Goal: Task Accomplishment & Management: Manage account settings

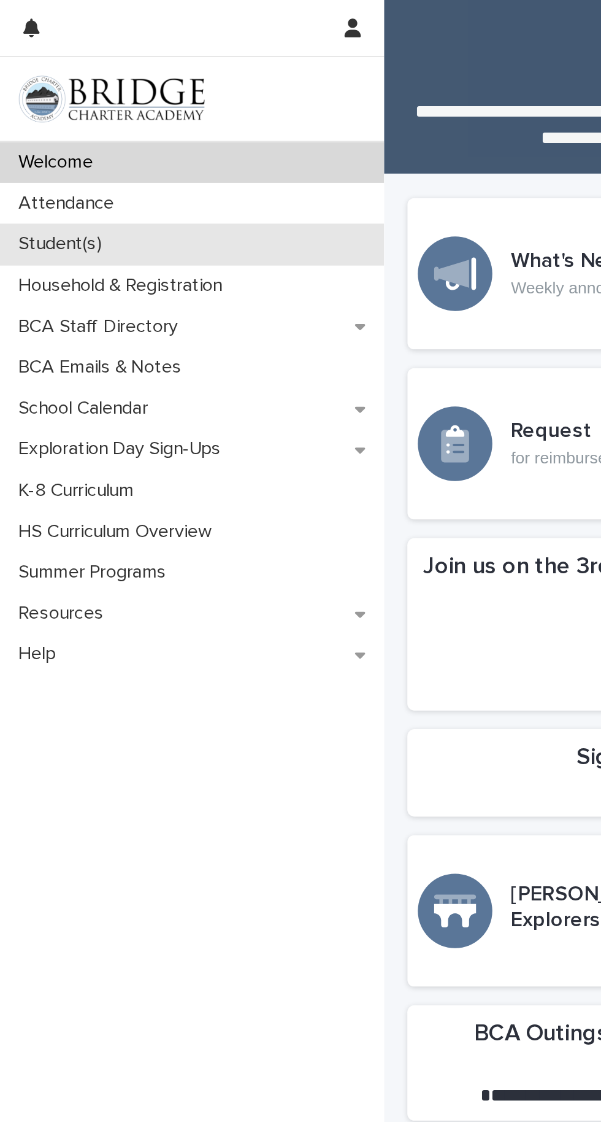
click at [73, 118] on div "Student(s)" at bounding box center [101, 128] width 203 height 21
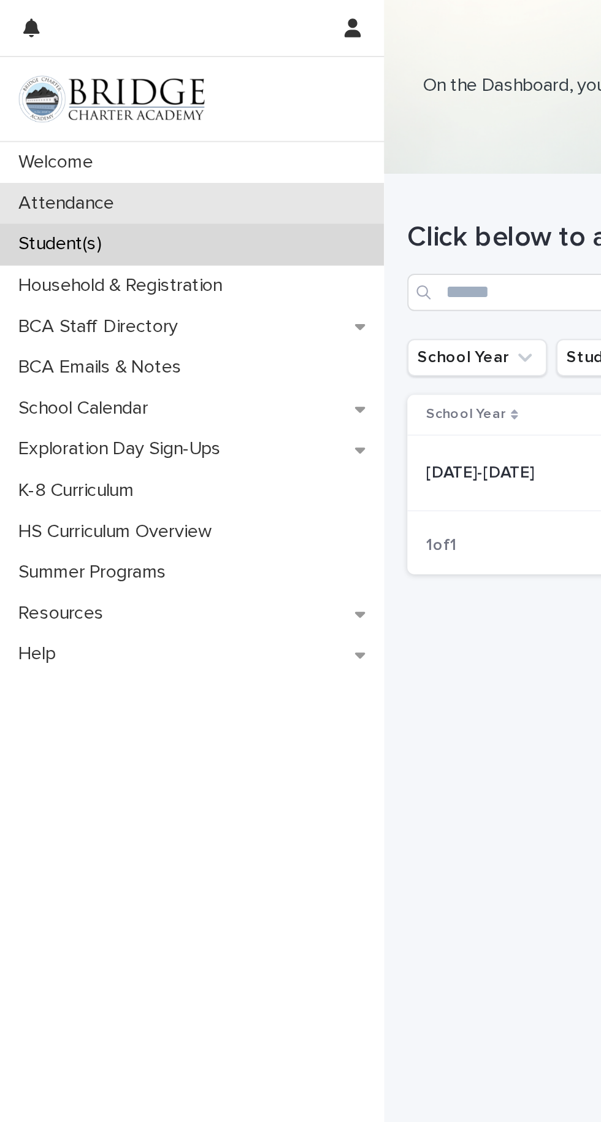
click at [71, 105] on div "Attendance" at bounding box center [101, 106] width 203 height 21
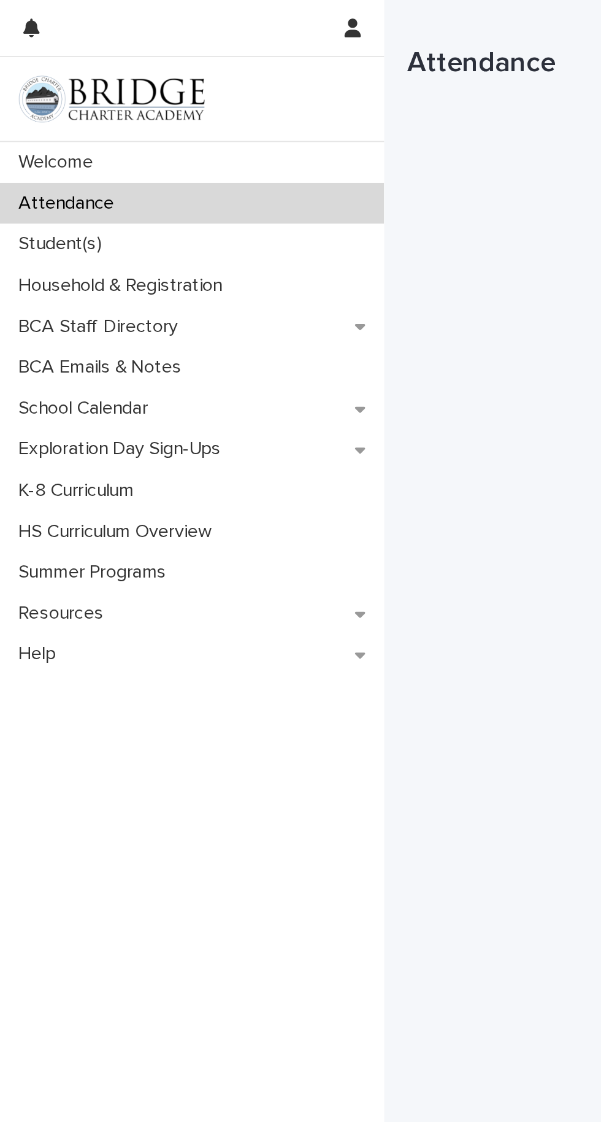
click at [268, 190] on div "Loading... Saving… Loading... Saving… Attendance" at bounding box center [402, 528] width 387 height 1056
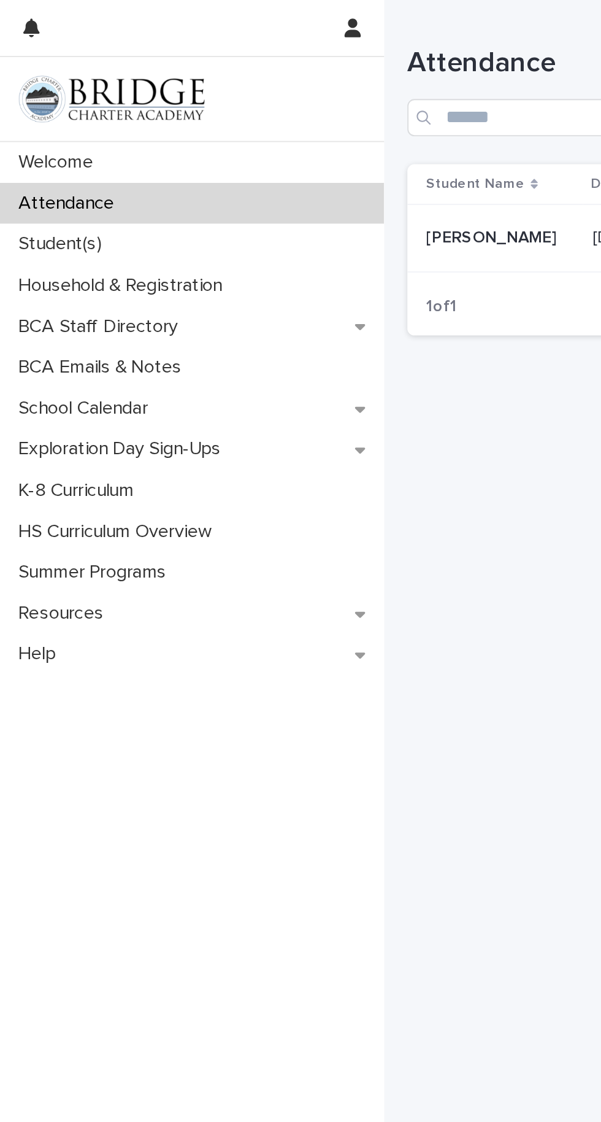
click at [234, 120] on p "[PERSON_NAME]" at bounding box center [260, 124] width 71 height 13
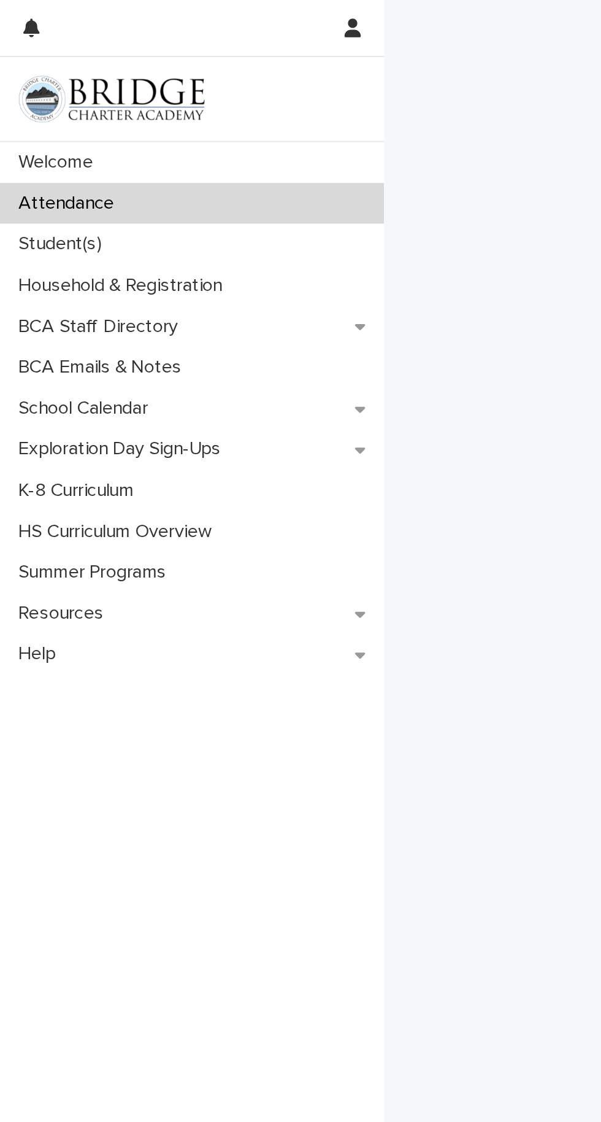
click at [231, 119] on div "Loading... Saving… Loading... Saving…" at bounding box center [402, 528] width 387 height 1056
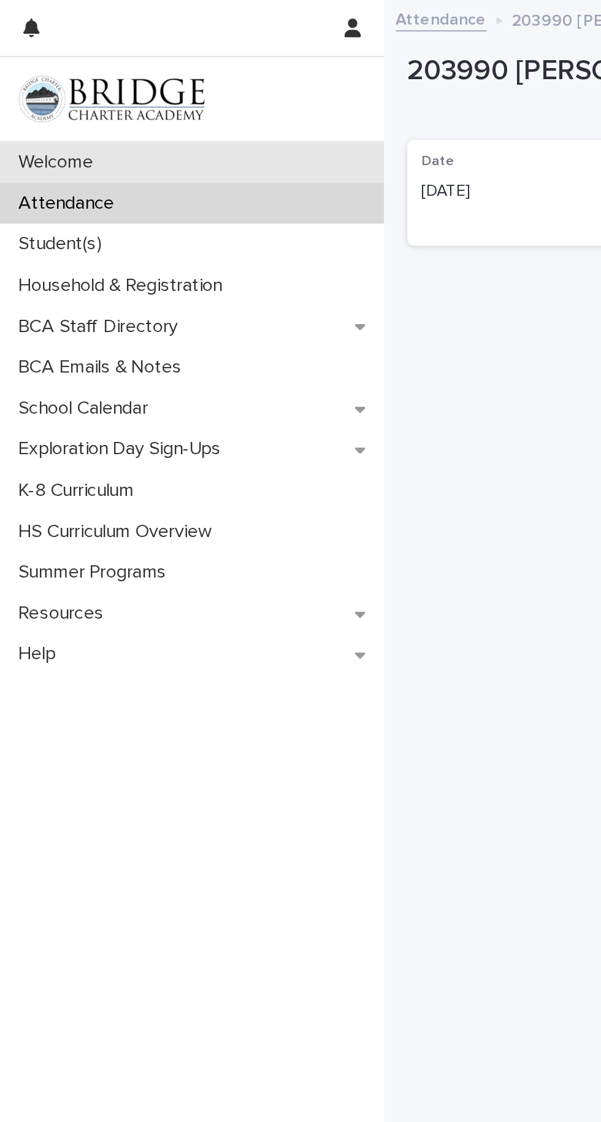
click at [147, 92] on div "Welcome" at bounding box center [101, 85] width 203 height 21
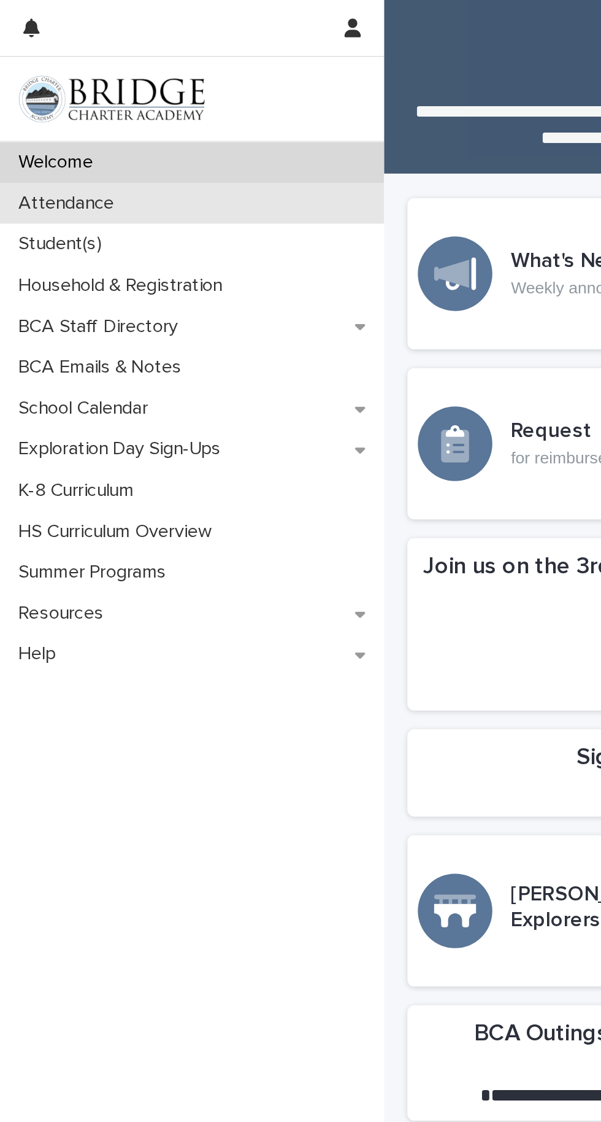
click at [85, 115] on div "Attendance" at bounding box center [101, 106] width 203 height 21
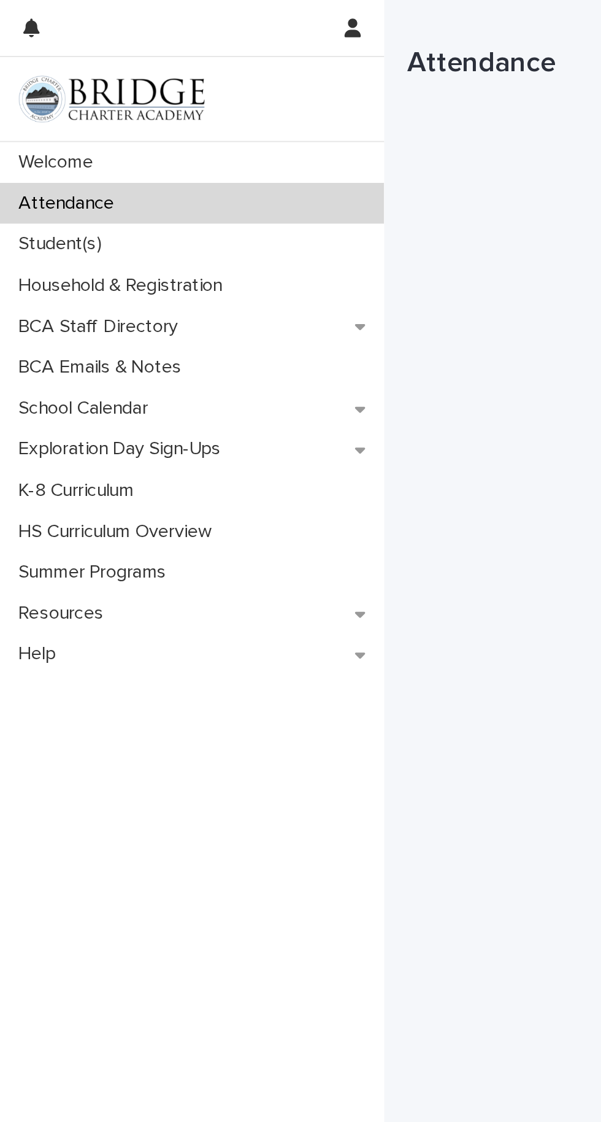
click at [272, 207] on div "Loading... Saving… Loading... Saving… Attendance" at bounding box center [402, 528] width 387 height 1056
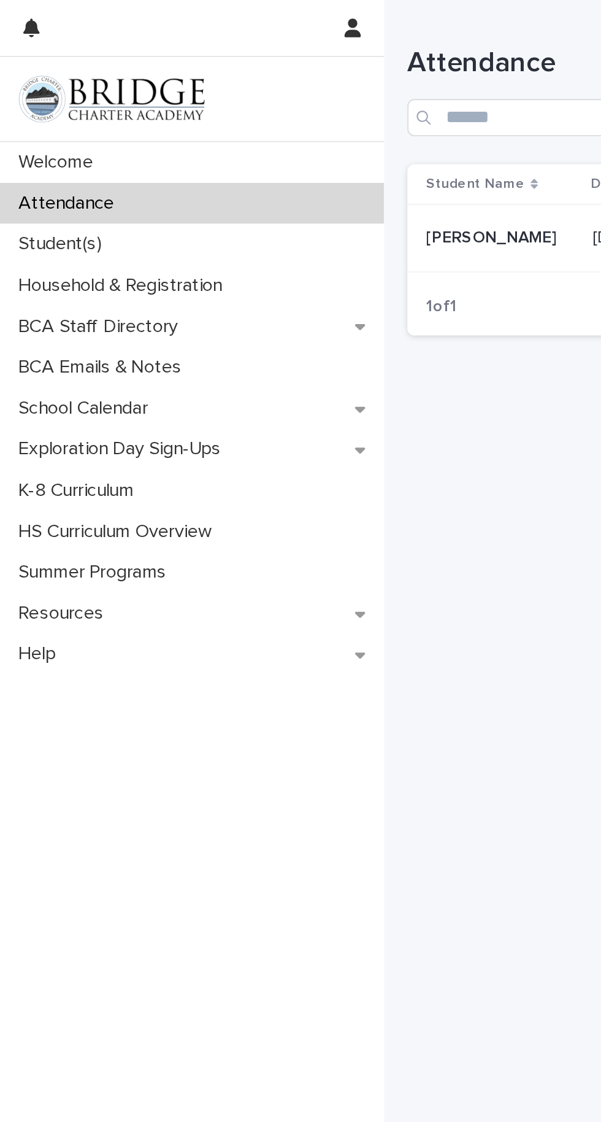
click at [271, 137] on td "Ali VanNatta Ali VanNatta" at bounding box center [261, 126] width 93 height 36
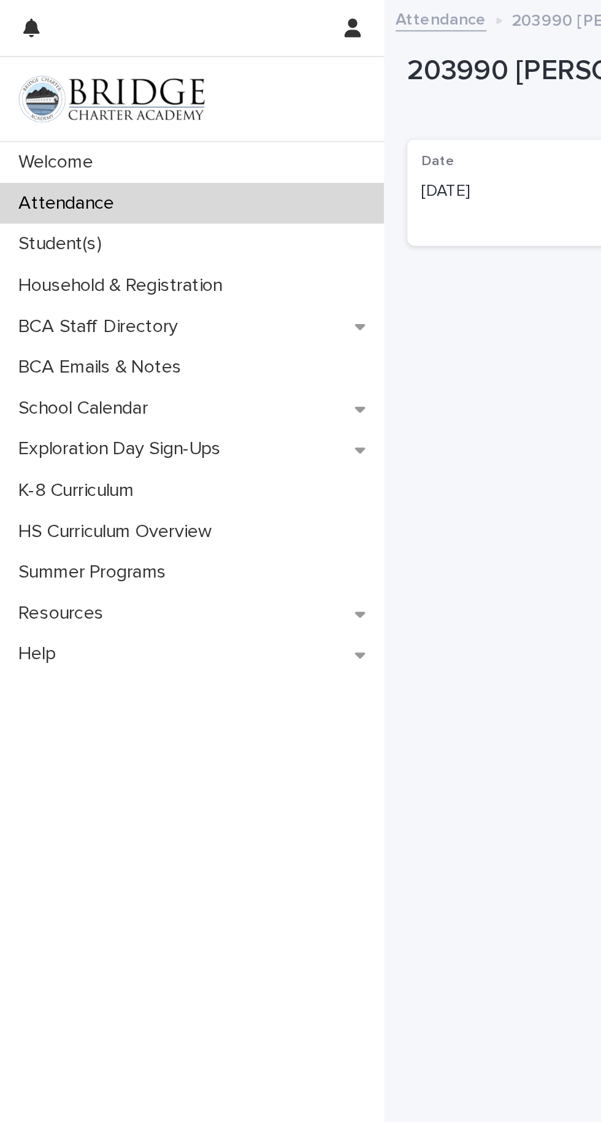
click at [230, 368] on div "Loading... Saving… Loading... Saving… 203990 Ali VanNatta (Absent 10/14/25) 203…" at bounding box center [402, 531] width 387 height 1049
click at [263, 365] on div "Loading... Saving… Loading... Saving… 203990 Ali VanNatta (Absent 10/14/25) 203…" at bounding box center [402, 531] width 387 height 1049
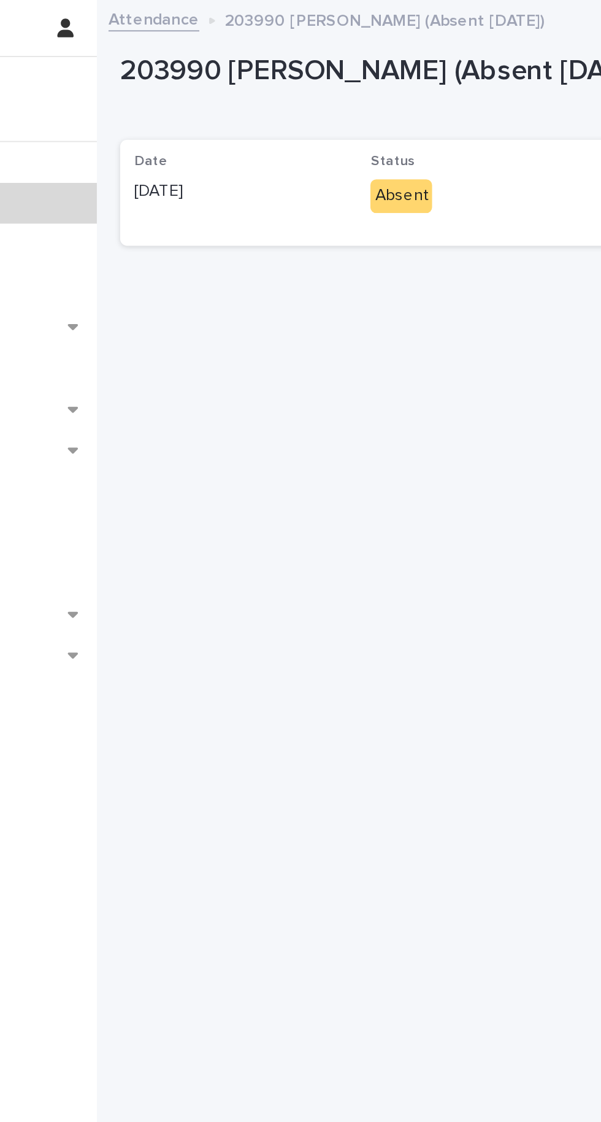
click at [387, 123] on div "Date 10/14/2025 Status Absent Weekly Submission -" at bounding box center [402, 102] width 374 height 56
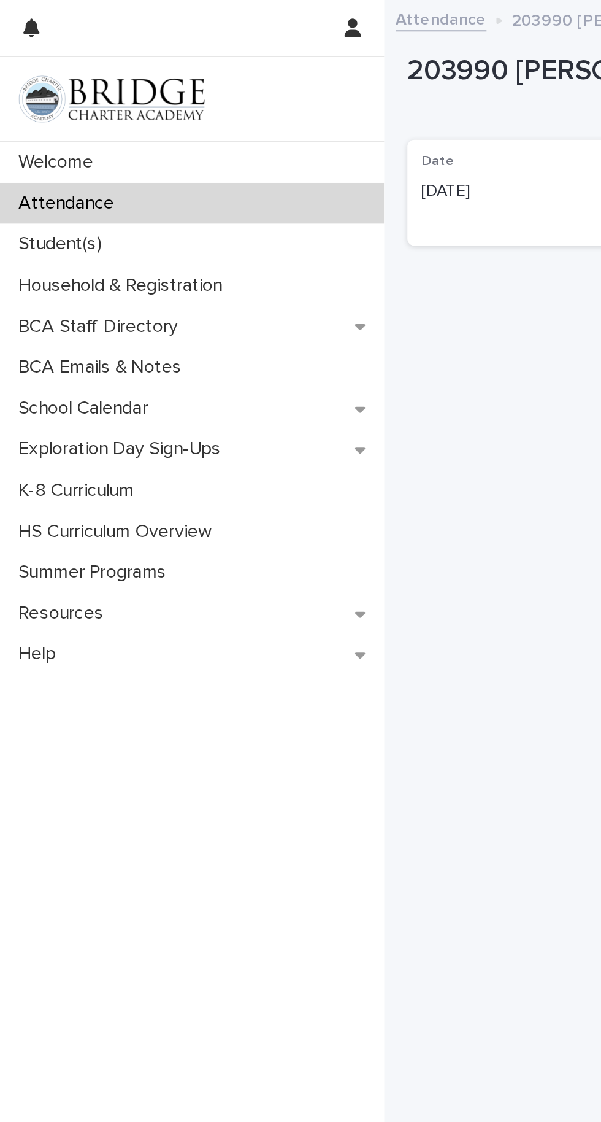
click at [264, 117] on div "Date 10/14/2025" at bounding box center [277, 99] width 110 height 36
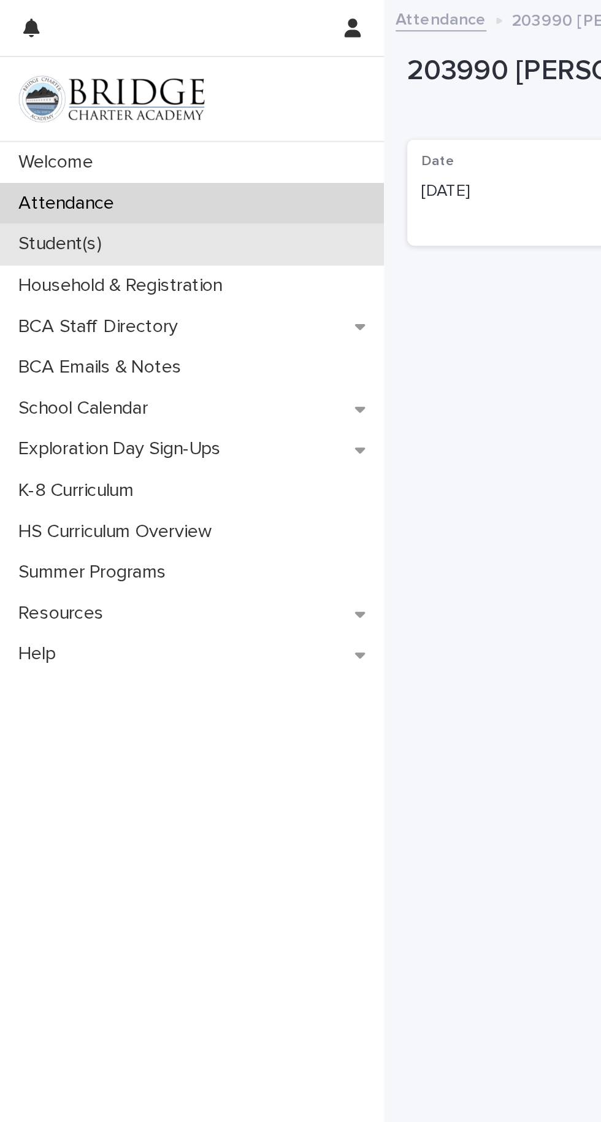
click at [64, 136] on div "Student(s)" at bounding box center [101, 128] width 203 height 21
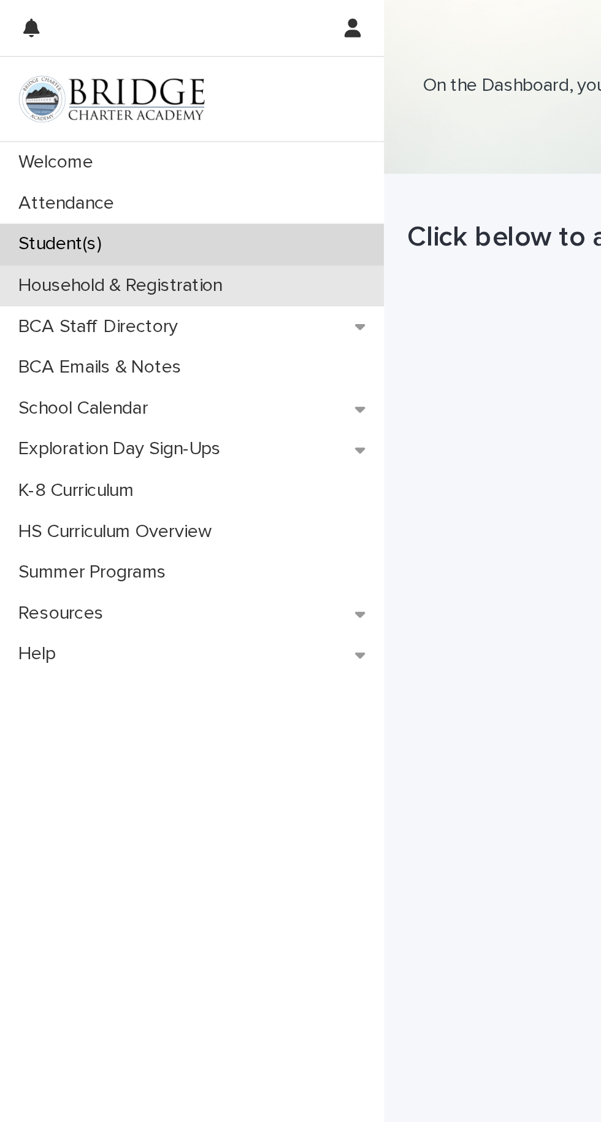
click at [59, 145] on p "Household & Registration" at bounding box center [66, 151] width 122 height 12
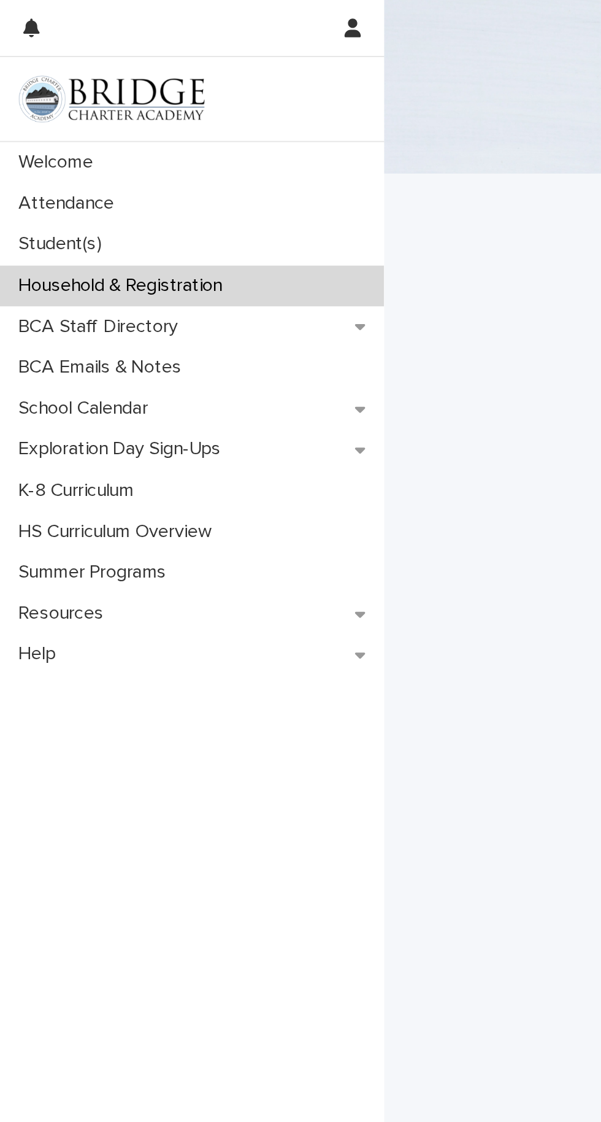
click at [73, 149] on p "Household & Registration" at bounding box center [66, 151] width 122 height 12
click at [68, 145] on p "Household & Registration" at bounding box center [66, 151] width 122 height 12
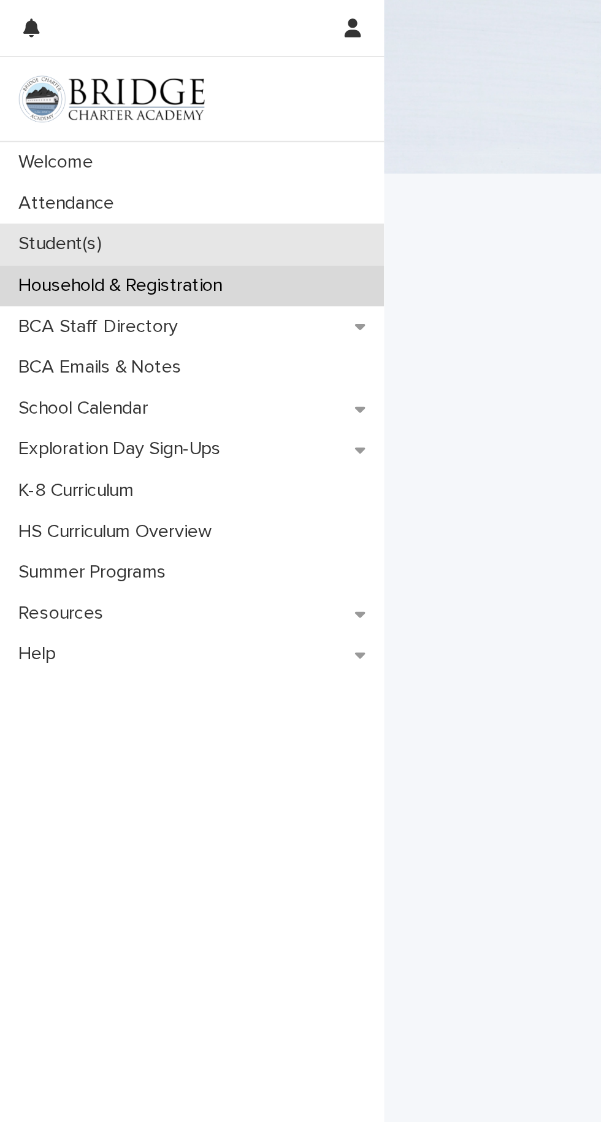
click at [66, 129] on div "Student(s)" at bounding box center [101, 128] width 203 height 21
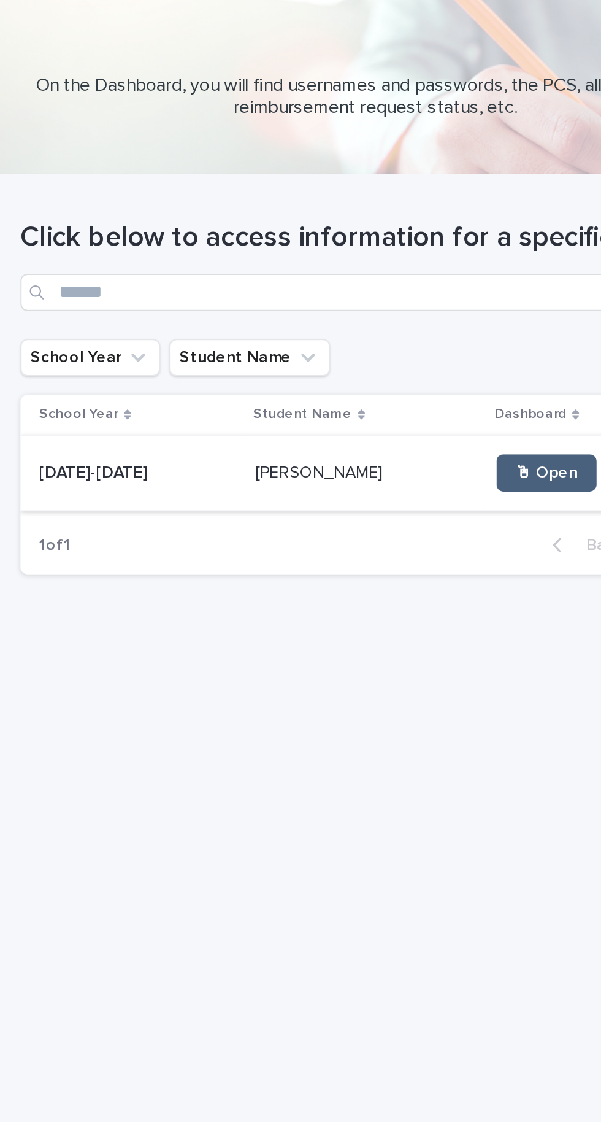
click at [490, 242] on link "🖱 Open" at bounding box center [492, 249] width 53 height 20
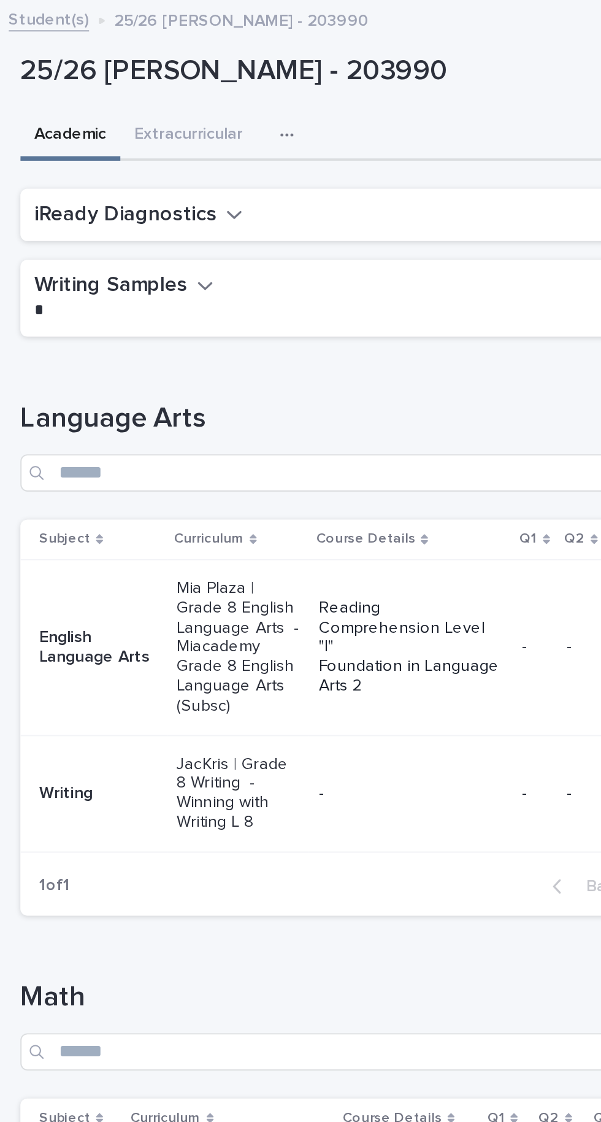
click at [349, 77] on button "button" at bounding box center [357, 71] width 27 height 25
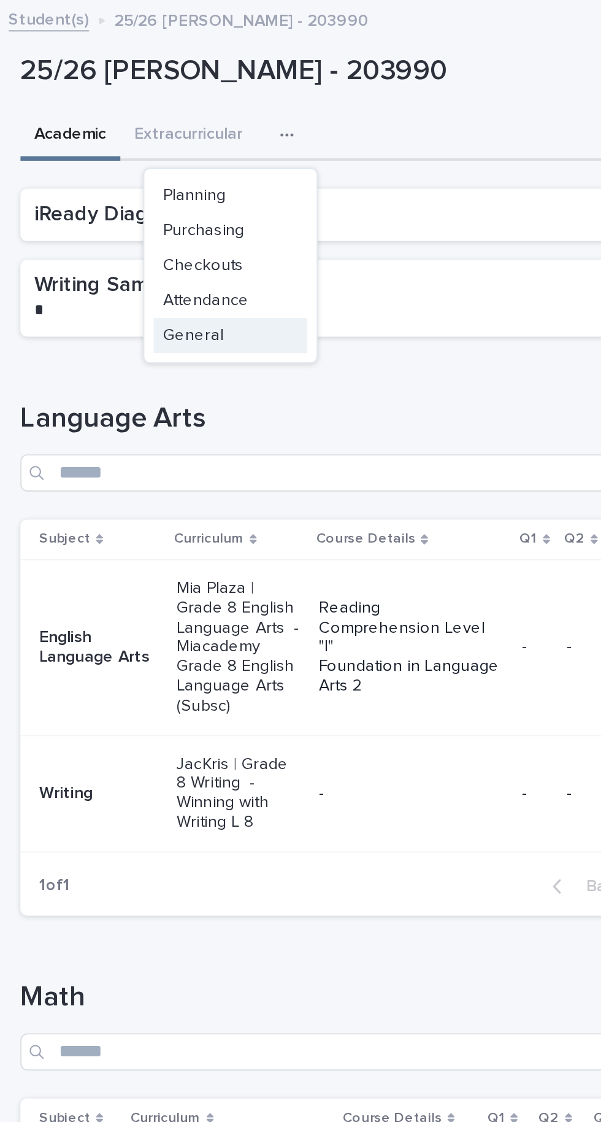
click at [316, 185] on button "General" at bounding box center [325, 177] width 81 height 18
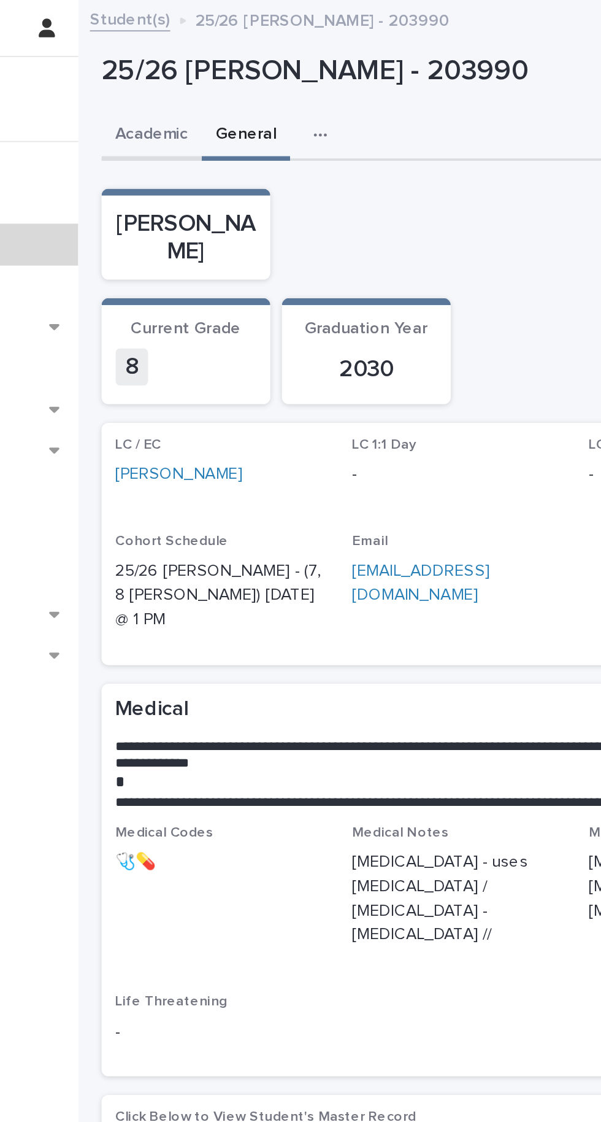
click at [251, 81] on button "Academic" at bounding box center [241, 72] width 53 height 26
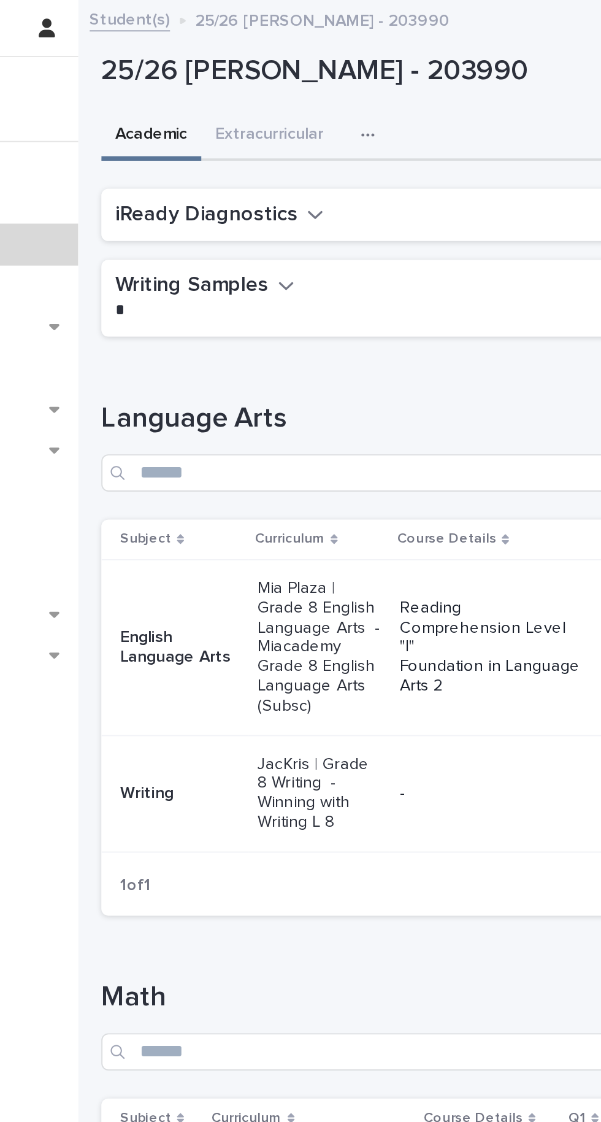
click at [245, 69] on button "Academic" at bounding box center [241, 72] width 53 height 26
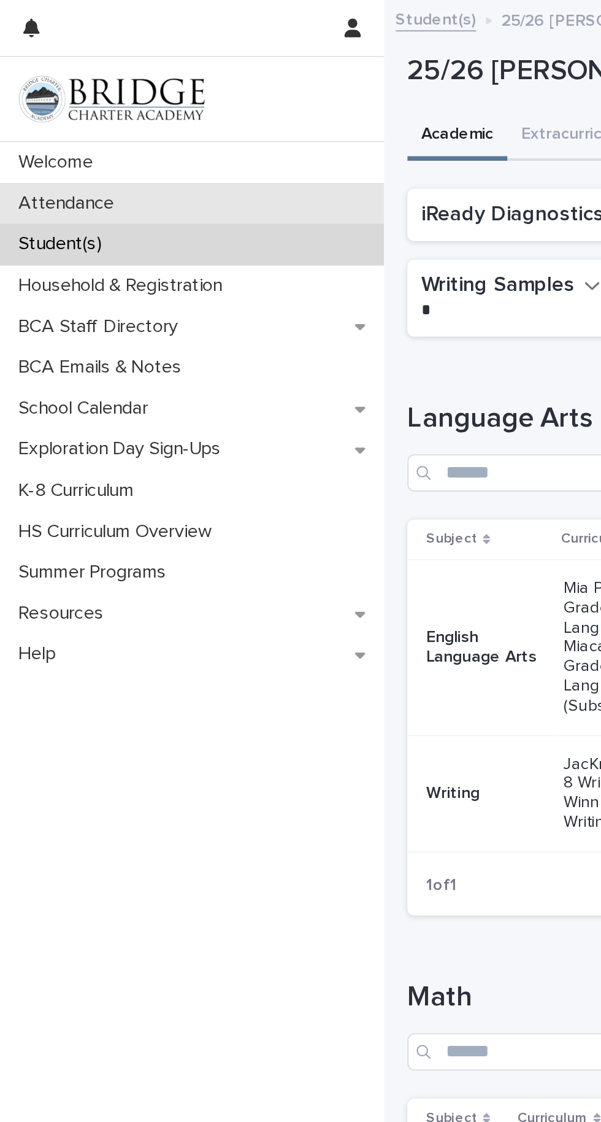
click at [89, 106] on div "Attendance" at bounding box center [101, 106] width 203 height 21
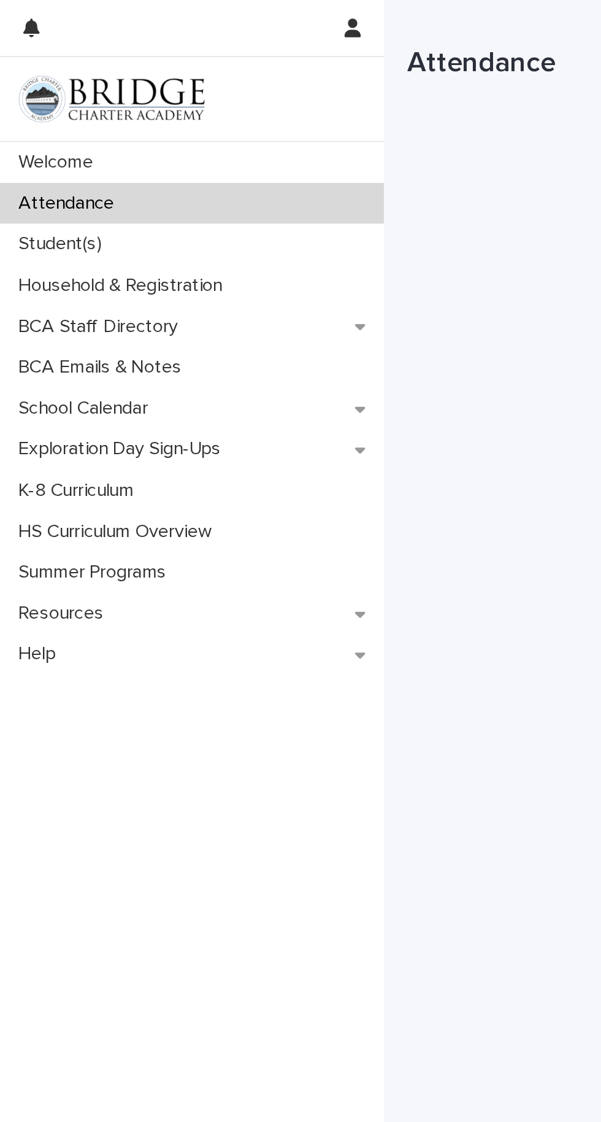
click at [260, 242] on div "Loading... Saving… Loading... Saving… Attendance" at bounding box center [402, 528] width 387 height 1056
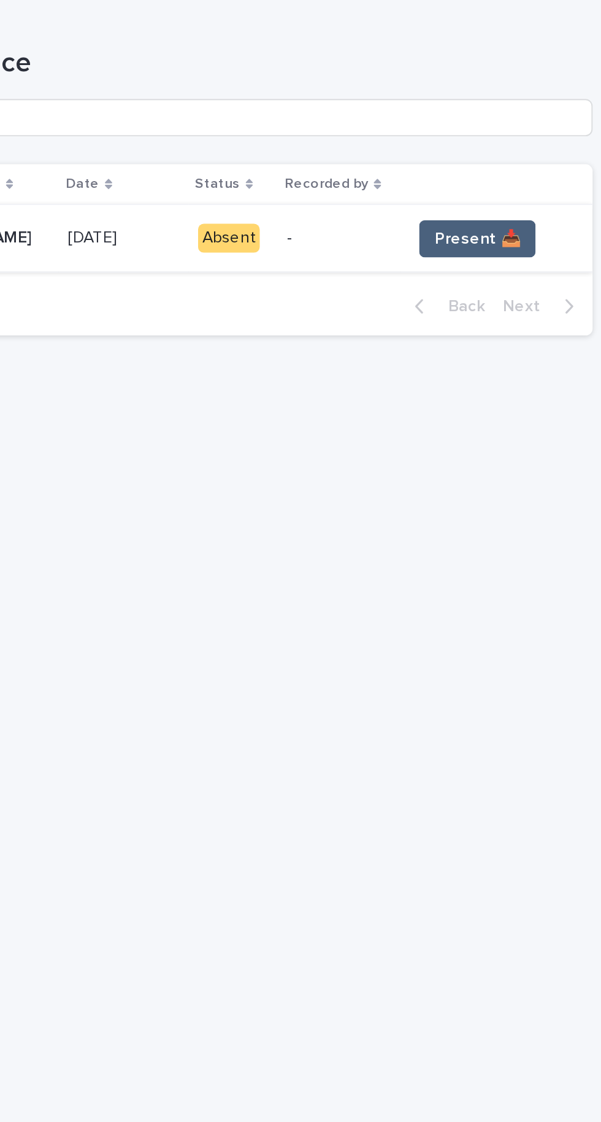
click at [533, 125] on span "Present 📥" at bounding box center [528, 126] width 45 height 12
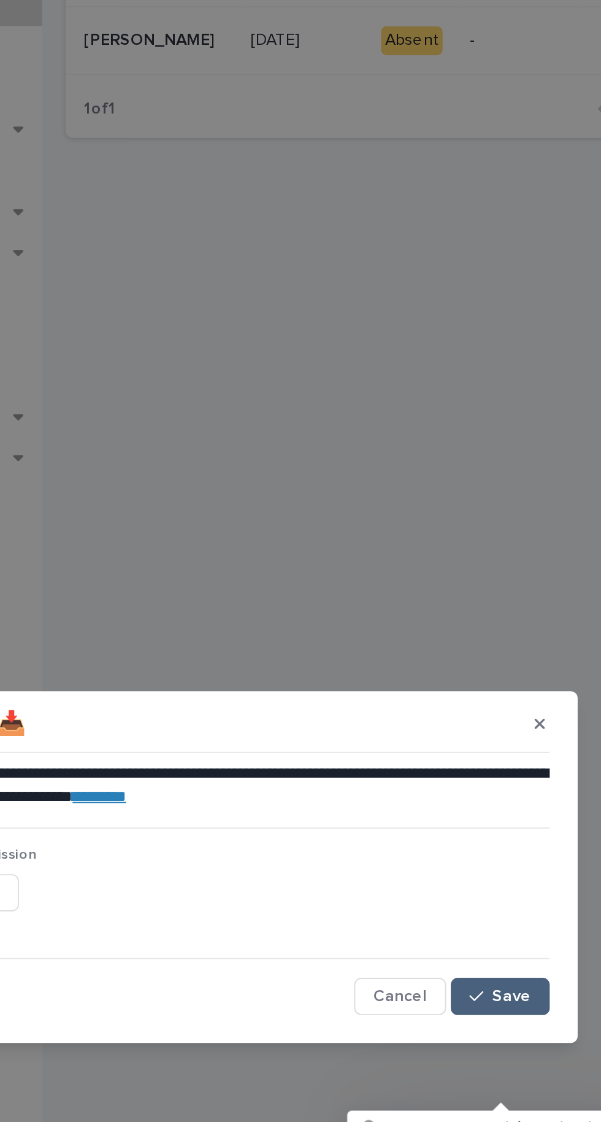
click at [454, 639] on button "Save" at bounding box center [444, 629] width 52 height 20
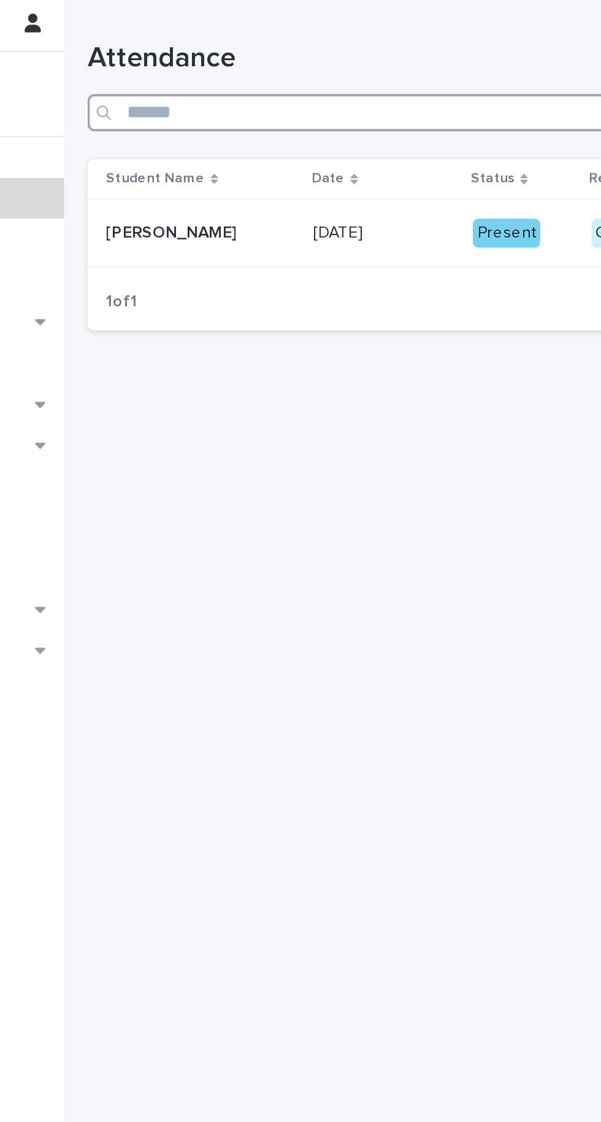
click at [334, 62] on input "Search" at bounding box center [402, 62] width 374 height 20
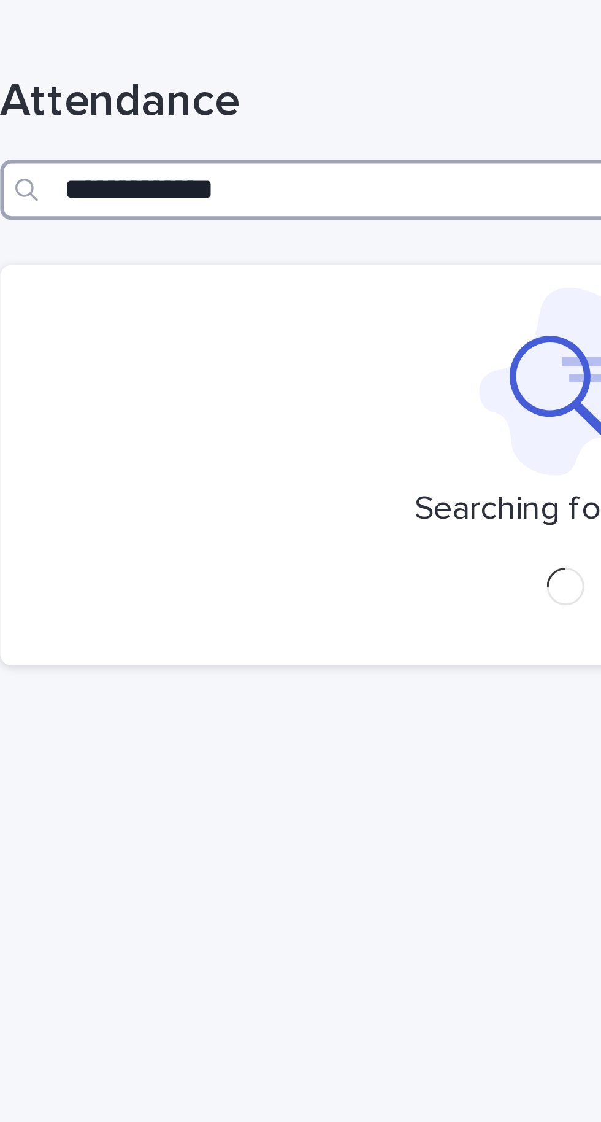
type input "**********"
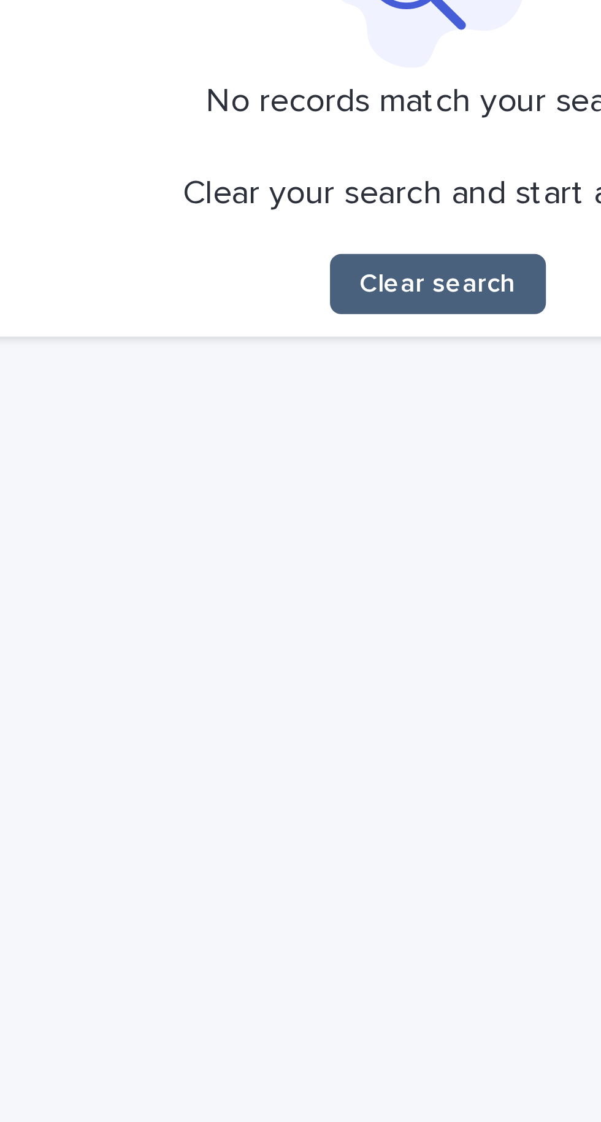
click at [422, 234] on button "Clear search" at bounding box center [404, 226] width 71 height 20
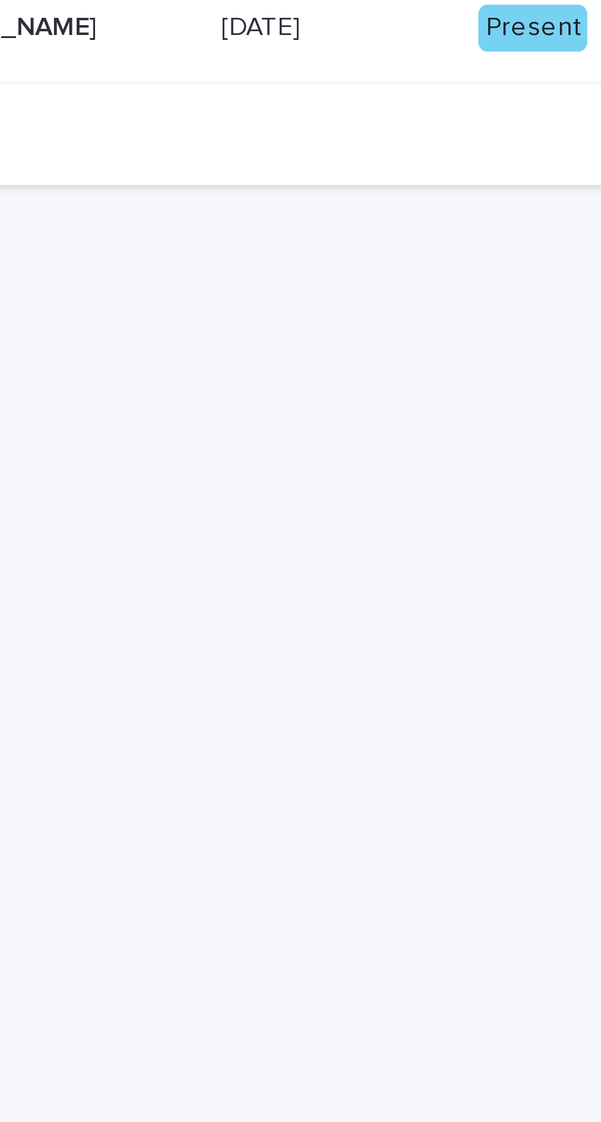
type input "**********"
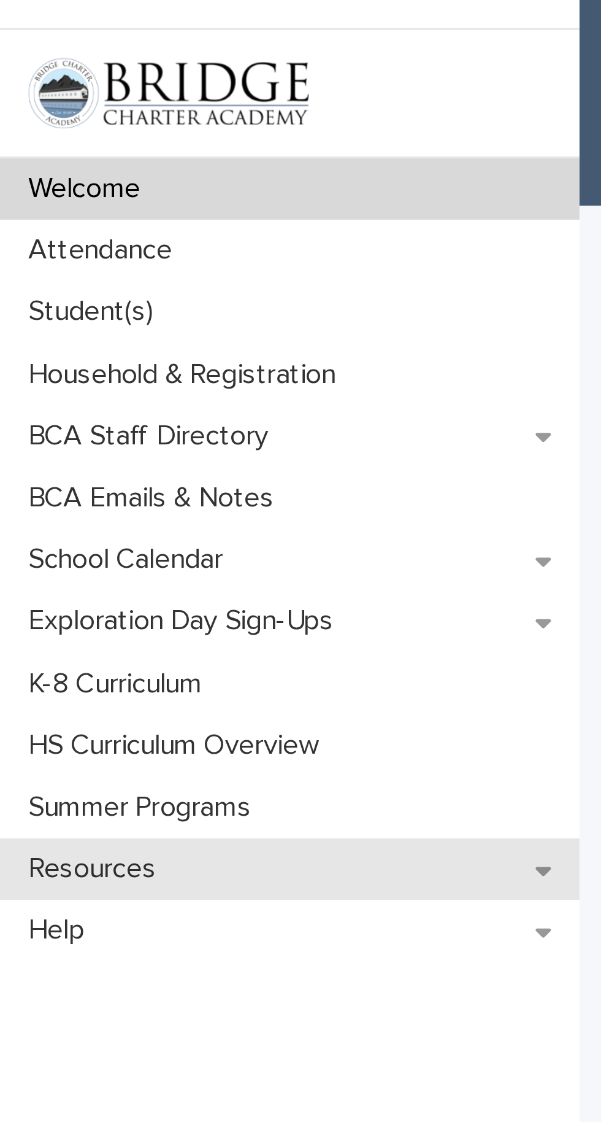
click at [74, 322] on div "Resources" at bounding box center [101, 322] width 203 height 21
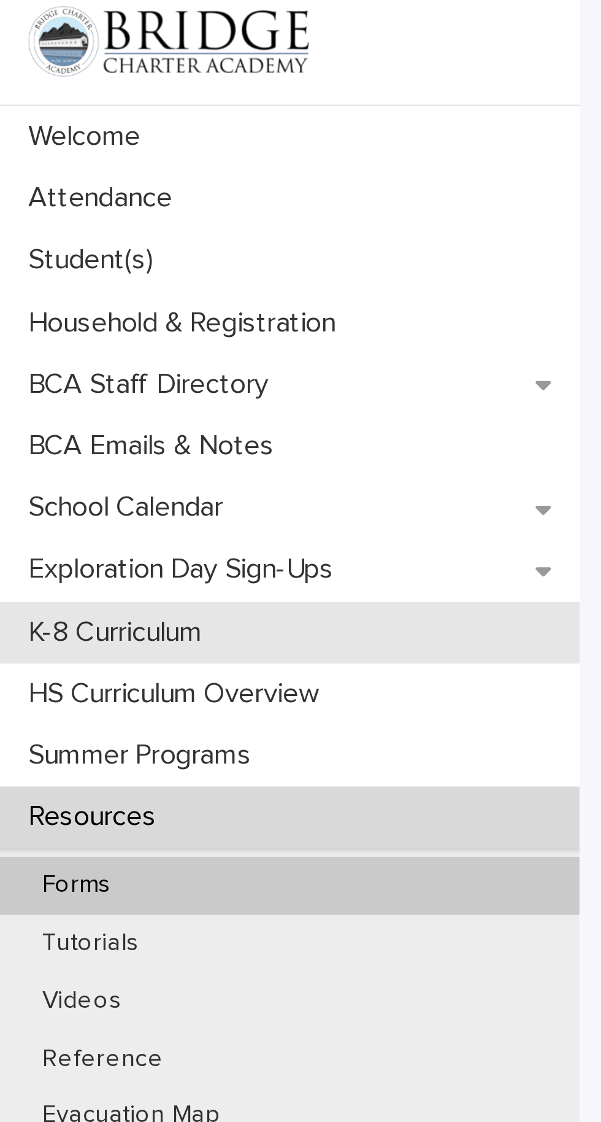
click at [102, 261] on div "K-8 Curriculum" at bounding box center [101, 258] width 203 height 21
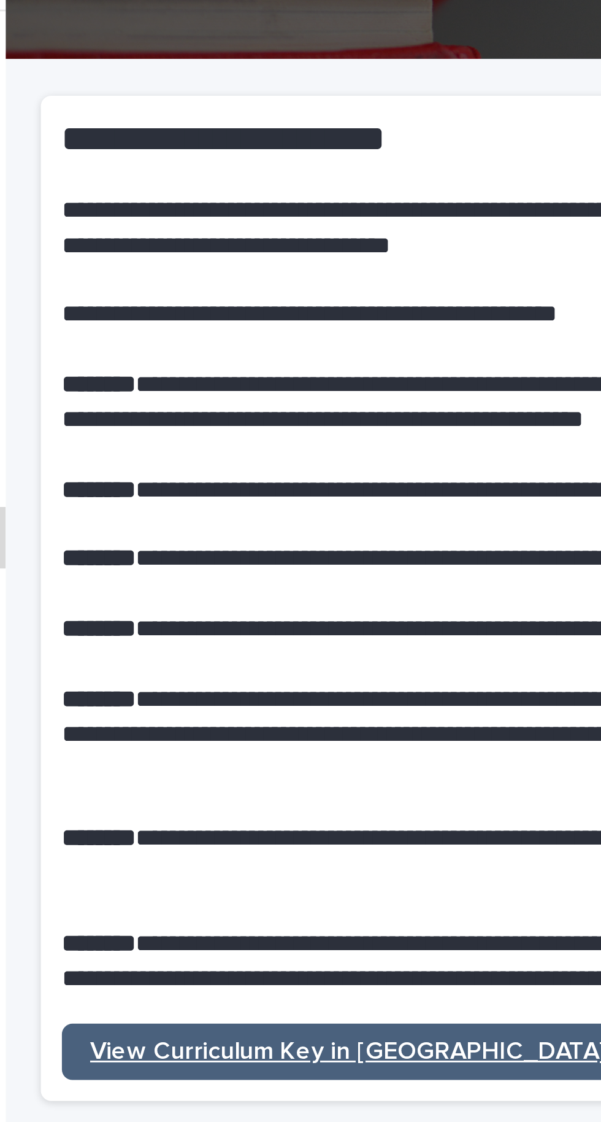
click at [323, 446] on link "View Curriculum Key in [GEOGRAPHIC_DATA]" at bounding box center [322, 438] width 200 height 20
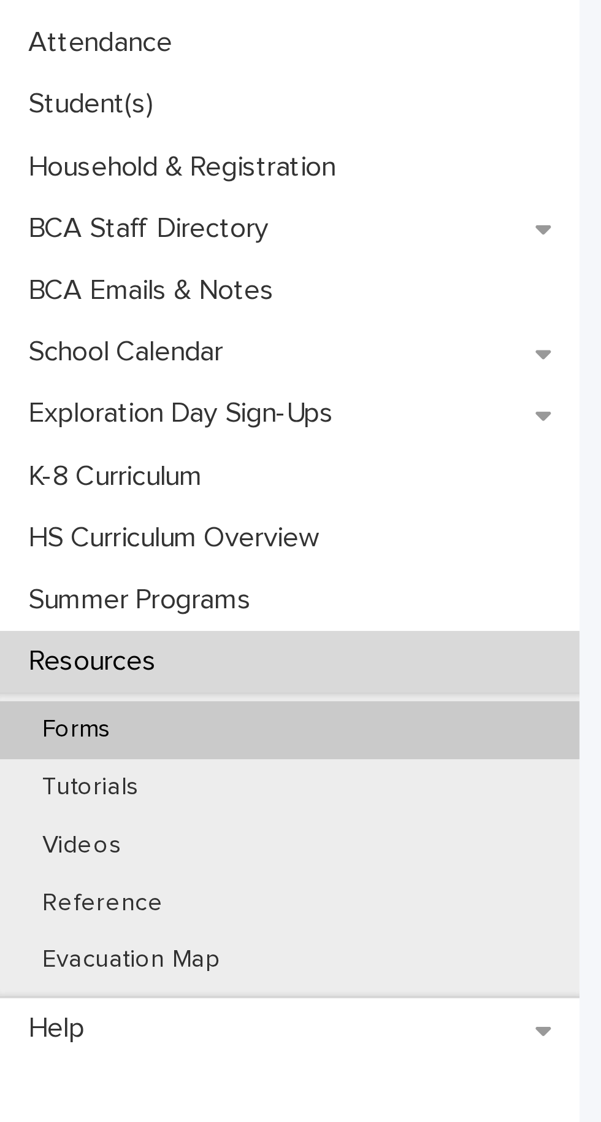
click at [126, 346] on div "Forms" at bounding box center [101, 347] width 203 height 20
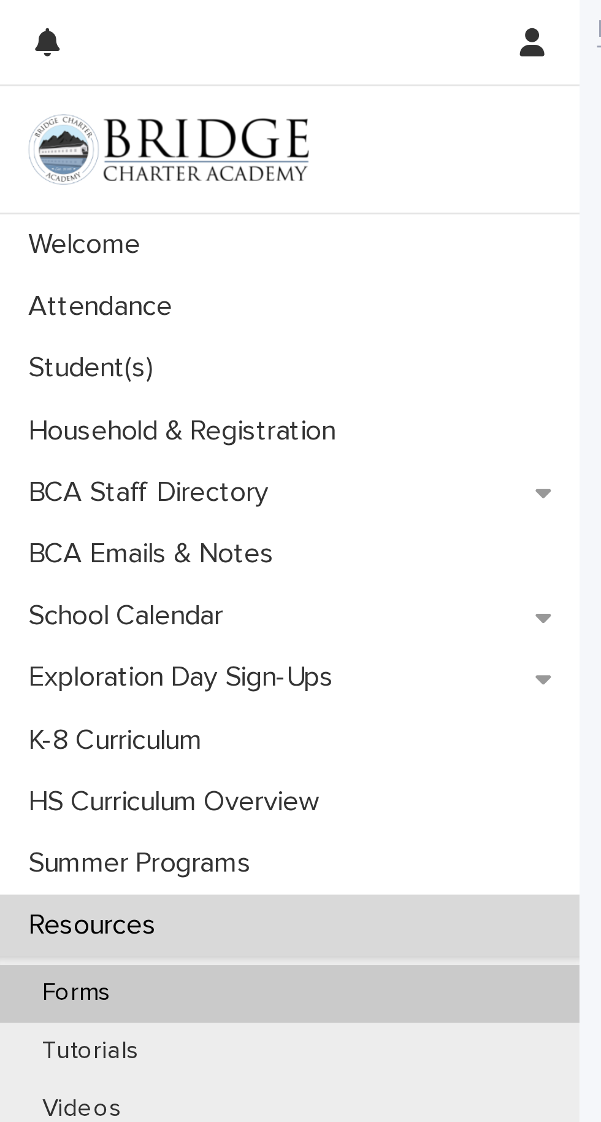
click at [148, 346] on div "Forms" at bounding box center [101, 347] width 203 height 20
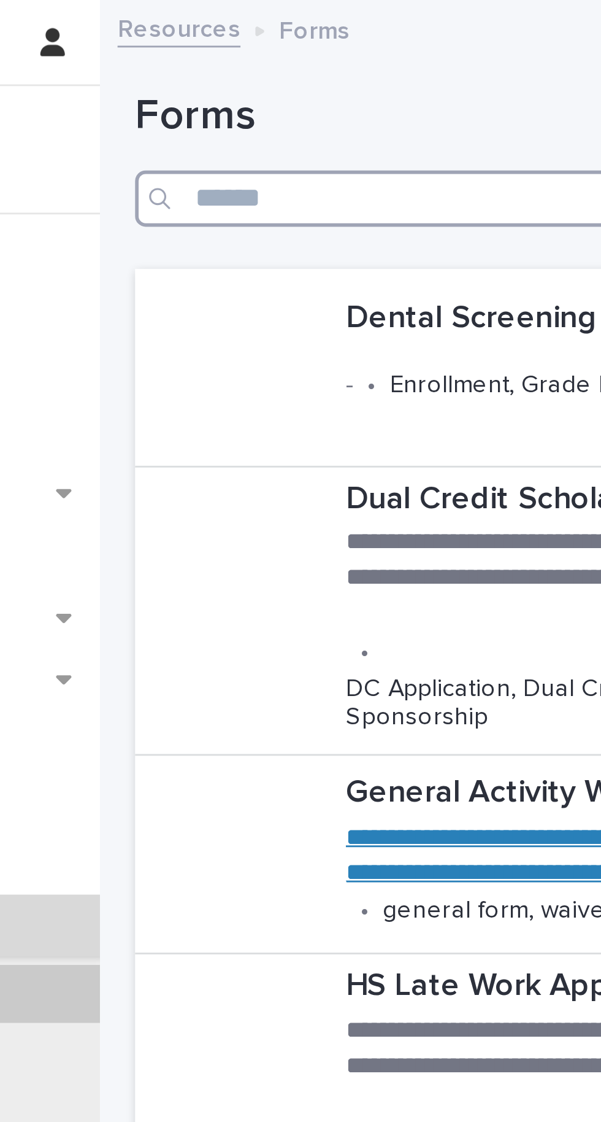
click at [282, 68] on input "Search" at bounding box center [402, 70] width 374 height 20
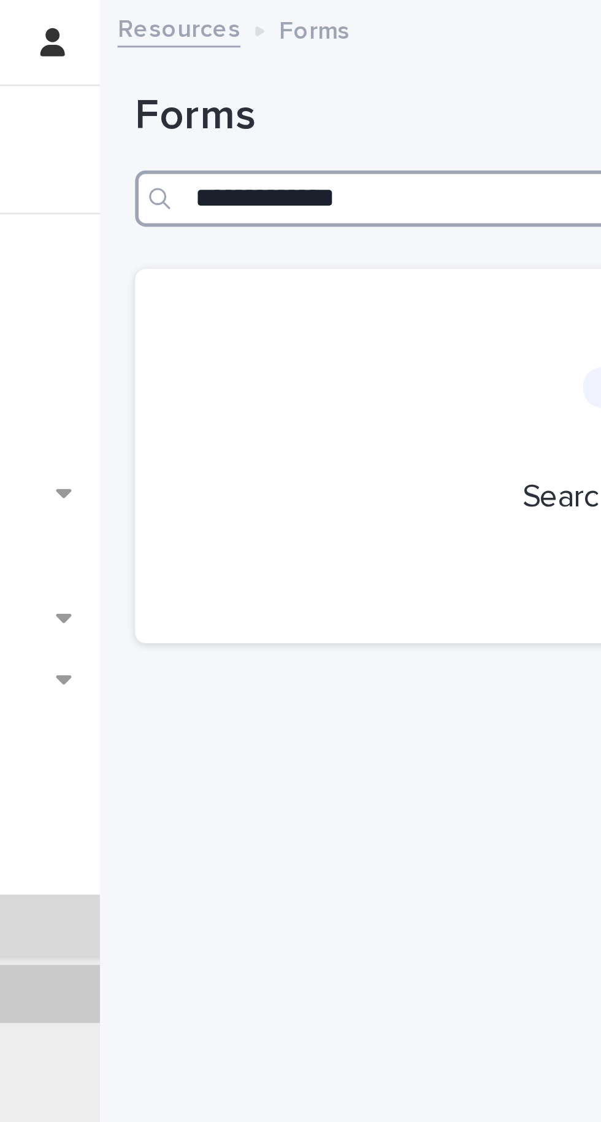
type input "**********"
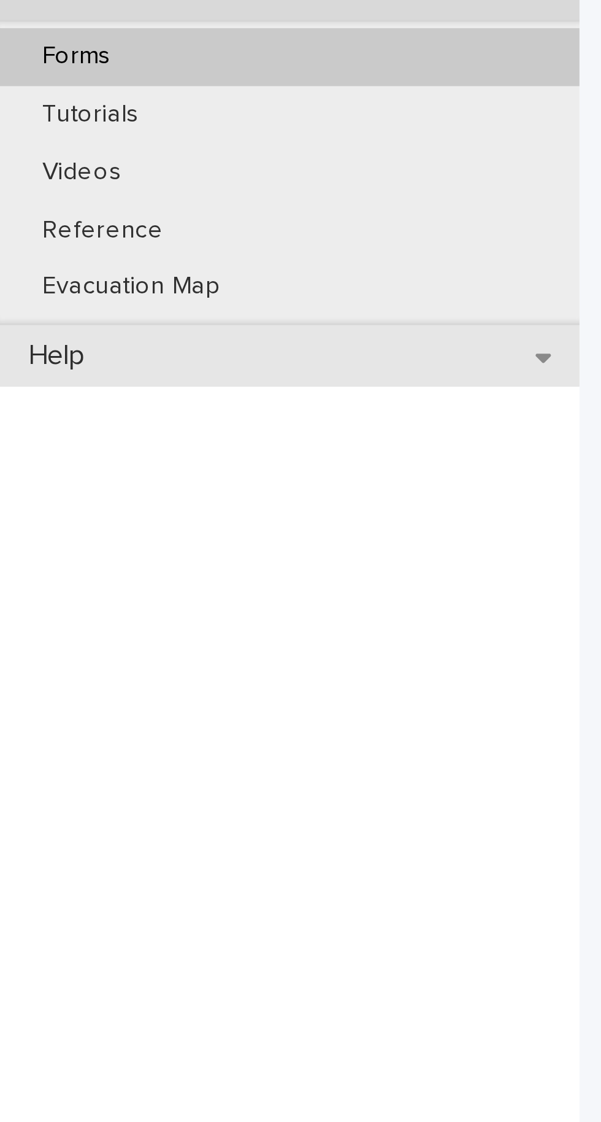
click at [33, 455] on p "Help" at bounding box center [22, 452] width 34 height 12
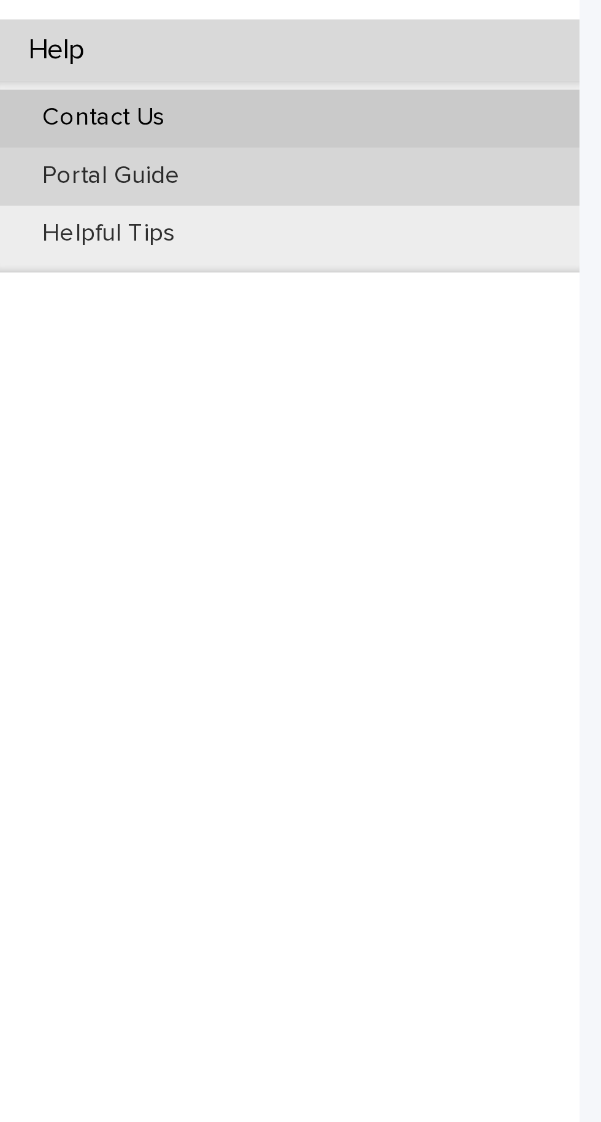
click at [74, 397] on div "Portal Guide" at bounding box center [101, 389] width 203 height 20
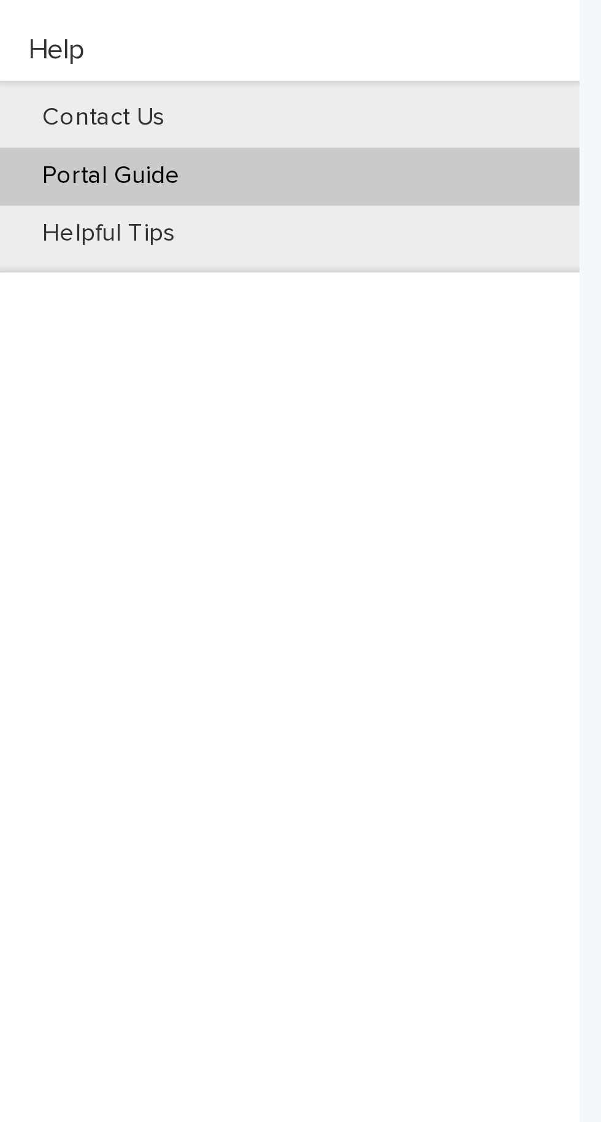
click at [144, 387] on div "Portal Guide" at bounding box center [101, 389] width 203 height 20
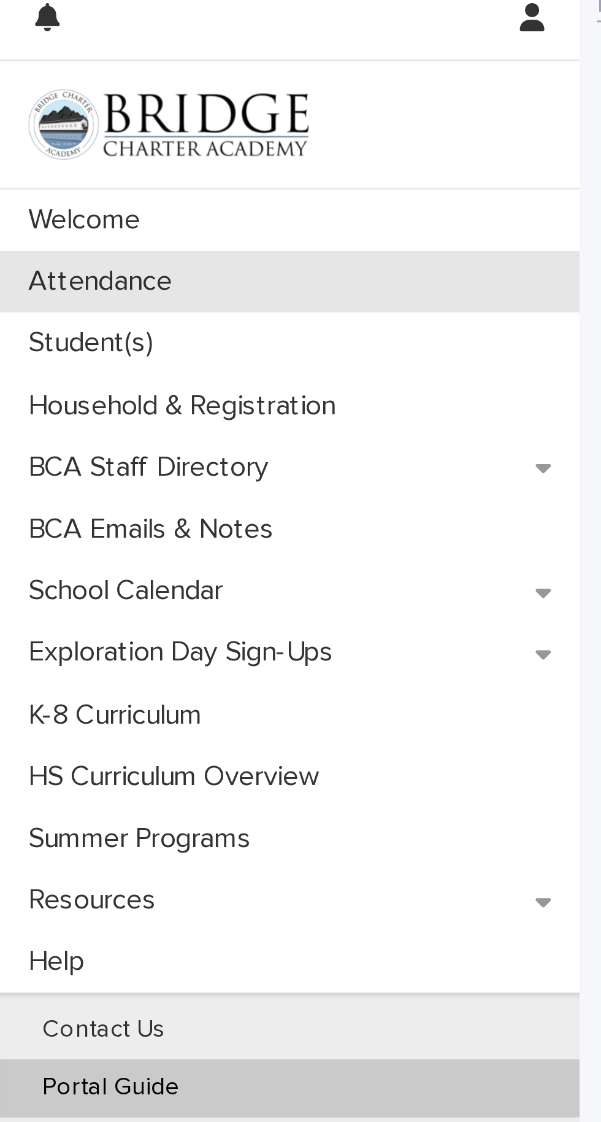
click at [66, 112] on p "Attendance" at bounding box center [37, 107] width 65 height 12
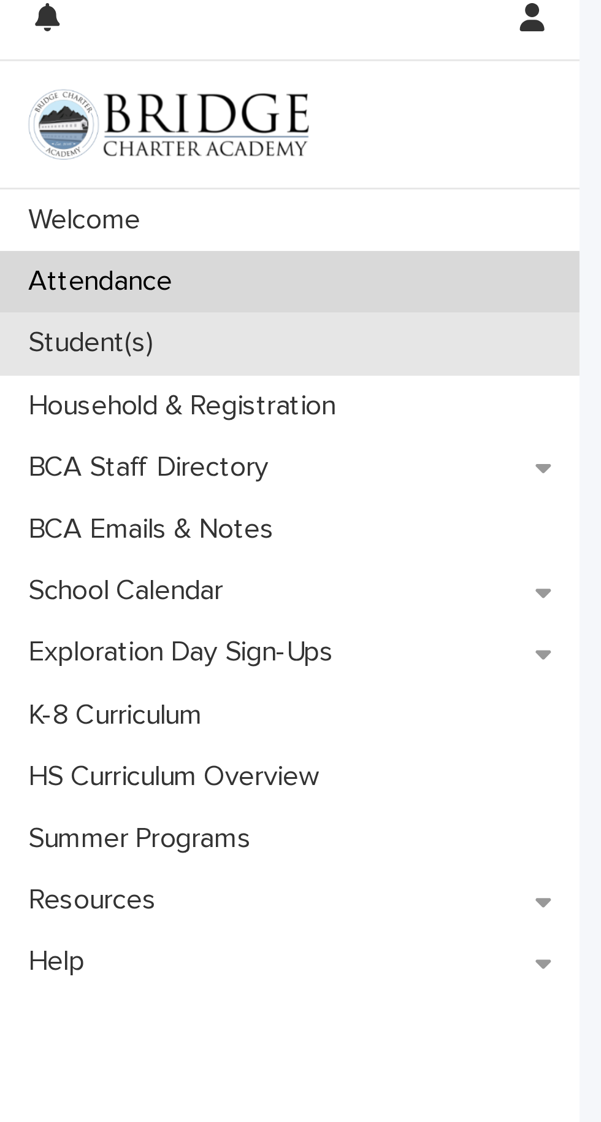
click at [53, 136] on div "Student(s)" at bounding box center [101, 128] width 203 height 21
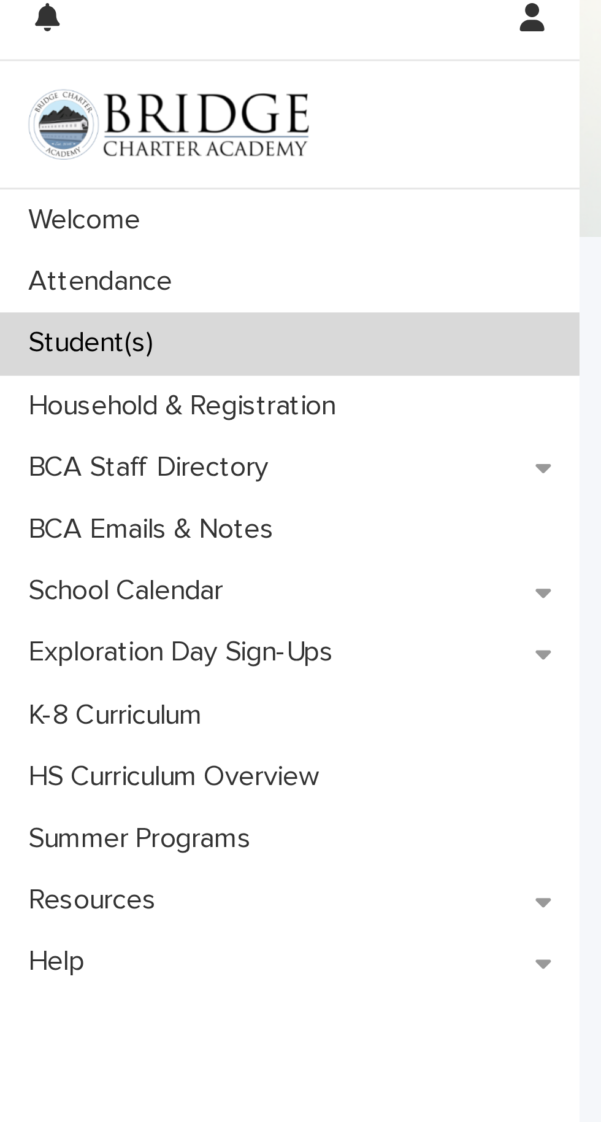
click at [128, 138] on div "Student(s)" at bounding box center [101, 128] width 203 height 21
click at [179, 134] on div "Student(s)" at bounding box center [101, 128] width 203 height 21
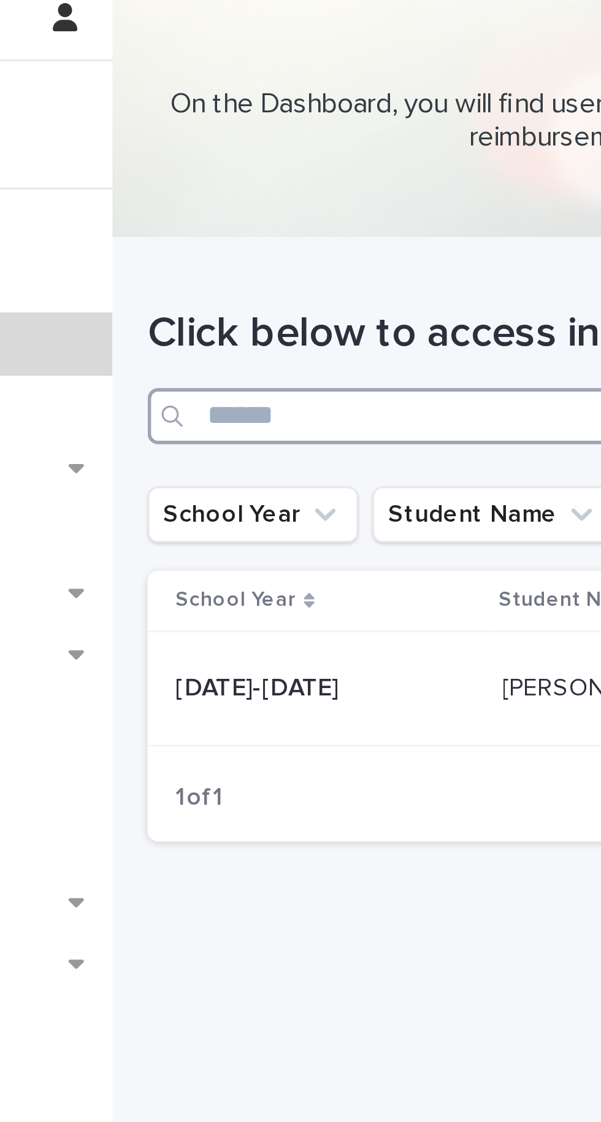
click at [267, 156] on input "Search" at bounding box center [402, 154] width 374 height 20
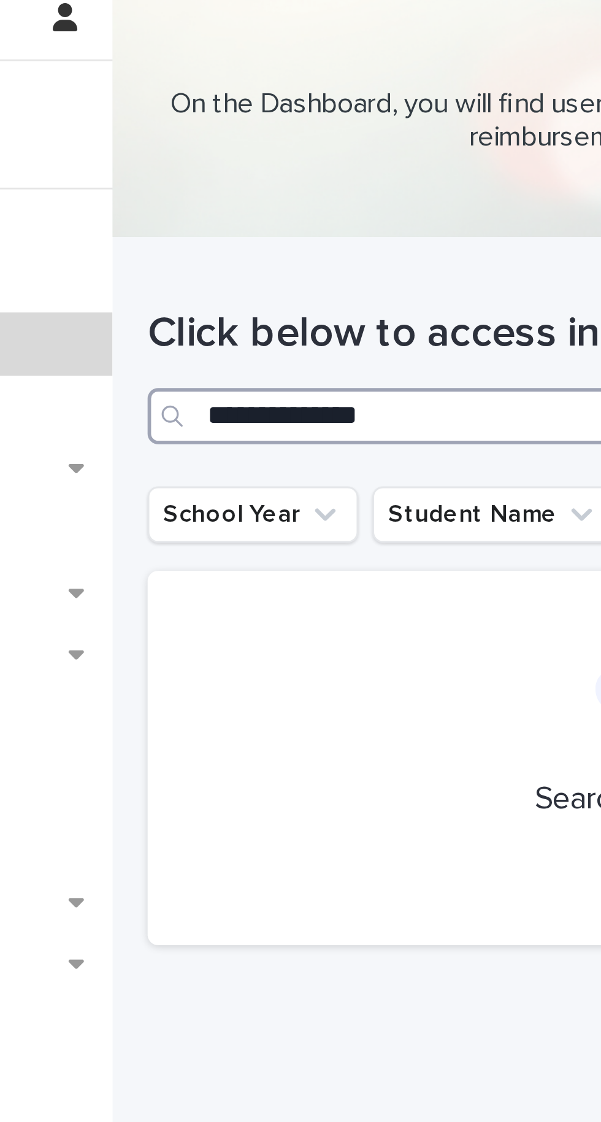
type input "**********"
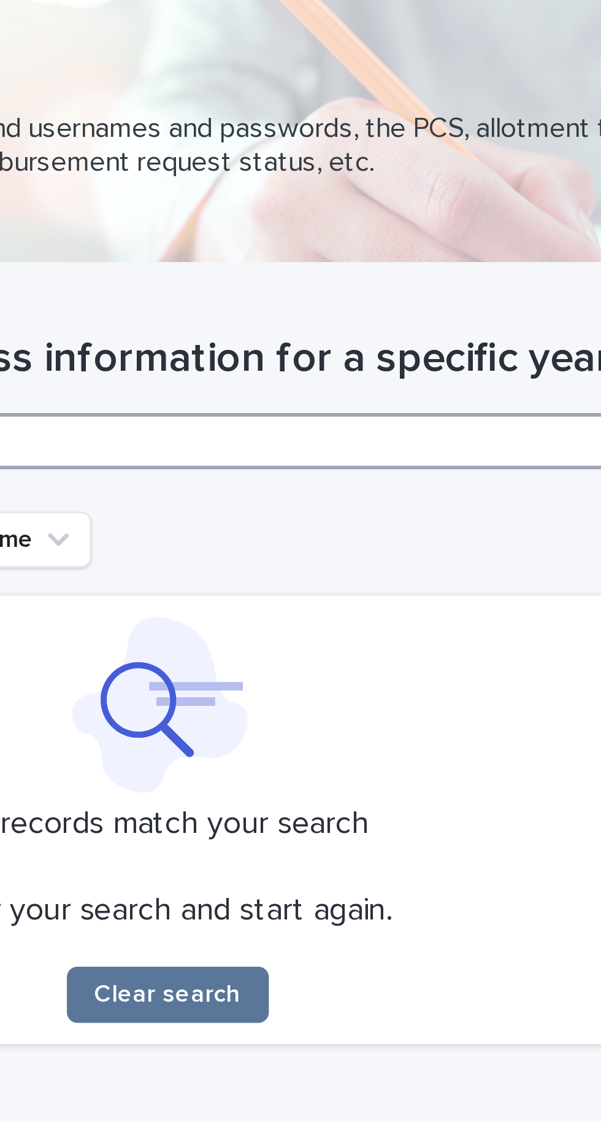
click at [536, 156] on input "**********" at bounding box center [402, 154] width 374 height 20
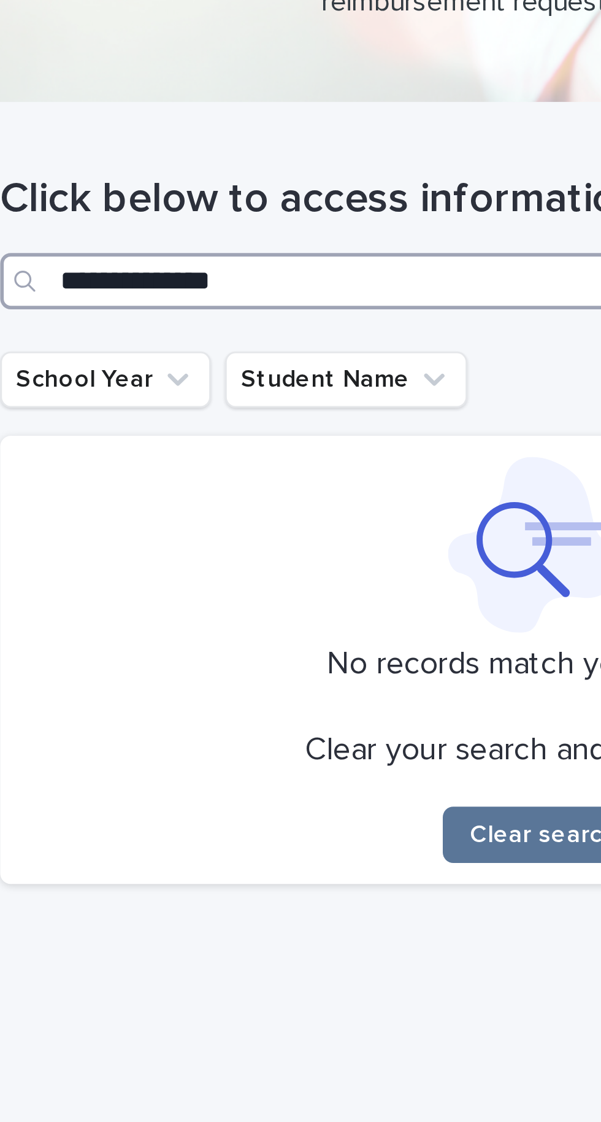
click at [396, 163] on input "**********" at bounding box center [402, 154] width 374 height 20
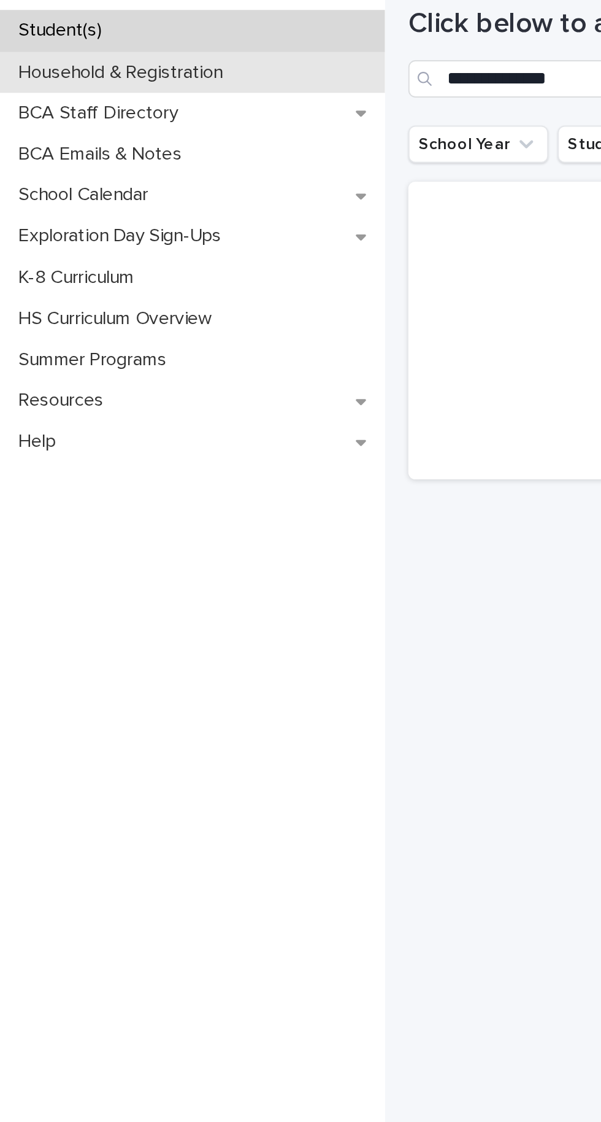
click at [135, 160] on div "Household & Registration" at bounding box center [101, 150] width 203 height 21
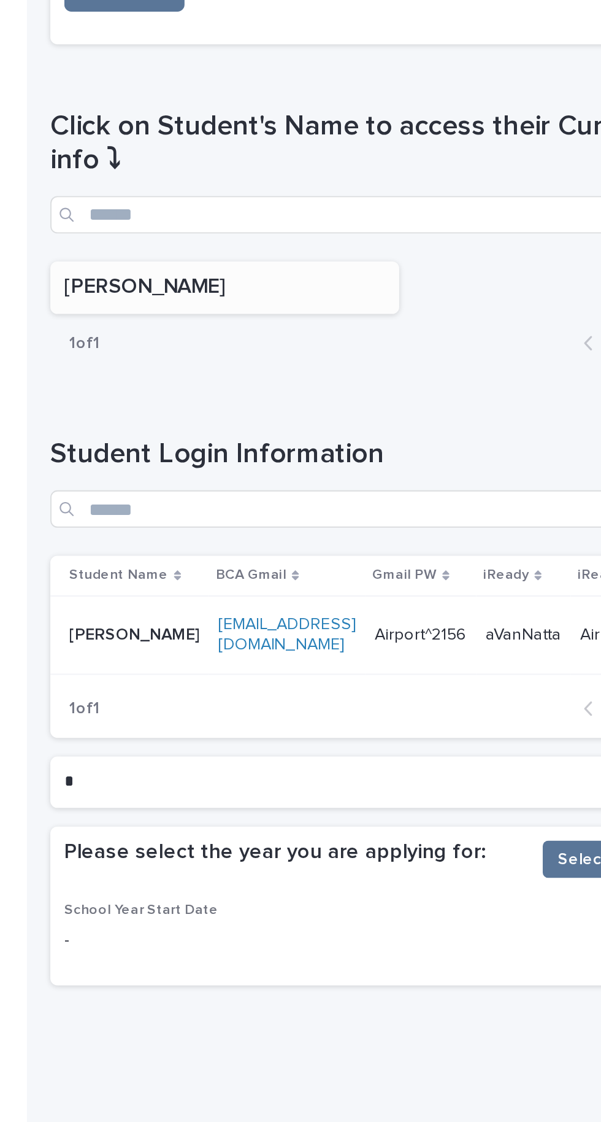
click at [377, 577] on p "[PERSON_NAME]" at bounding box center [306, 584] width 169 height 14
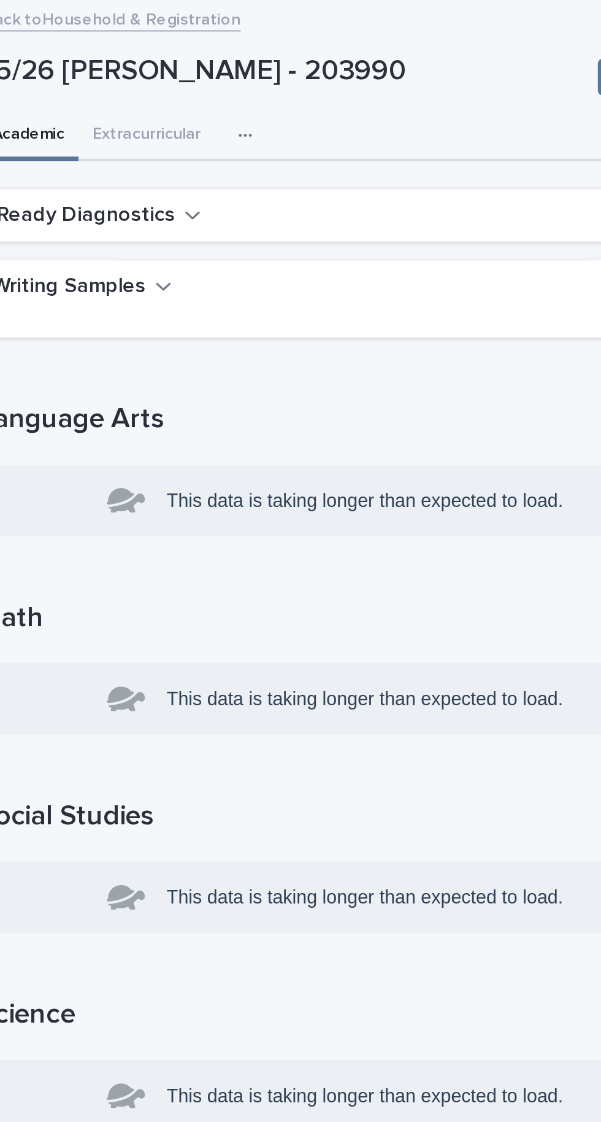
click at [272, 221] on h1 "Language Arts" at bounding box center [402, 221] width 374 height 18
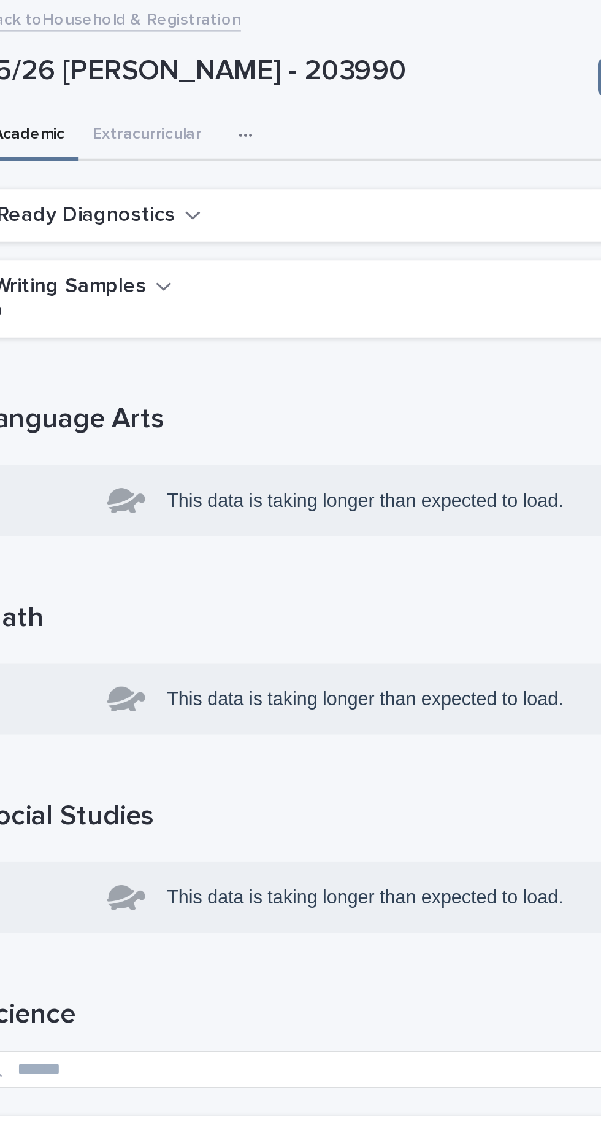
click at [303, 226] on h1 "Language Arts" at bounding box center [402, 221] width 374 height 18
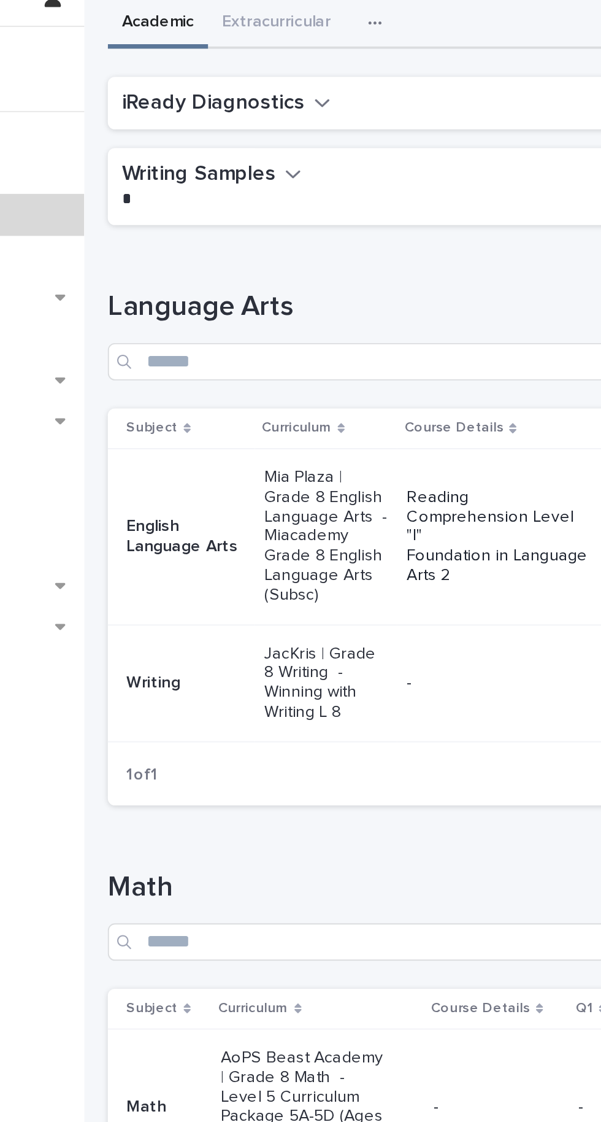
scroll to position [42, 0]
click at [236, 300] on p "English Language Arts" at bounding box center [256, 298] width 63 height 21
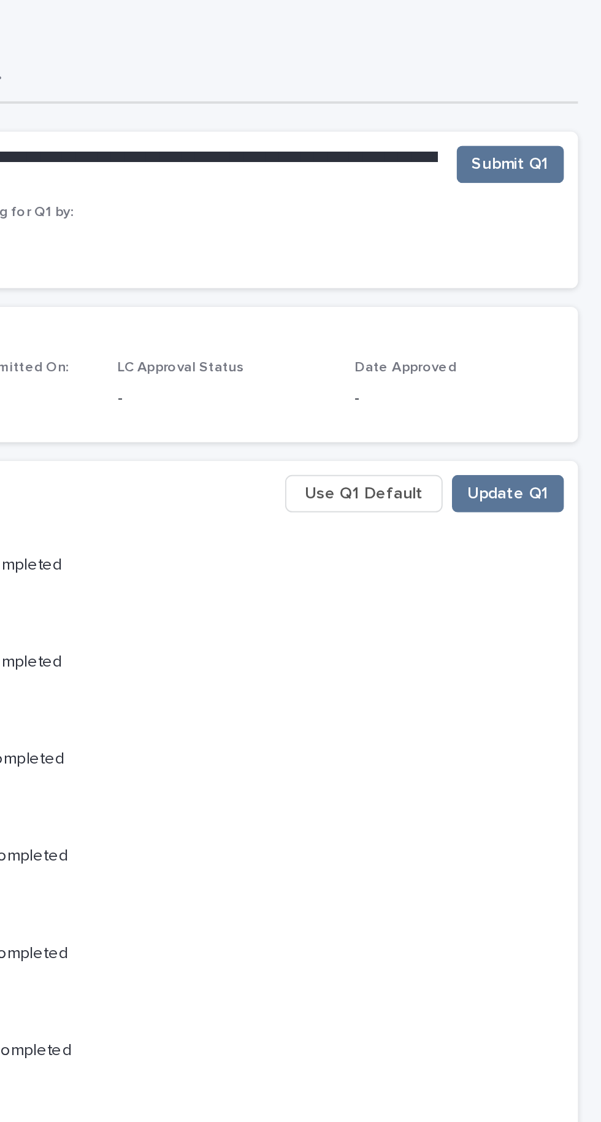
click at [486, 341] on span "Use Q1 Default" at bounding box center [477, 340] width 62 height 12
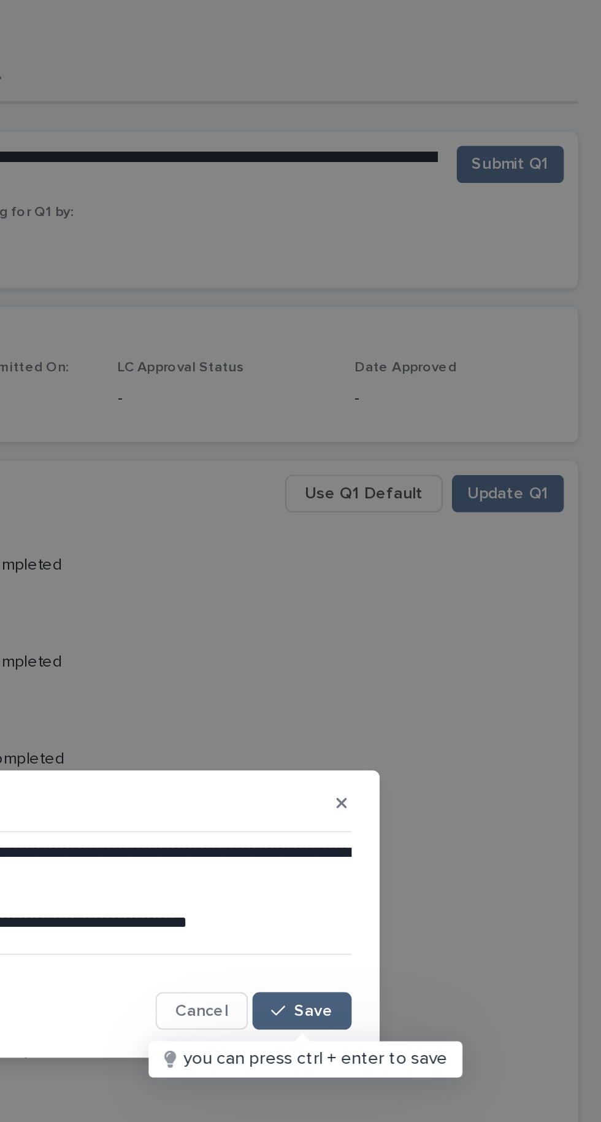
click at [462, 611] on button "Save" at bounding box center [444, 612] width 52 height 20
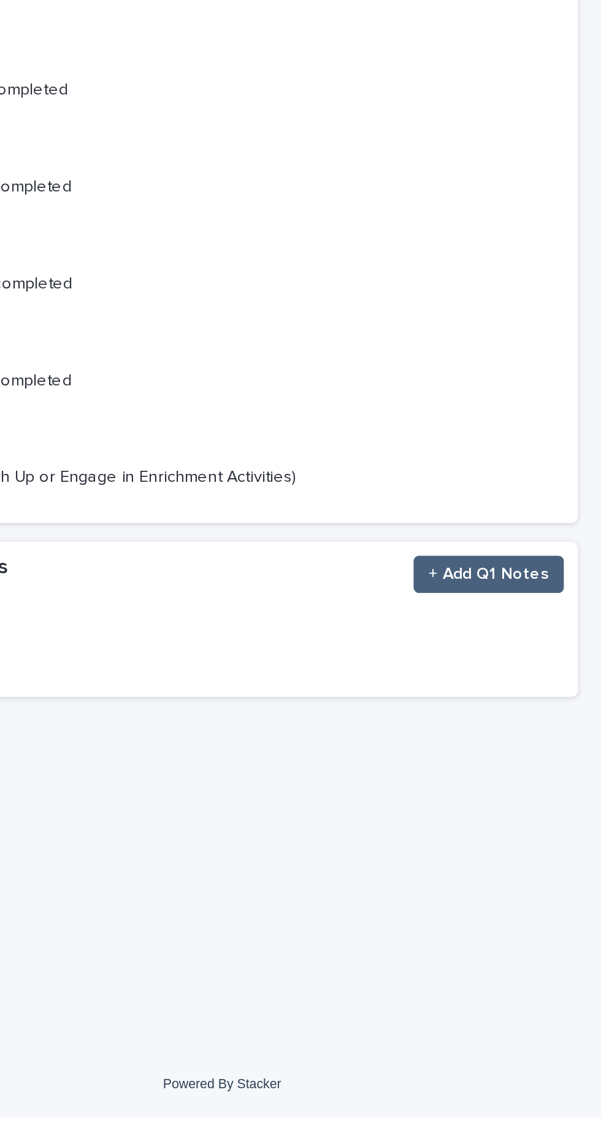
click at [554, 843] on button "+ Add Q1 Notes" at bounding box center [542, 837] width 79 height 20
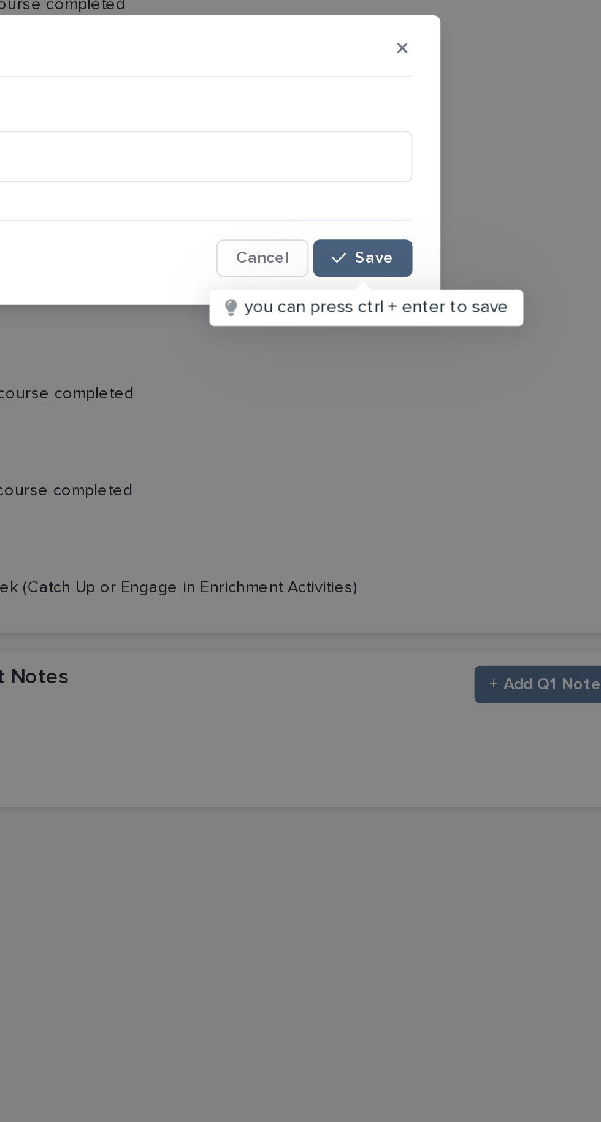
click at [466, 606] on button "Save" at bounding box center [444, 613] width 52 height 20
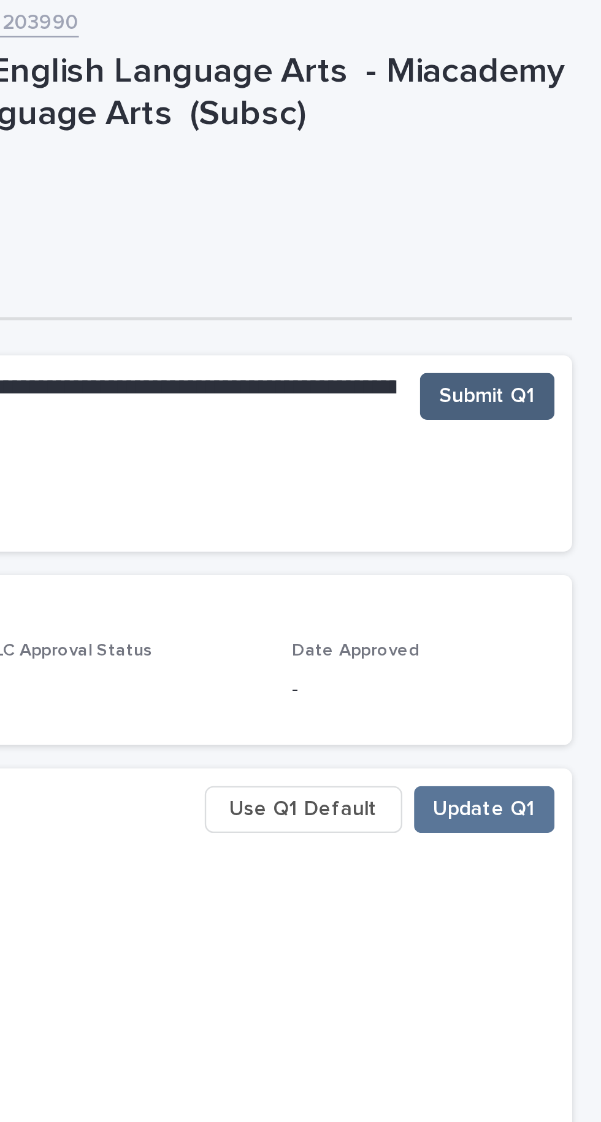
click at [565, 168] on span "Submit Q1" at bounding box center [553, 167] width 41 height 12
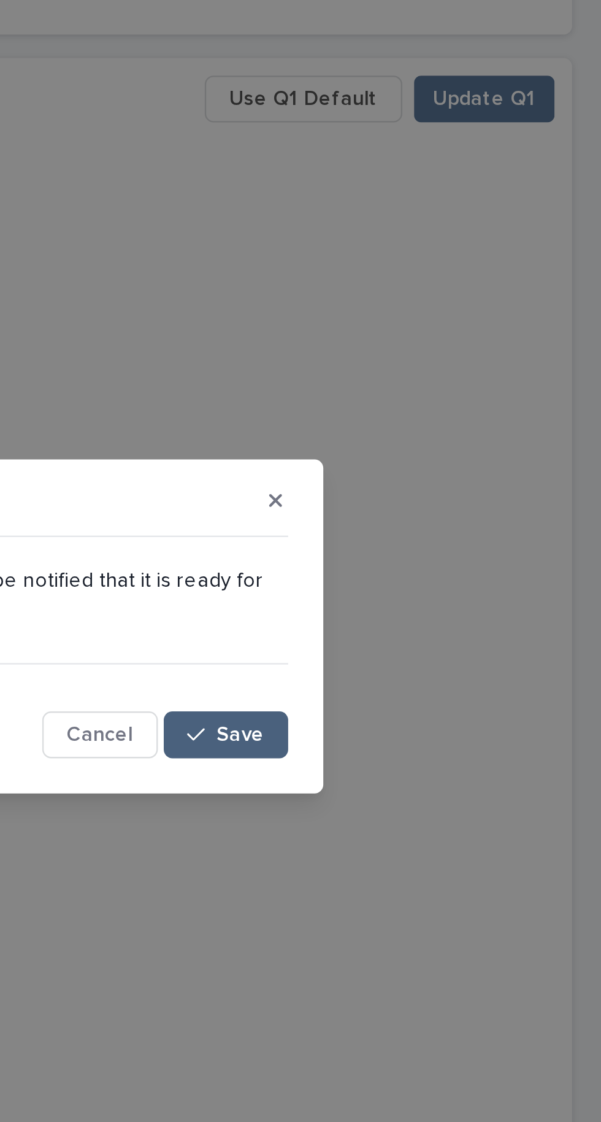
click at [457, 604] on span "Save" at bounding box center [450, 606] width 20 height 9
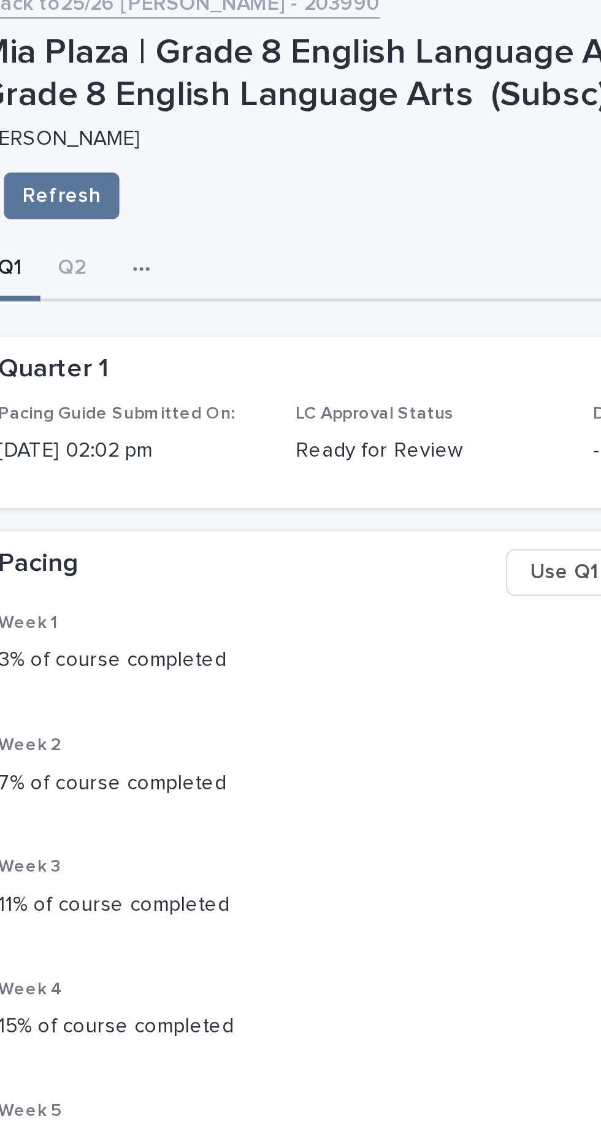
click at [345, 55] on p "Mia Plaza | Grade 8 English Language Arts - Miacademy Grade 8 English Language …" at bounding box center [402, 40] width 374 height 36
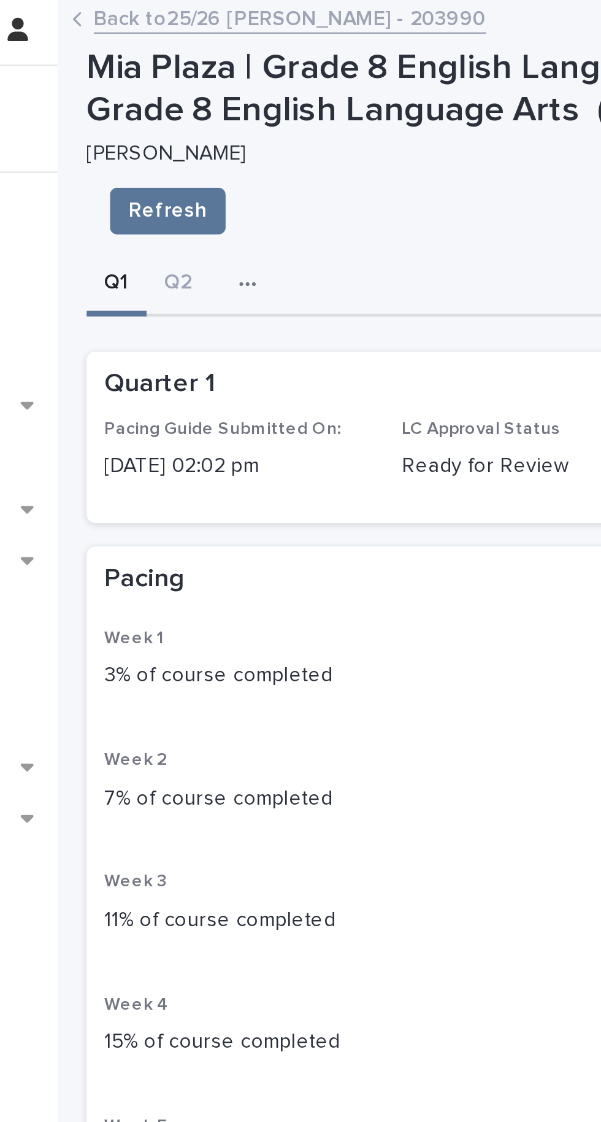
click at [258, 157] on h2 "Quarter 1" at bounding box center [245, 164] width 46 height 14
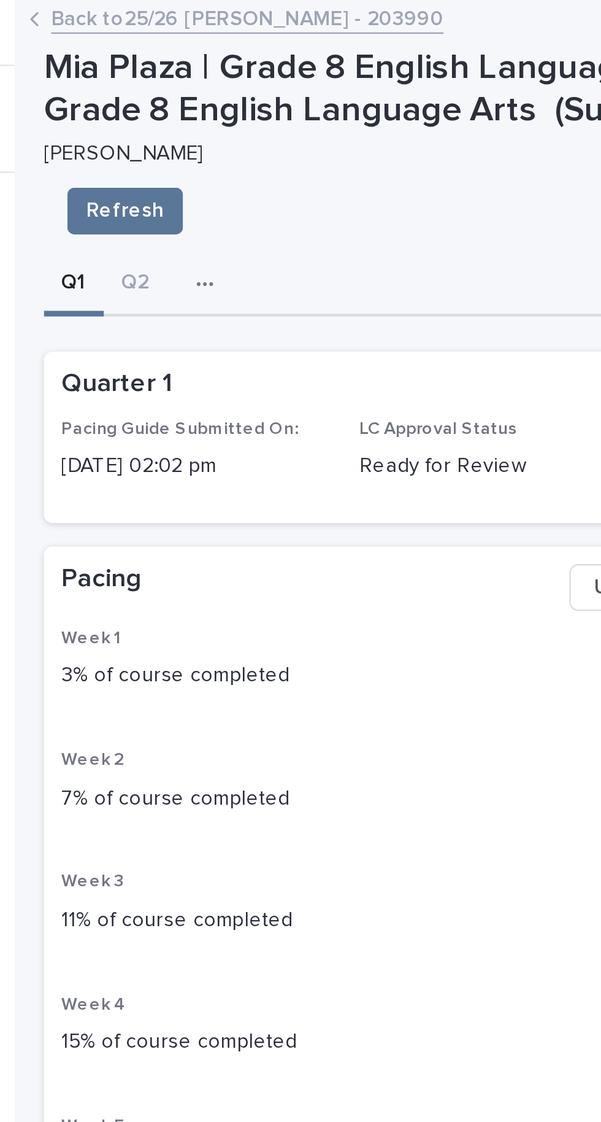
click at [282, 185] on span "Pacing Guide Submitted On:" at bounding box center [271, 182] width 99 height 7
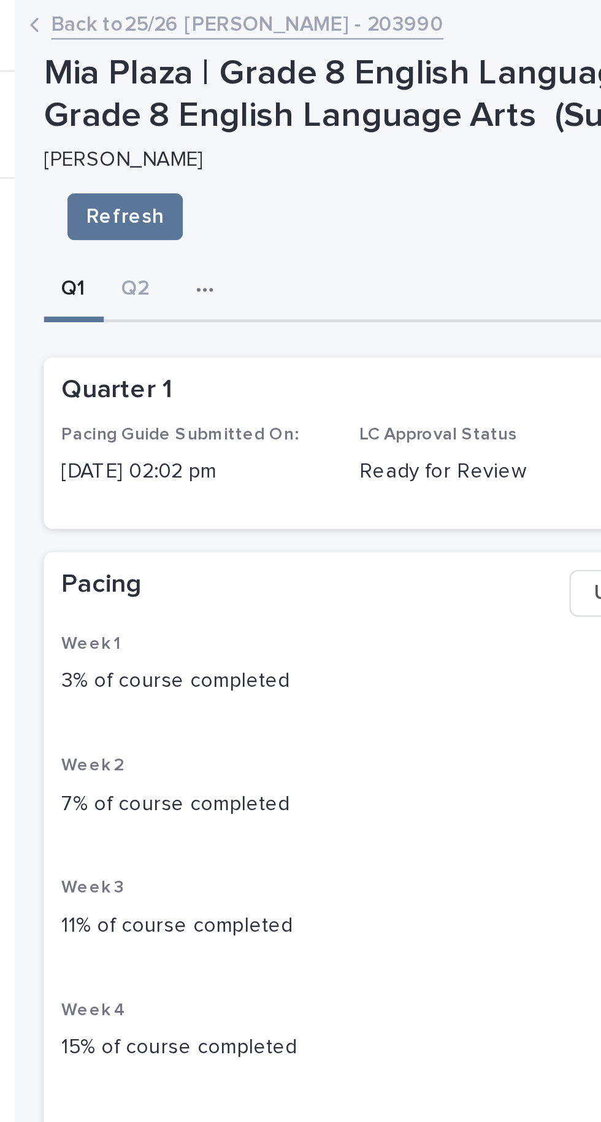
click at [315, 52] on p "Mia Plaza | Grade 8 English Language Arts - Miacademy Grade 8 English Language …" at bounding box center [402, 40] width 374 height 36
click at [222, 23] on p "Mia Plaza | Grade 8 English Language Arts - Miacademy Grade 8 English Language …" at bounding box center [402, 40] width 374 height 36
click at [220, 10] on link "Back to 25/26 [PERSON_NAME] - 203990" at bounding box center [300, 9] width 164 height 14
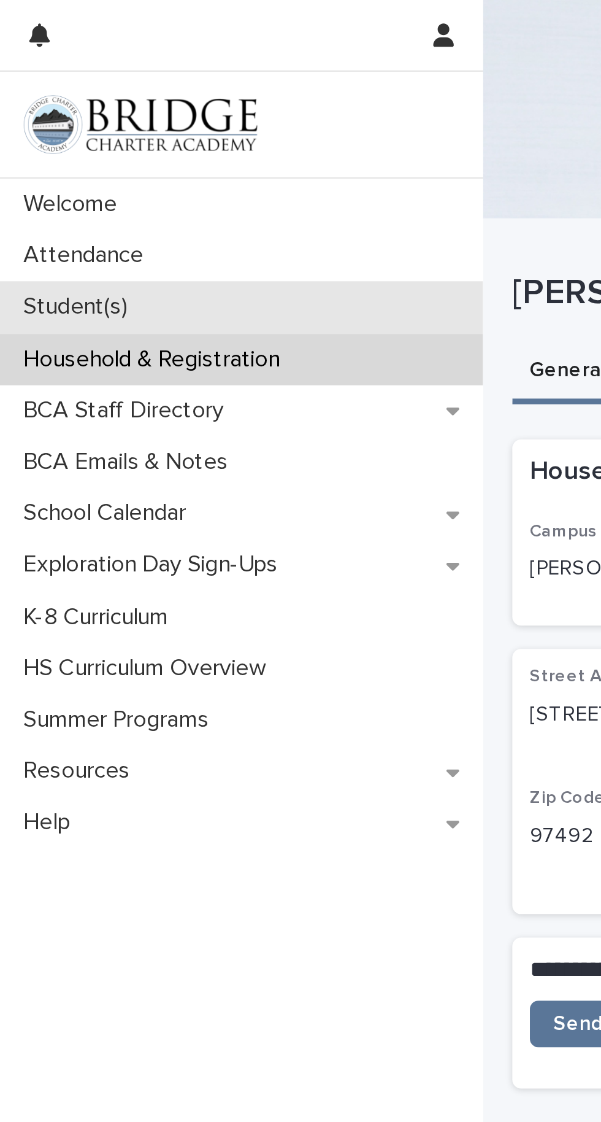
click at [49, 139] on div "Student(s)" at bounding box center [101, 128] width 203 height 21
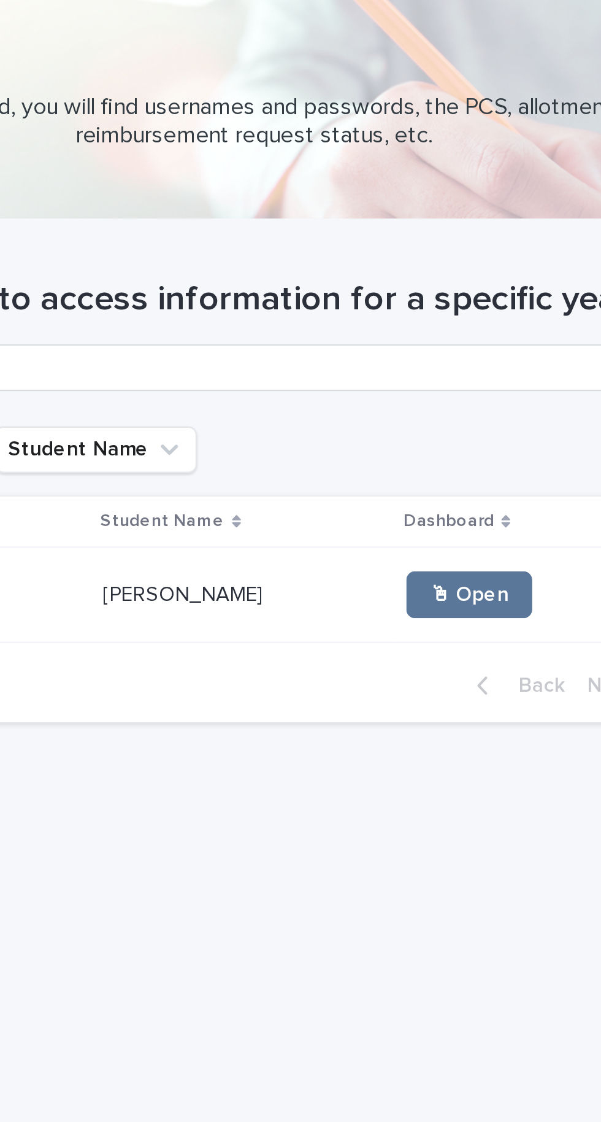
click at [394, 252] on p at bounding box center [397, 249] width 117 height 10
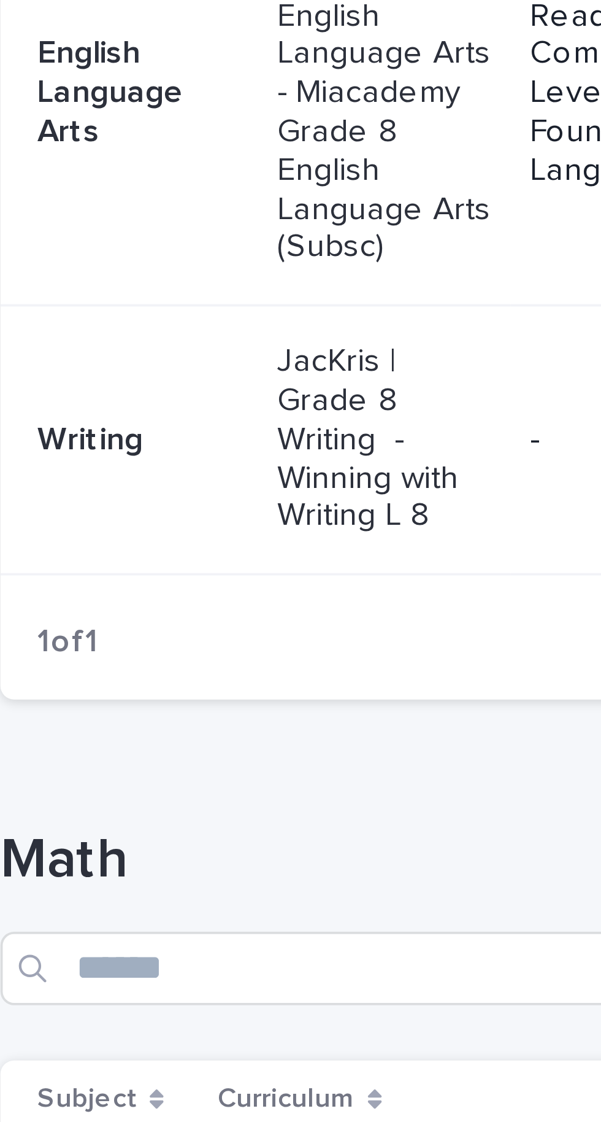
scroll to position [165, 0]
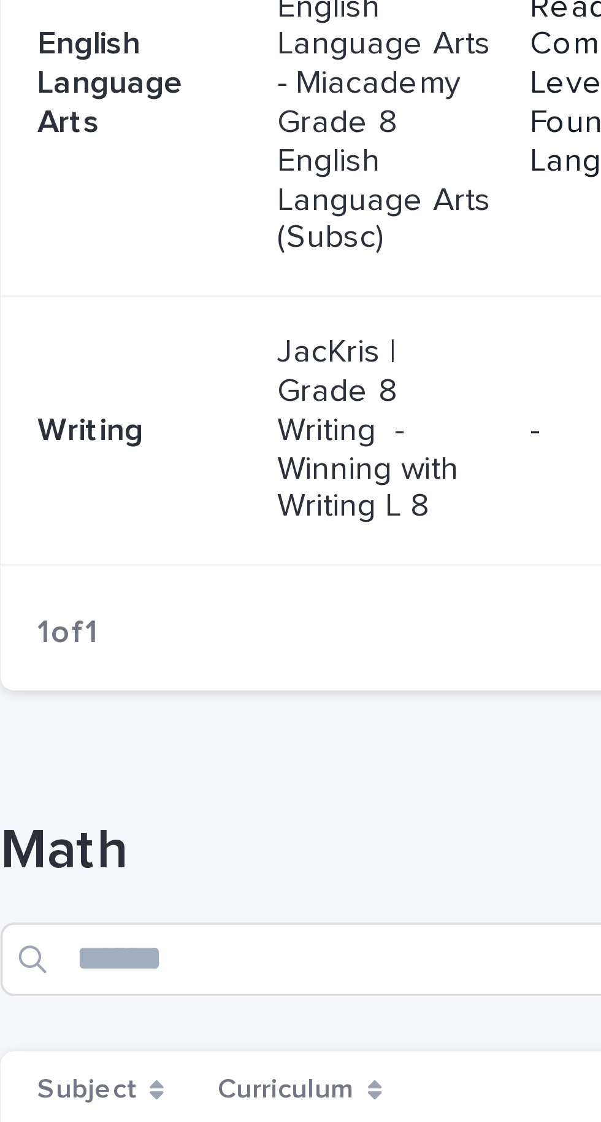
click at [311, 269] on p "JacKris | Grade 8 Writing - Winning with Writing L 8" at bounding box center [317, 279] width 58 height 52
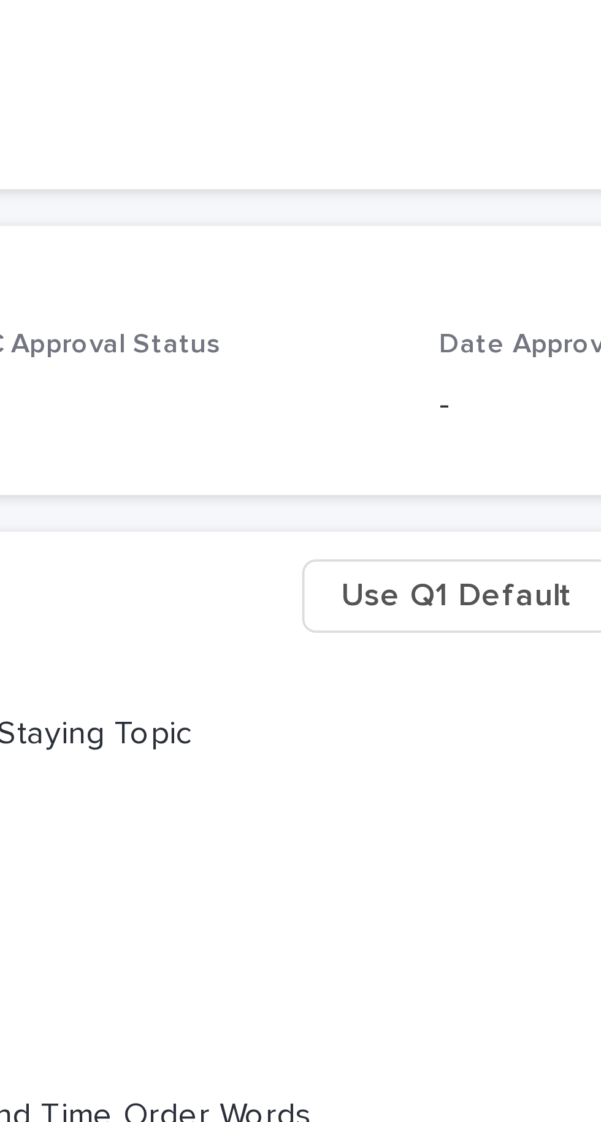
click at [475, 324] on span "Use Q1 Default" at bounding box center [477, 323] width 62 height 12
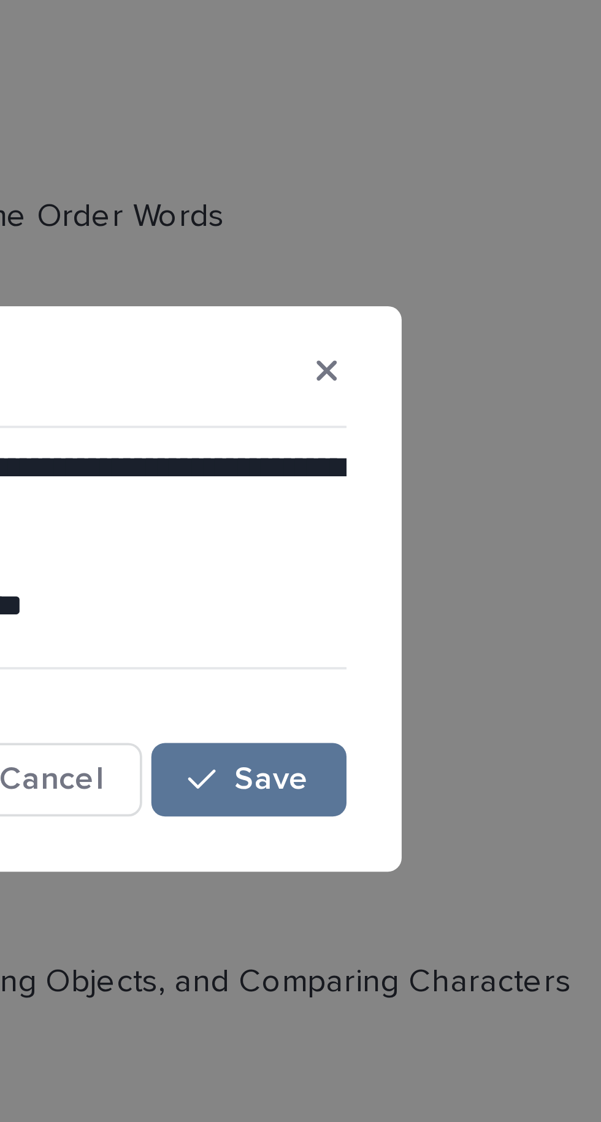
click at [454, 582] on div "**********" at bounding box center [300, 552] width 339 height 59
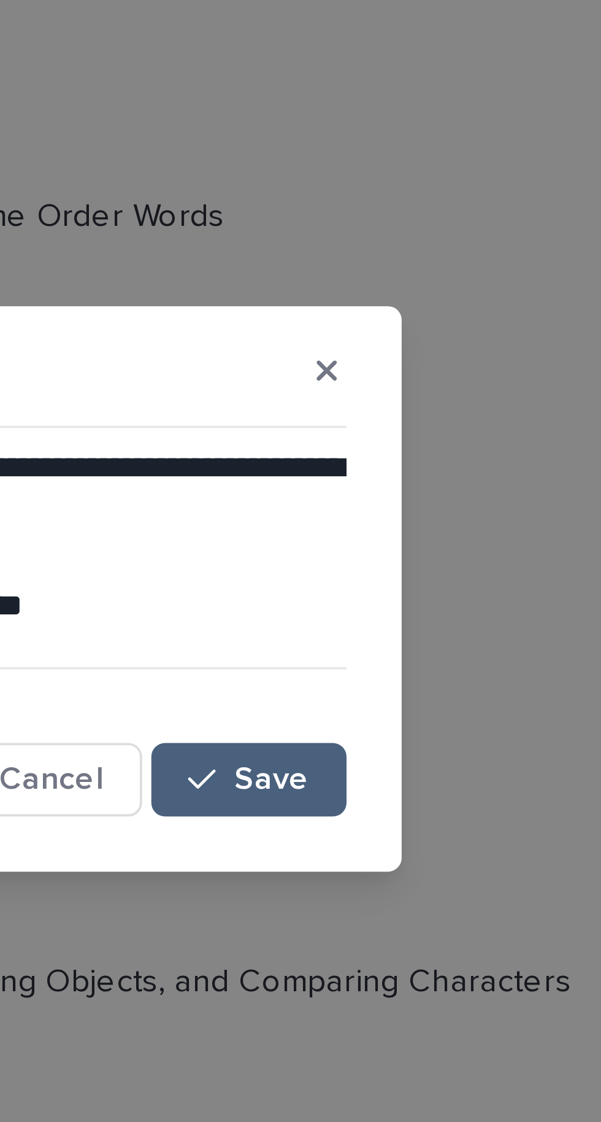
click at [455, 622] on button "Save" at bounding box center [444, 612] width 52 height 20
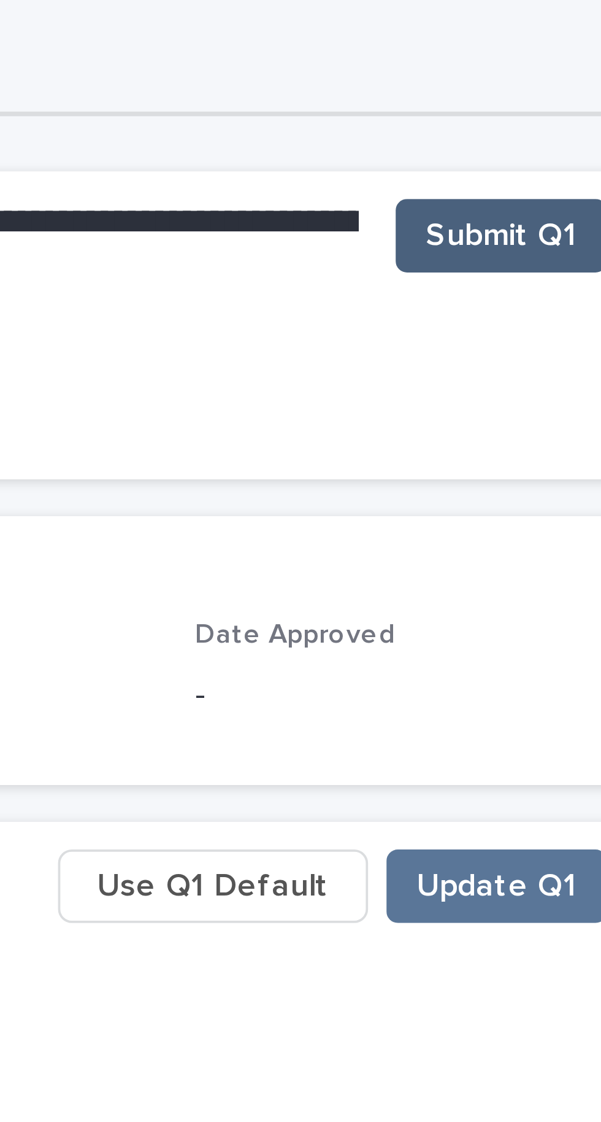
click at [557, 150] on span "Submit Q1" at bounding box center [553, 149] width 41 height 12
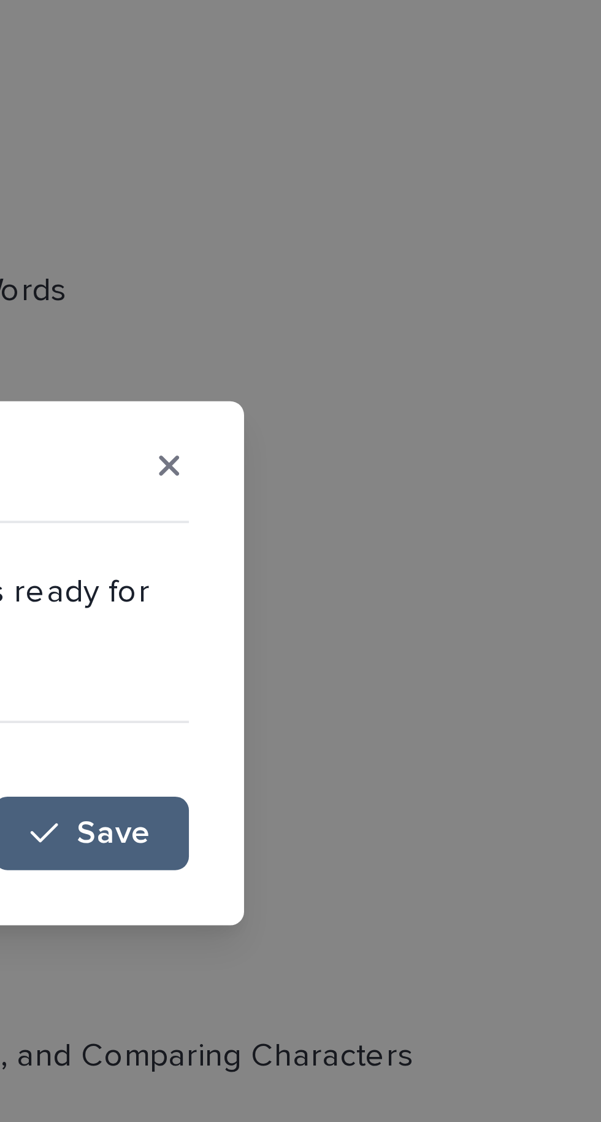
click at [464, 608] on button "Save" at bounding box center [444, 606] width 52 height 20
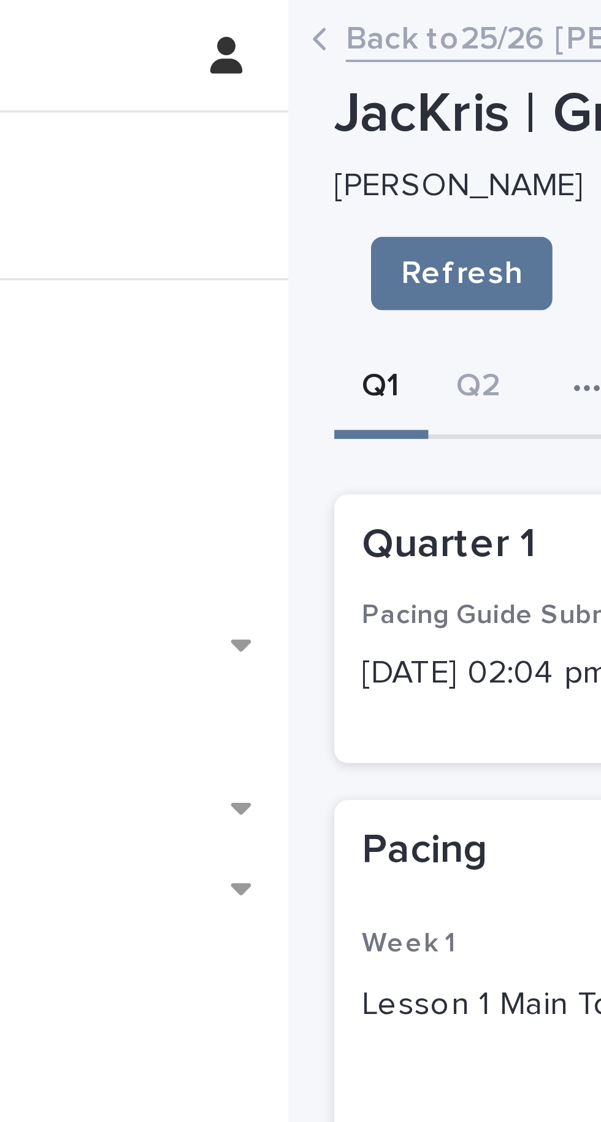
click at [246, 43] on div "[PERSON_NAME]" at bounding box center [399, 48] width 369 height 13
click at [218, 14] on link "Back to 25/26 [PERSON_NAME] - 203990" at bounding box center [300, 9] width 164 height 14
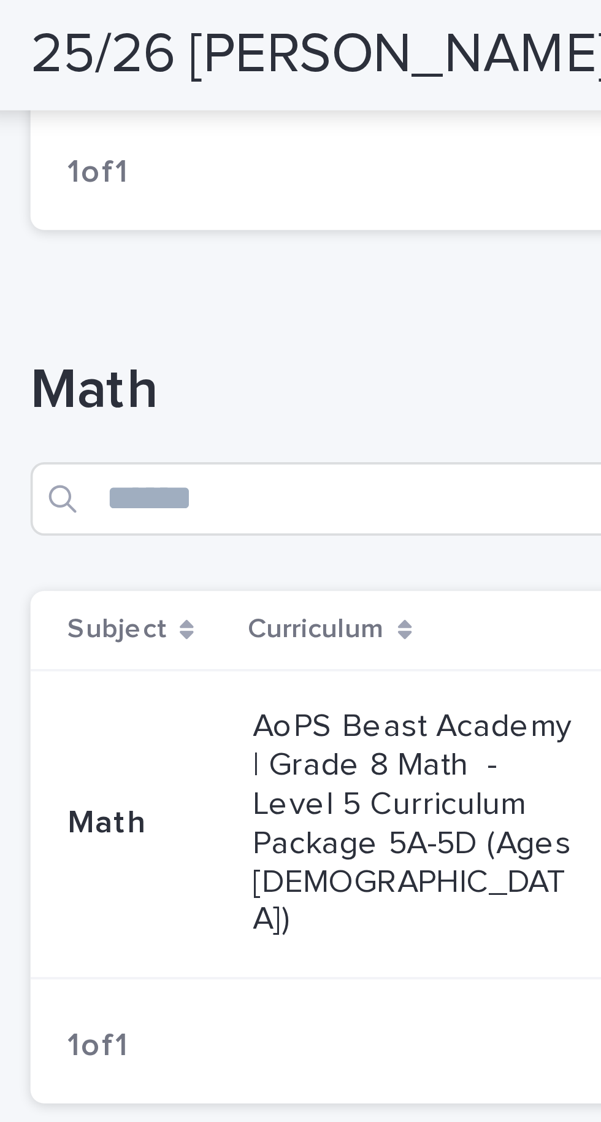
scroll to position [475, 0]
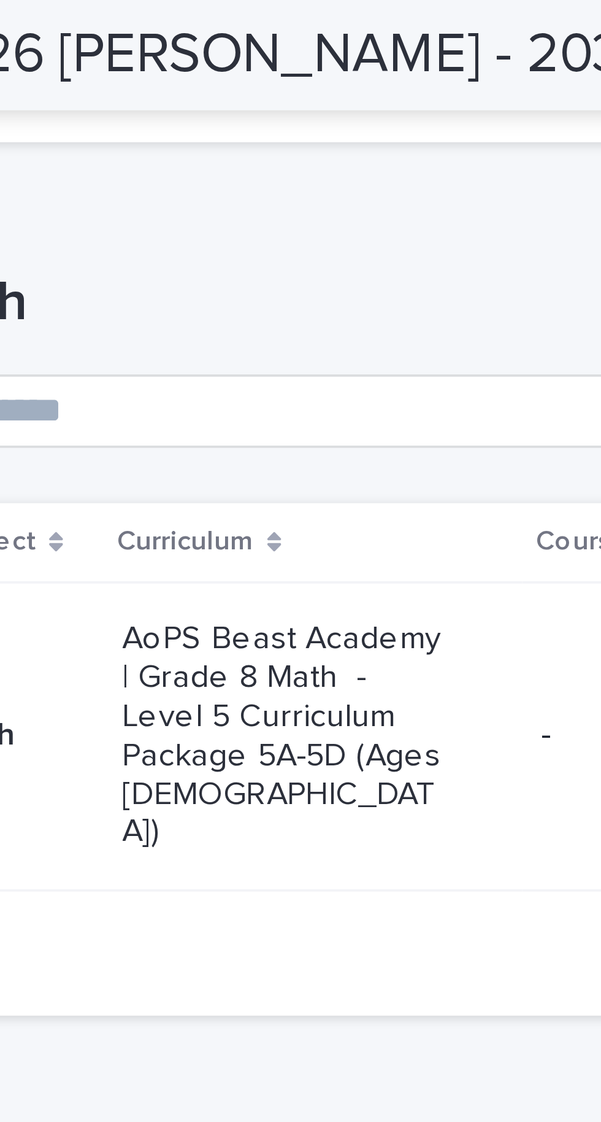
click at [344, 168] on p "AoPS Beast Academy | Grade 8 Math - Level 5 Curriculum Package 5A-5D (Ages [DEM…" at bounding box center [318, 197] width 88 height 62
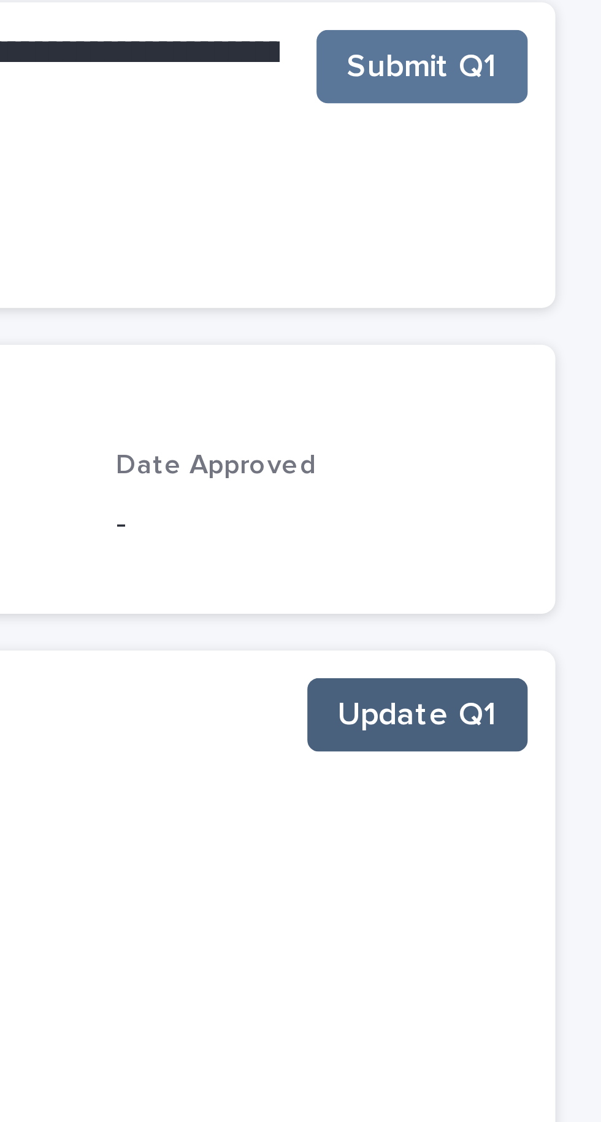
click at [554, 352] on span "Update Q1" at bounding box center [552, 358] width 43 height 12
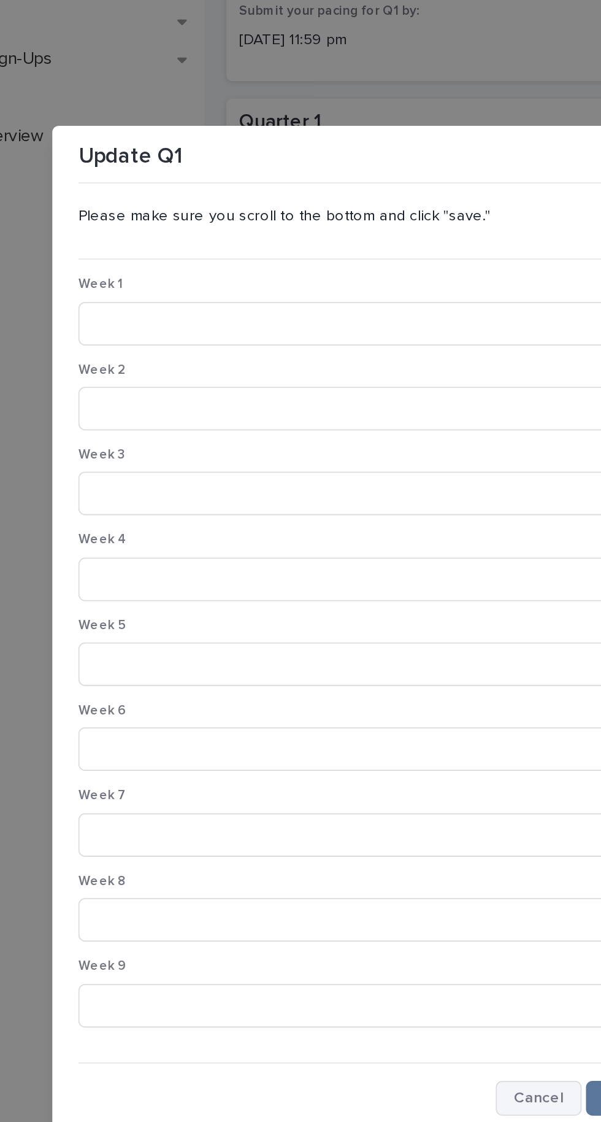
click at [390, 827] on span "Cancel" at bounding box center [391, 823] width 28 height 9
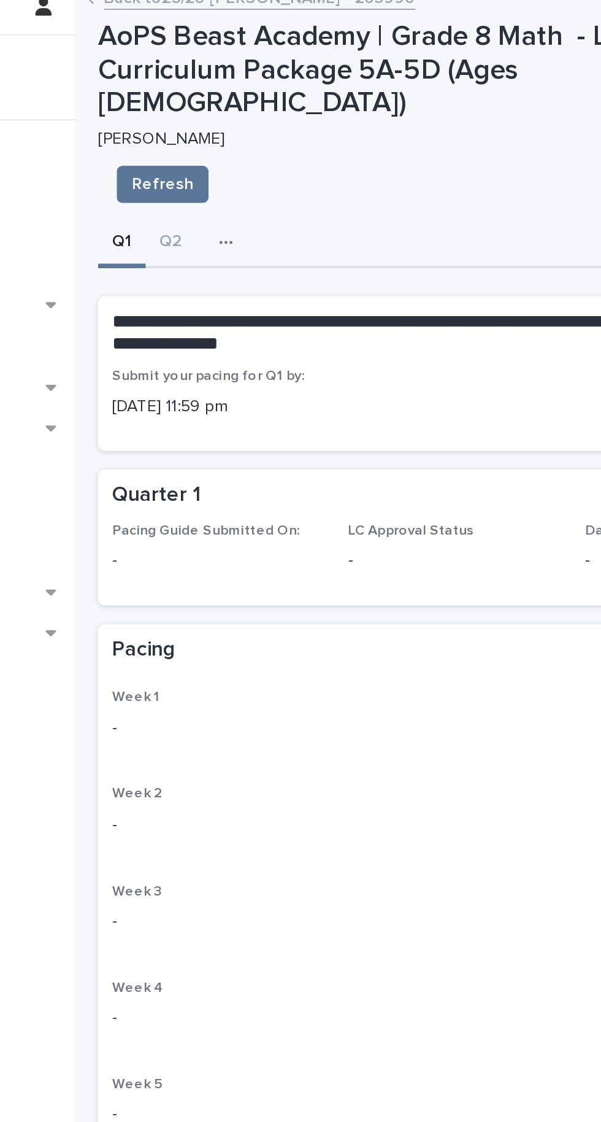
click at [326, 375] on p "Week 1" at bounding box center [402, 379] width 360 height 9
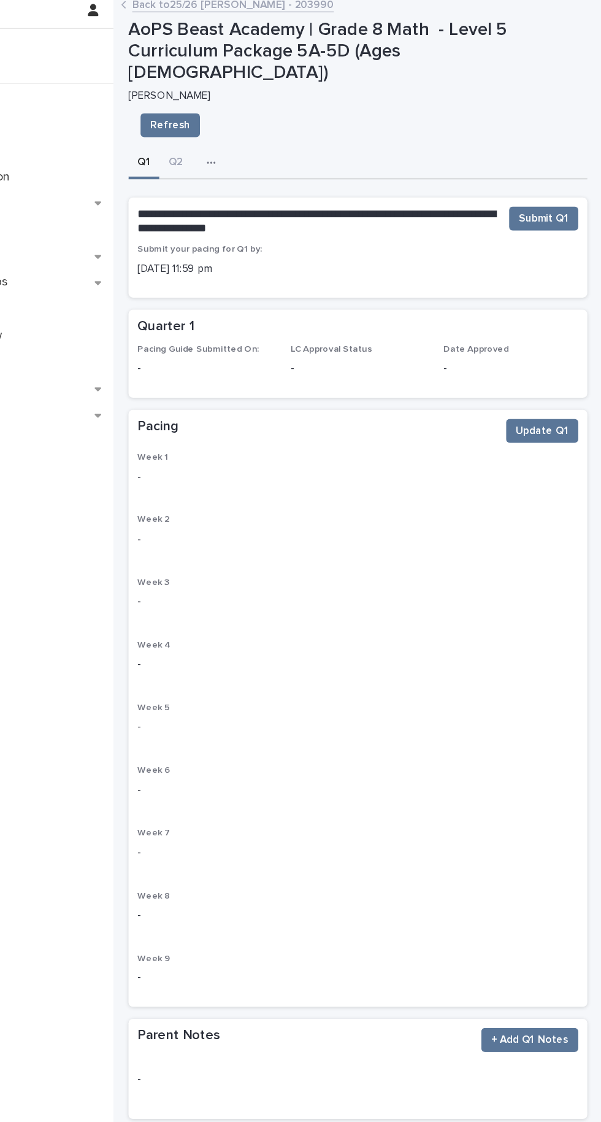
click at [335, 426] on p "Week 2" at bounding box center [402, 430] width 360 height 9
click at [349, 405] on div "Week 1 - Week 2 - Week 3 - Week 4 - Week 5 - Week 6 - Week 7 - Week 8 - Week 9 -" at bounding box center [402, 597] width 360 height 445
click at [544, 352] on span "Update Q1" at bounding box center [552, 358] width 43 height 12
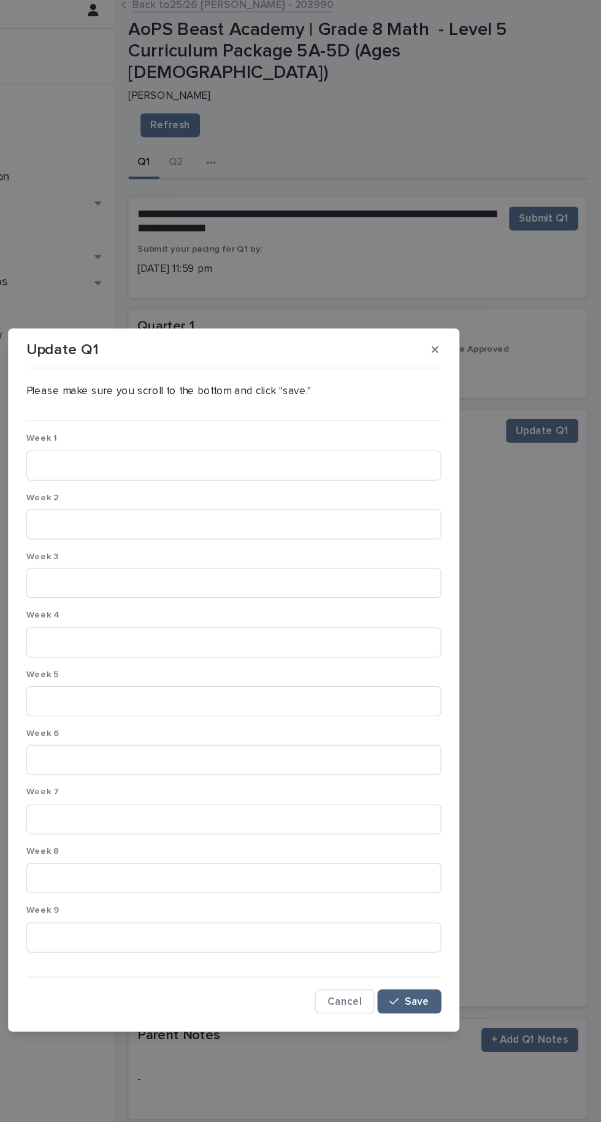
click at [458, 827] on span "Save" at bounding box center [450, 823] width 20 height 9
click at [558, 177] on div "Update Q1 Please make sure you scroll to the bottom and click "save." Week 1 We…" at bounding box center [300, 561] width 601 height 1122
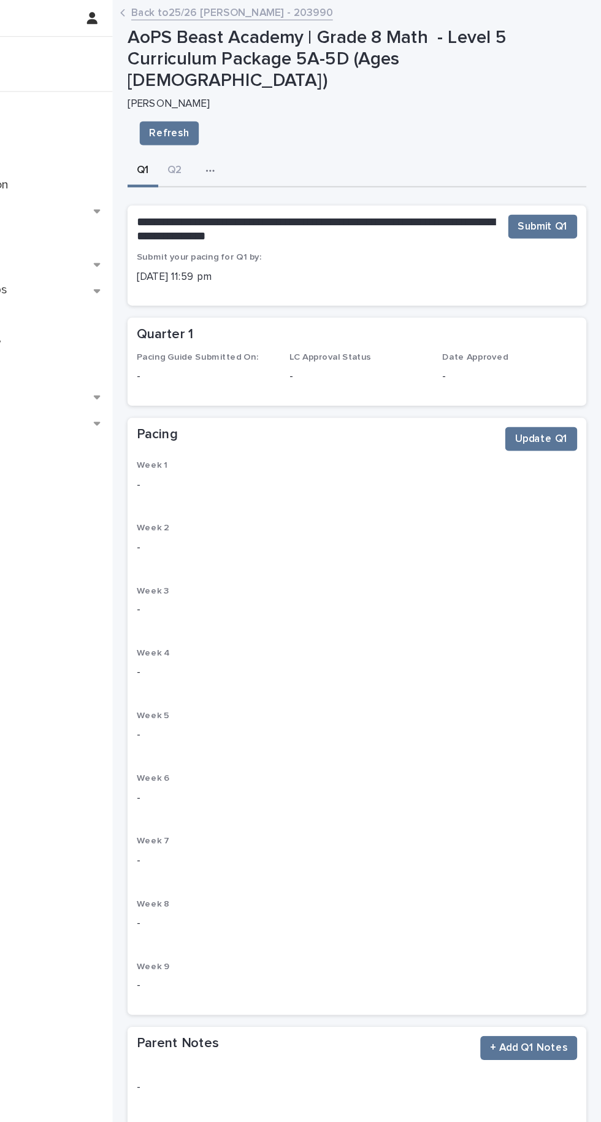
click at [276, 127] on button "button" at bounding box center [284, 139] width 27 height 25
click at [549, 179] on span "Submit Q1" at bounding box center [553, 185] width 41 height 12
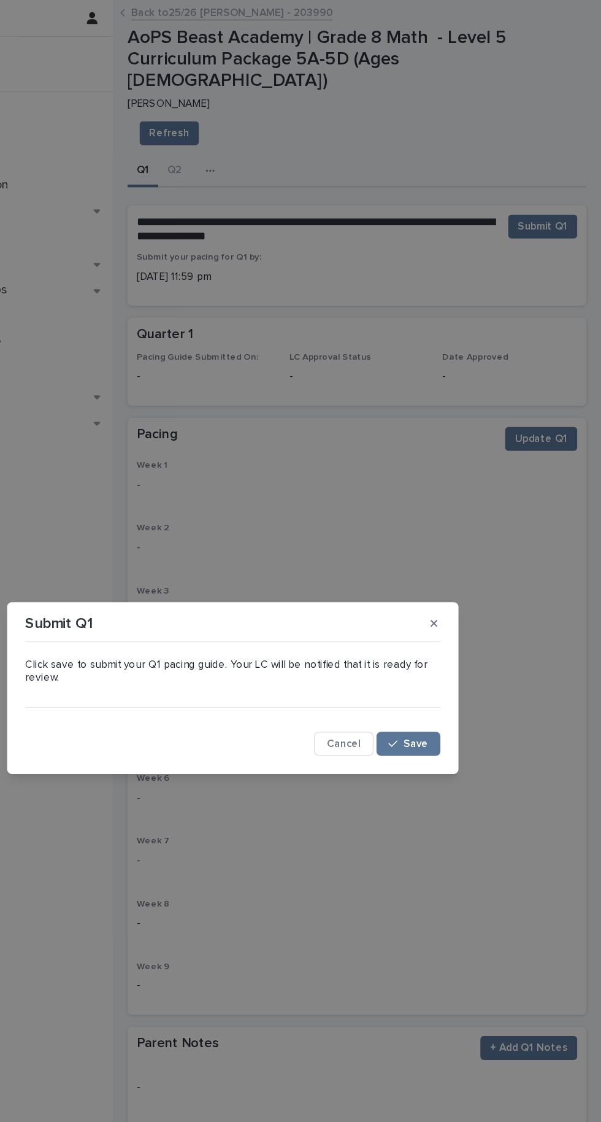
click at [555, 185] on div "Submit Q1 Click save to submit your Q1 pacing guide. Your LC will be notified t…" at bounding box center [300, 561] width 601 height 1122
click at [433, 606] on icon "button" at bounding box center [431, 606] width 7 height 9
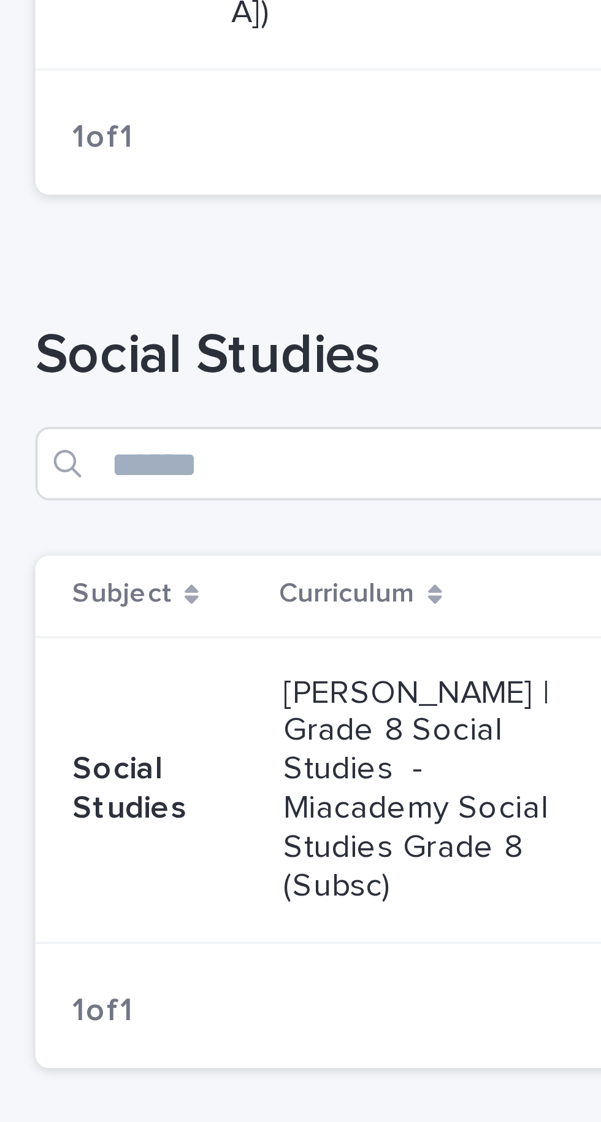
scroll to position [622, 0]
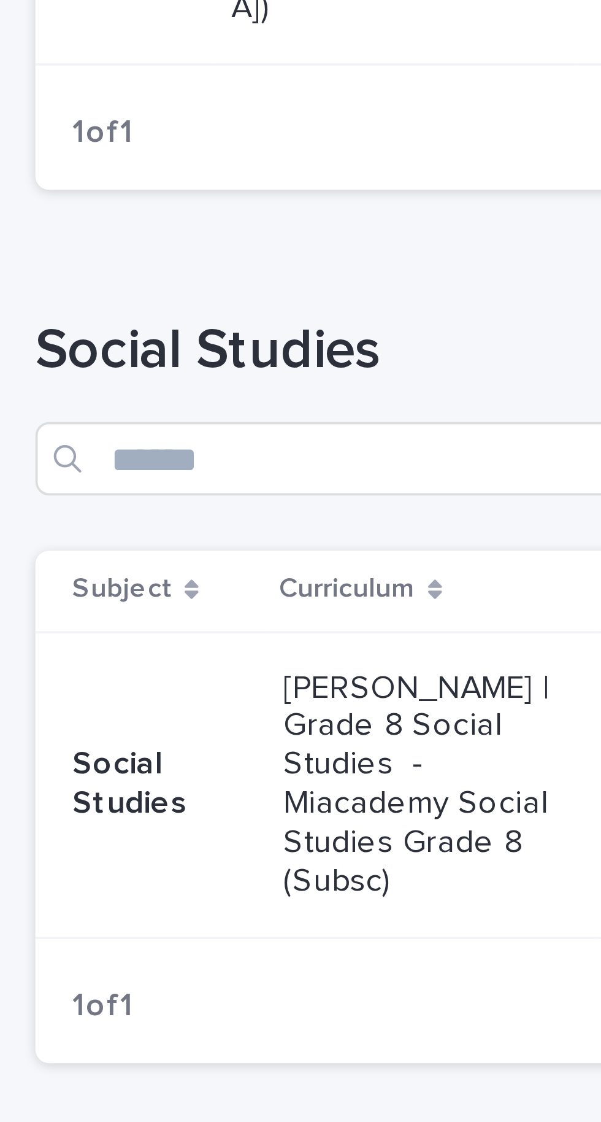
click at [314, 261] on p "[PERSON_NAME] | Grade 8 Social Studies - Miacademy Social Studies Grade 8 (Subs…" at bounding box center [320, 292] width 79 height 62
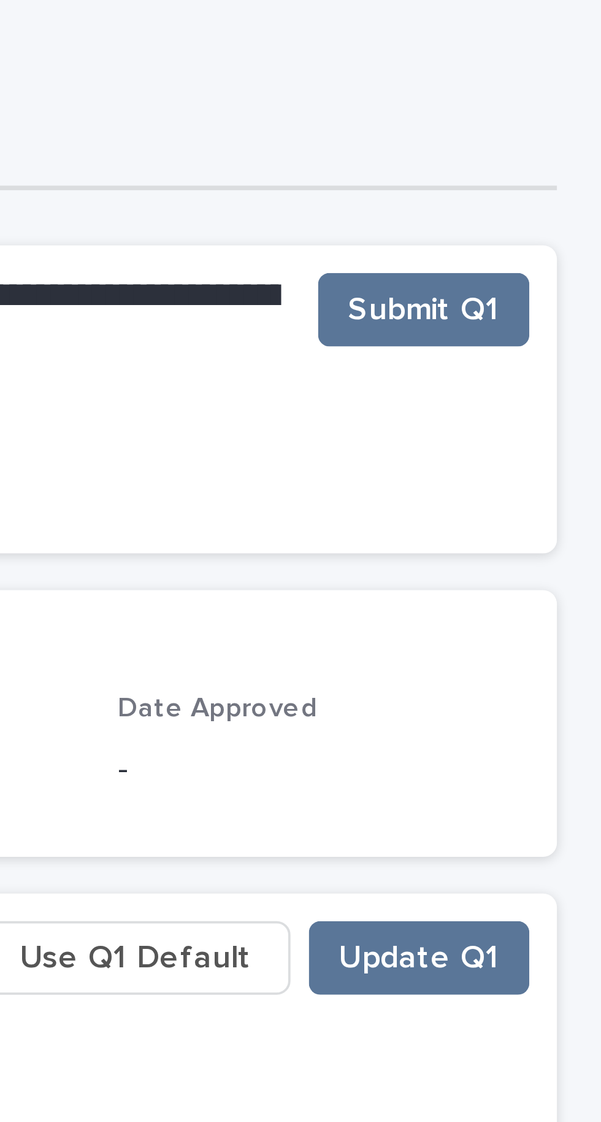
click at [495, 338] on span "Use Q1 Default" at bounding box center [477, 340] width 62 height 12
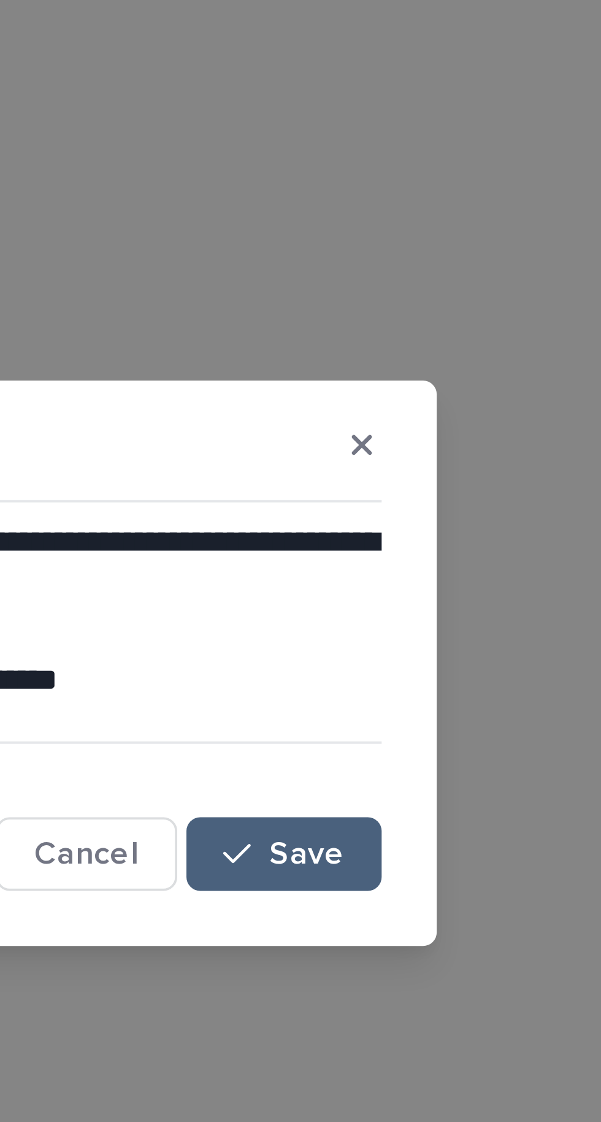
click at [459, 616] on button "Save" at bounding box center [444, 612] width 52 height 20
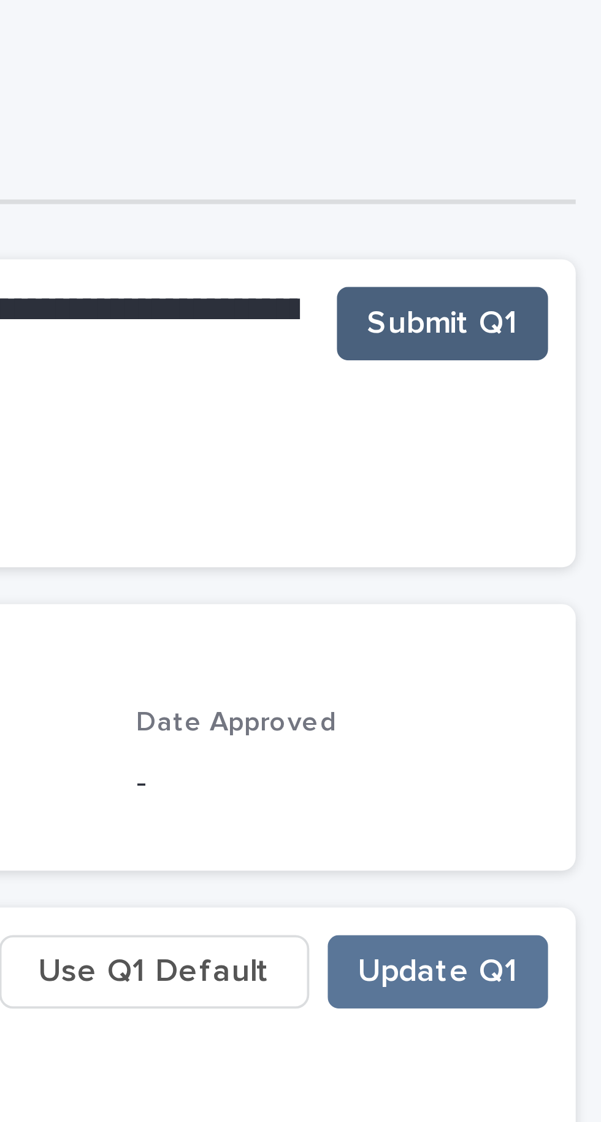
click at [563, 167] on span "Submit Q1" at bounding box center [553, 167] width 41 height 12
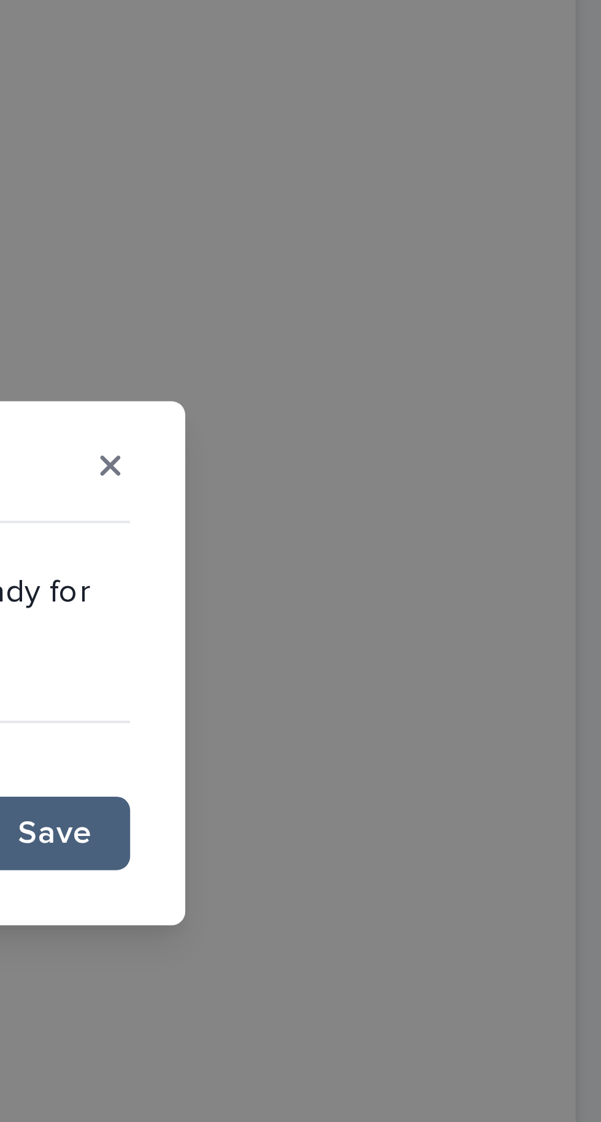
click at [465, 604] on button "Save" at bounding box center [444, 606] width 52 height 20
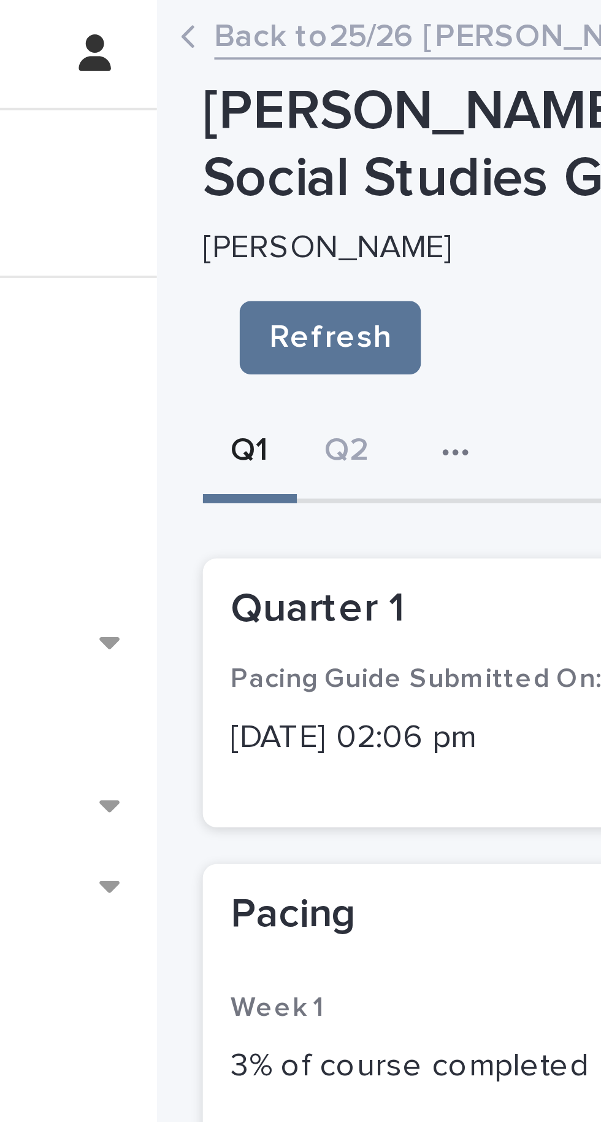
click at [218, 12] on link "Back to 25/26 [PERSON_NAME] - 203990" at bounding box center [300, 9] width 164 height 14
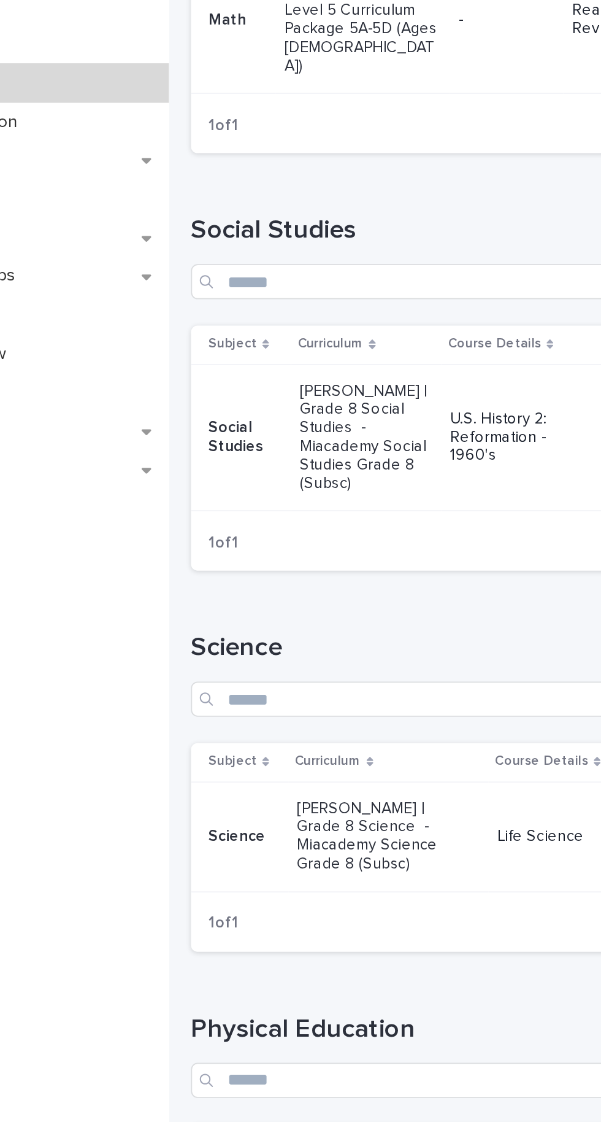
scroll to position [590, 0]
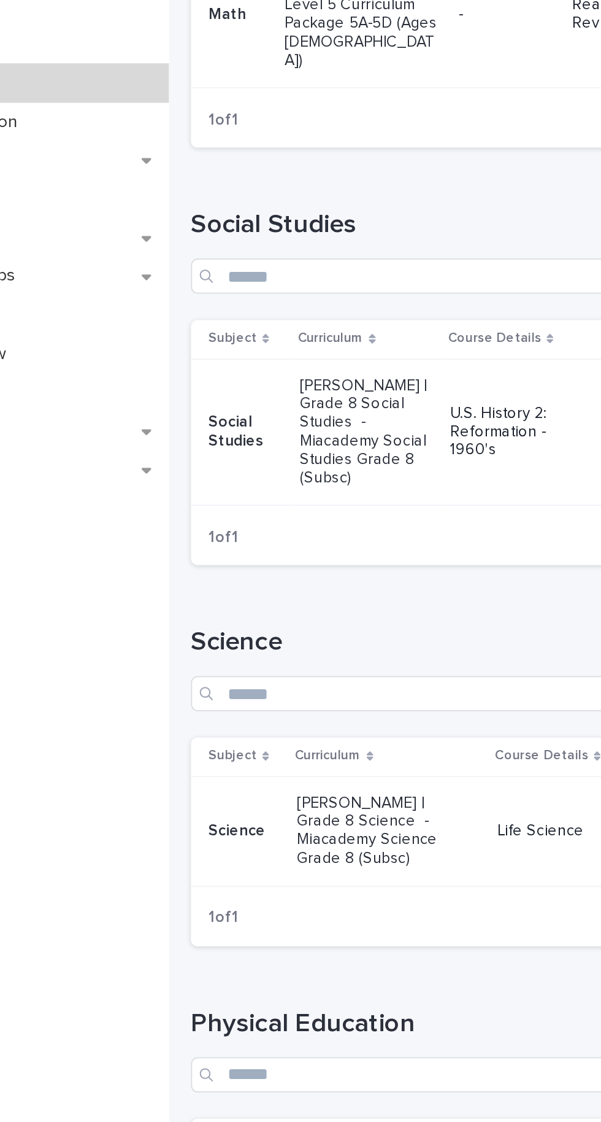
click at [336, 527] on p "[PERSON_NAME] | Grade 8 Science - Miacademy Science Grade 8 (Subsc)" at bounding box center [318, 547] width 88 height 41
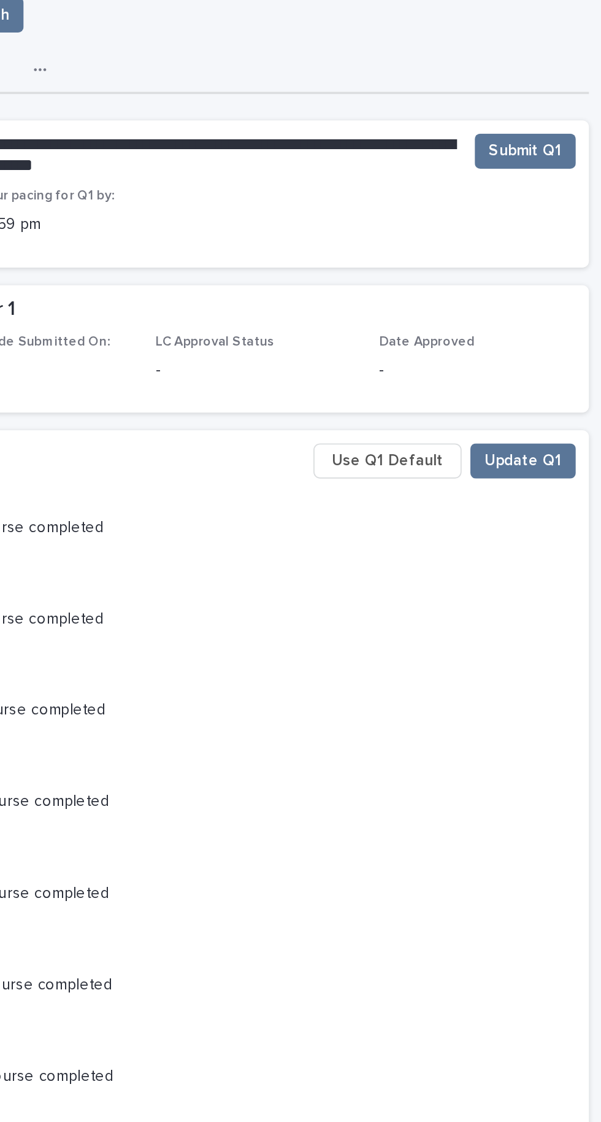
click at [490, 348] on button "Use Q1 Default" at bounding box center [476, 340] width 83 height 20
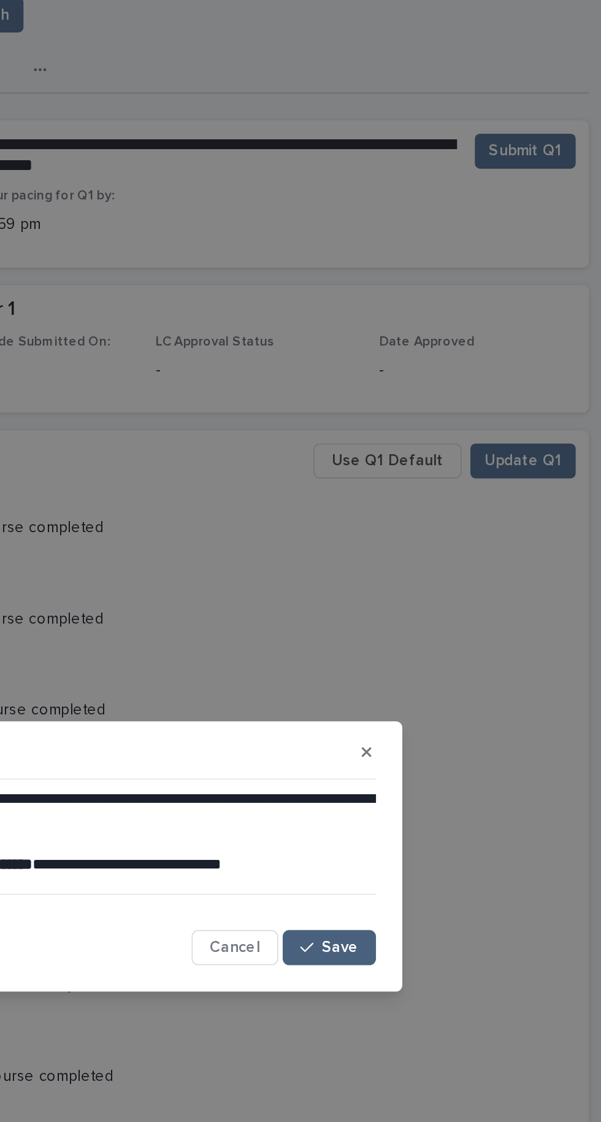
click at [459, 616] on span "Save" at bounding box center [450, 612] width 20 height 9
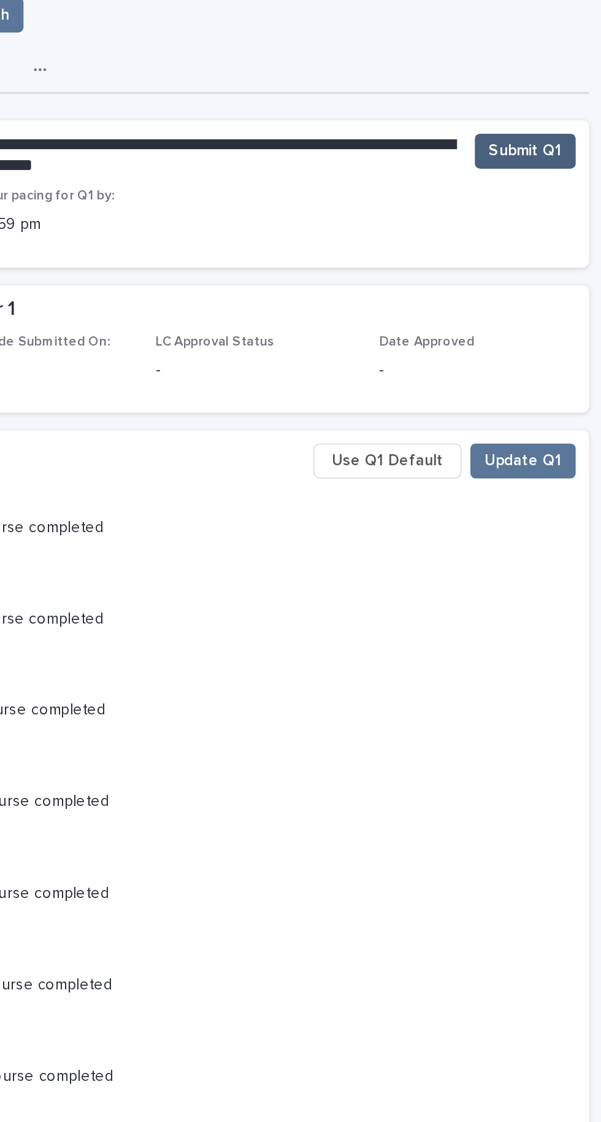
click at [557, 176] on button "Submit Q1" at bounding box center [553, 167] width 56 height 20
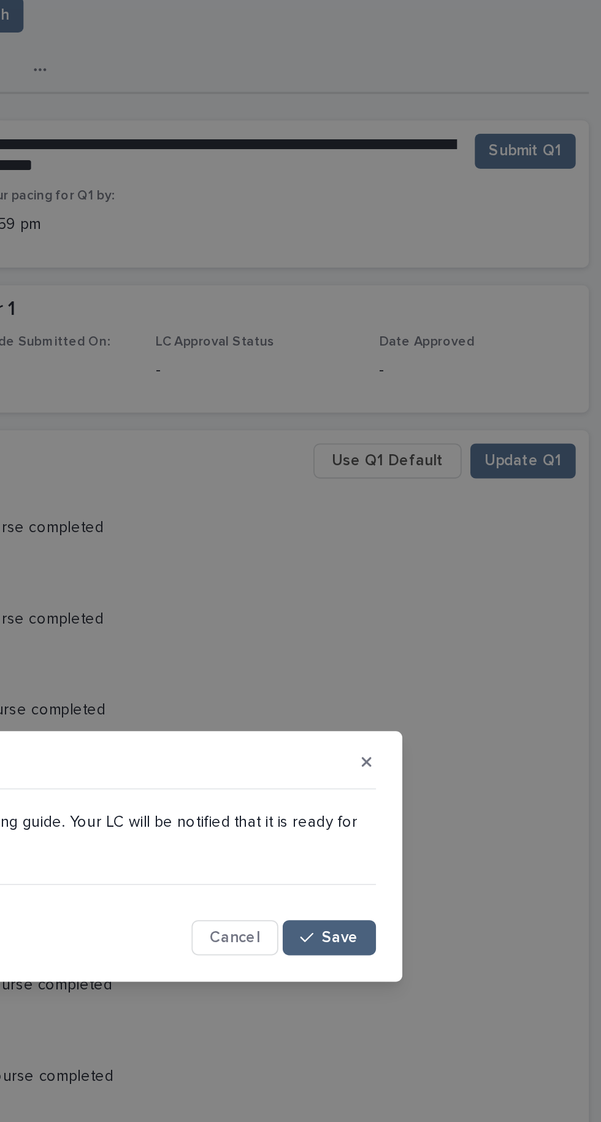
click at [461, 616] on button "Save" at bounding box center [444, 606] width 52 height 20
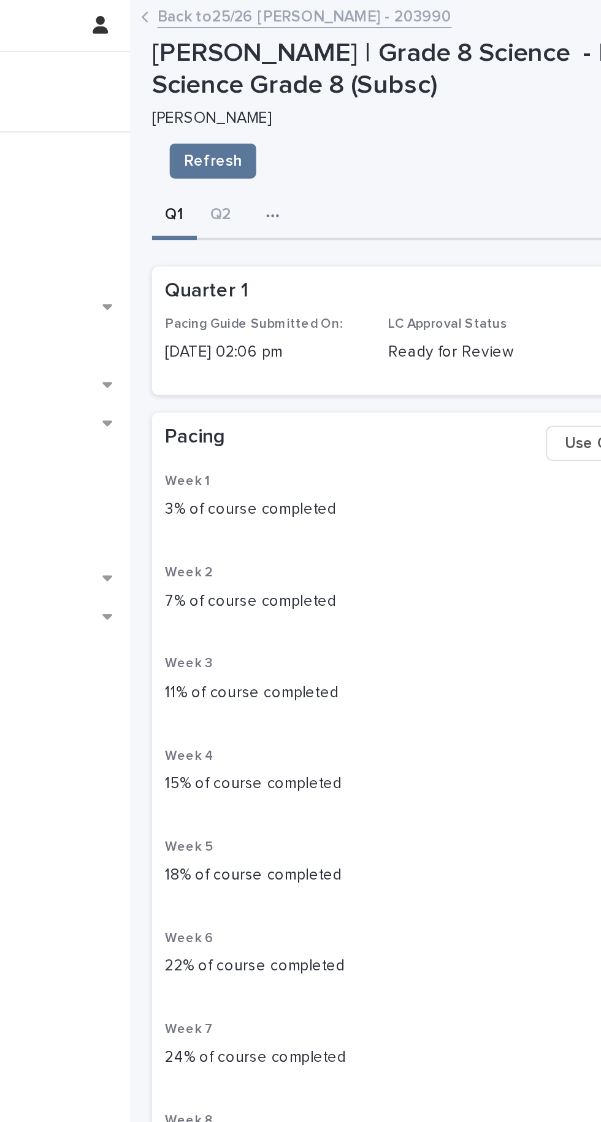
click at [307, 14] on link "Back to 25/26 [PERSON_NAME] - 203990" at bounding box center [300, 9] width 164 height 14
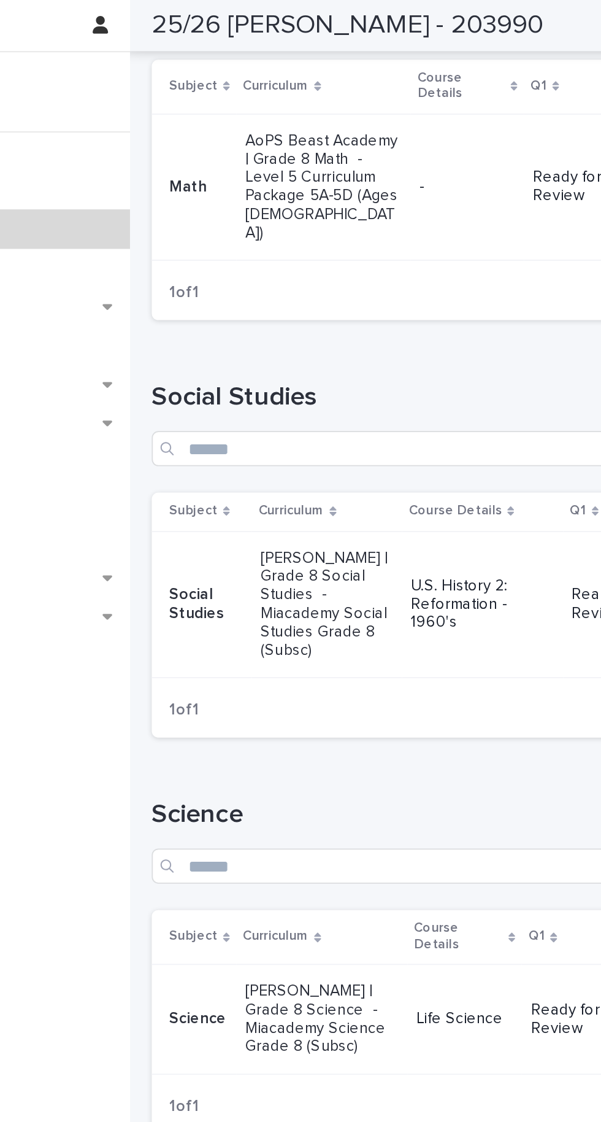
scroll to position [669, 0]
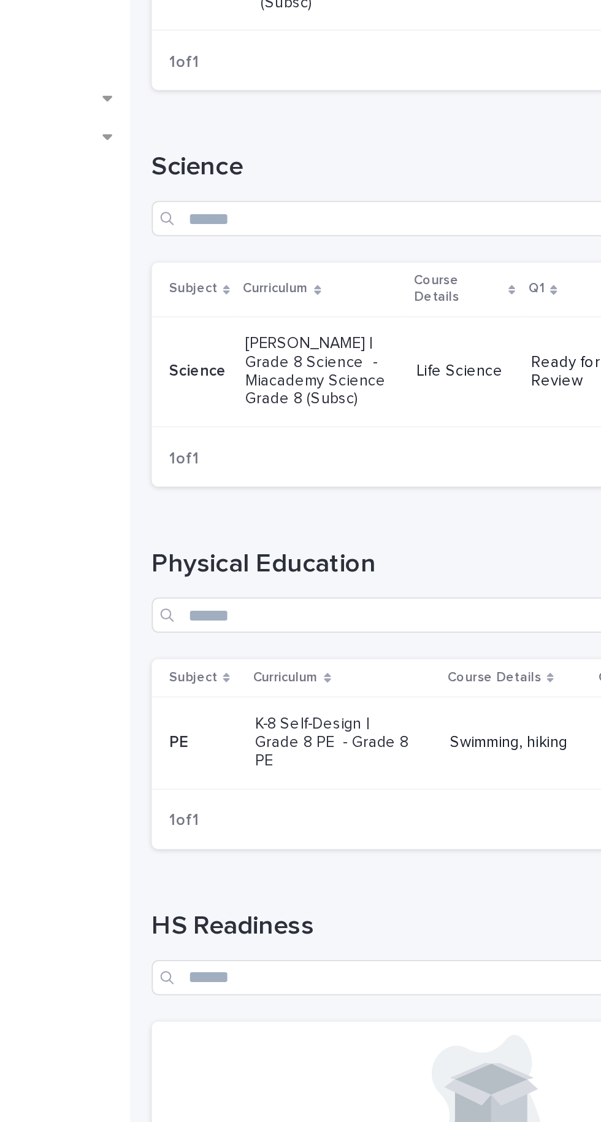
click at [311, 668] on p "K-8 Self-Design | Grade 8 PE - Grade 8 PE" at bounding box center [316, 683] width 88 height 31
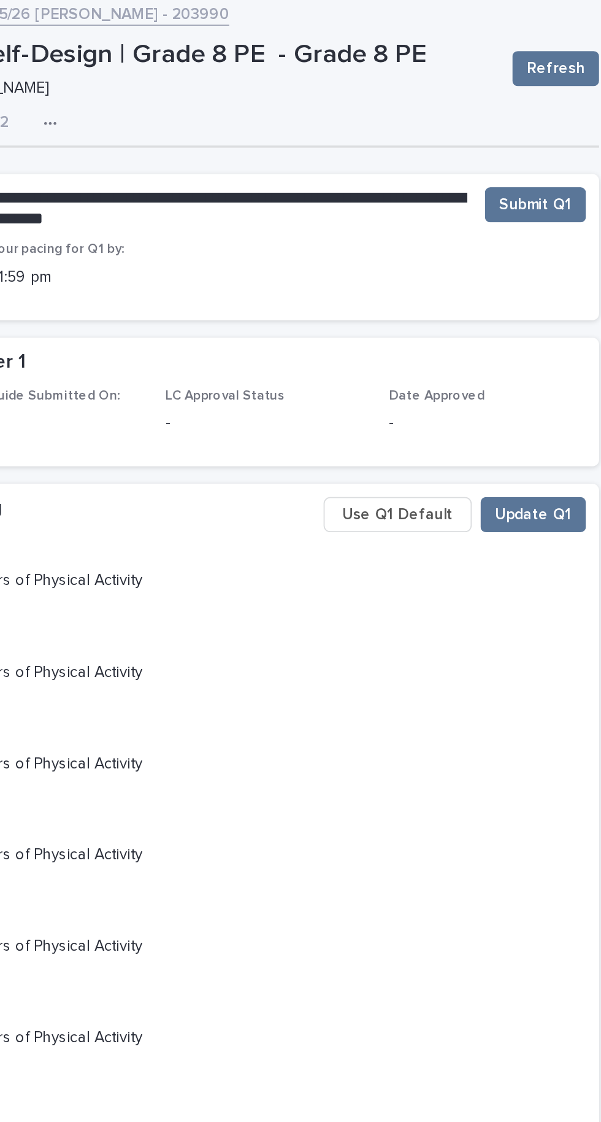
click at [469, 298] on button "Use Q1 Default" at bounding box center [476, 290] width 83 height 20
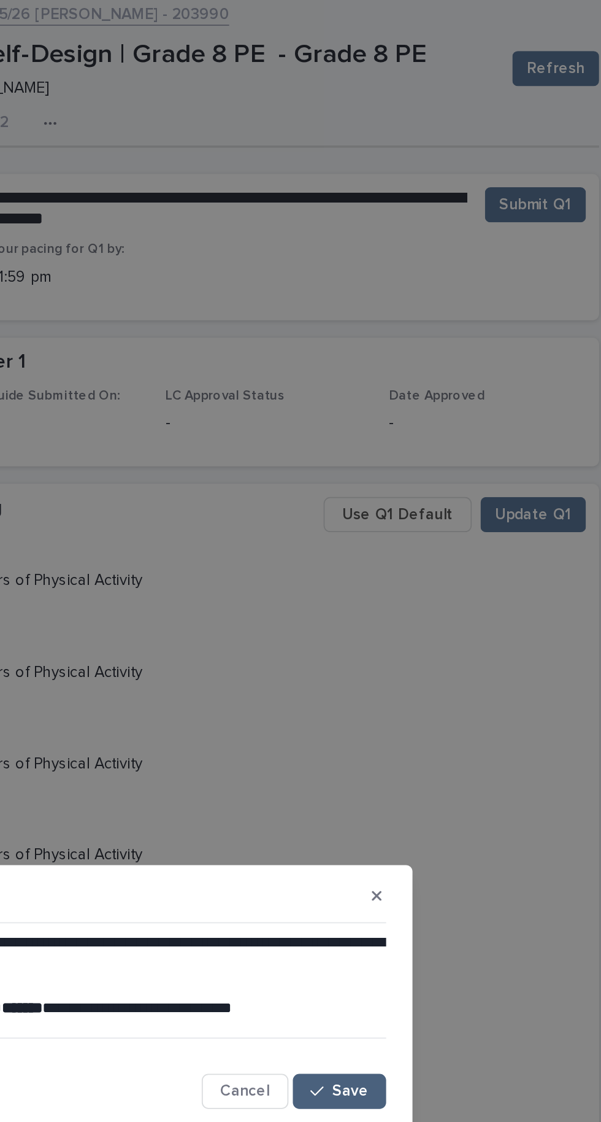
click at [460, 604] on button "Save" at bounding box center [444, 612] width 52 height 20
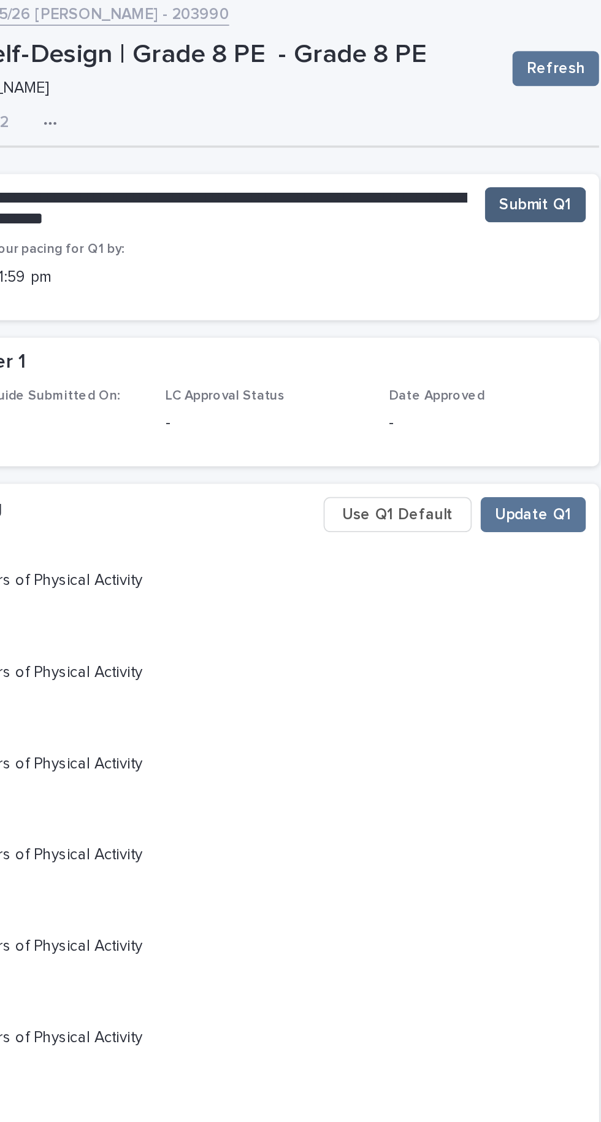
click at [564, 125] on button "Submit Q1" at bounding box center [553, 117] width 56 height 20
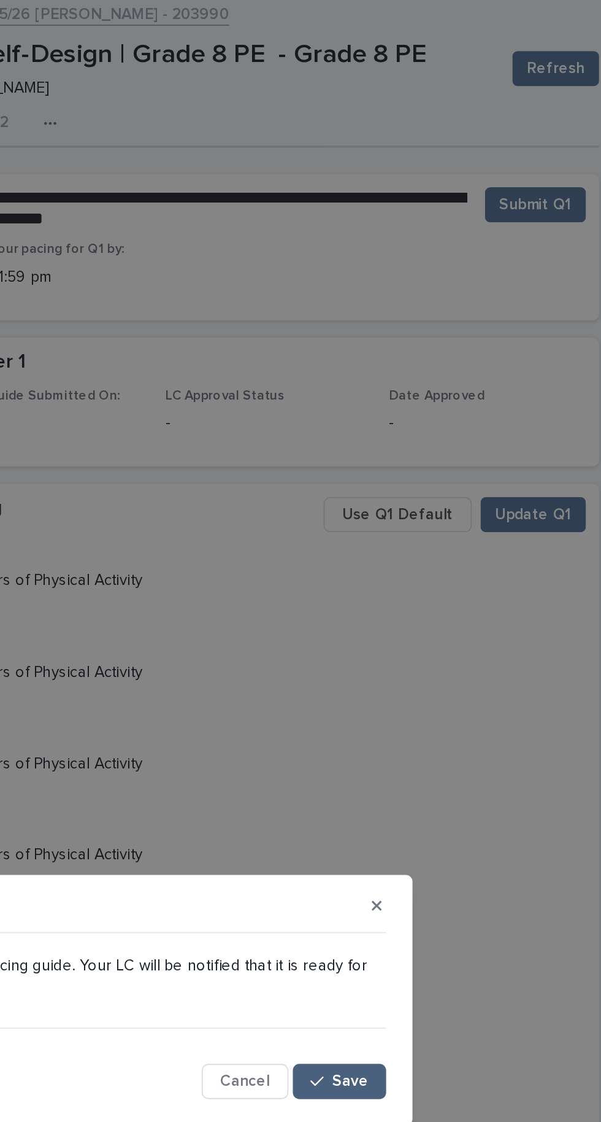
click at [460, 596] on button "Save" at bounding box center [444, 606] width 52 height 20
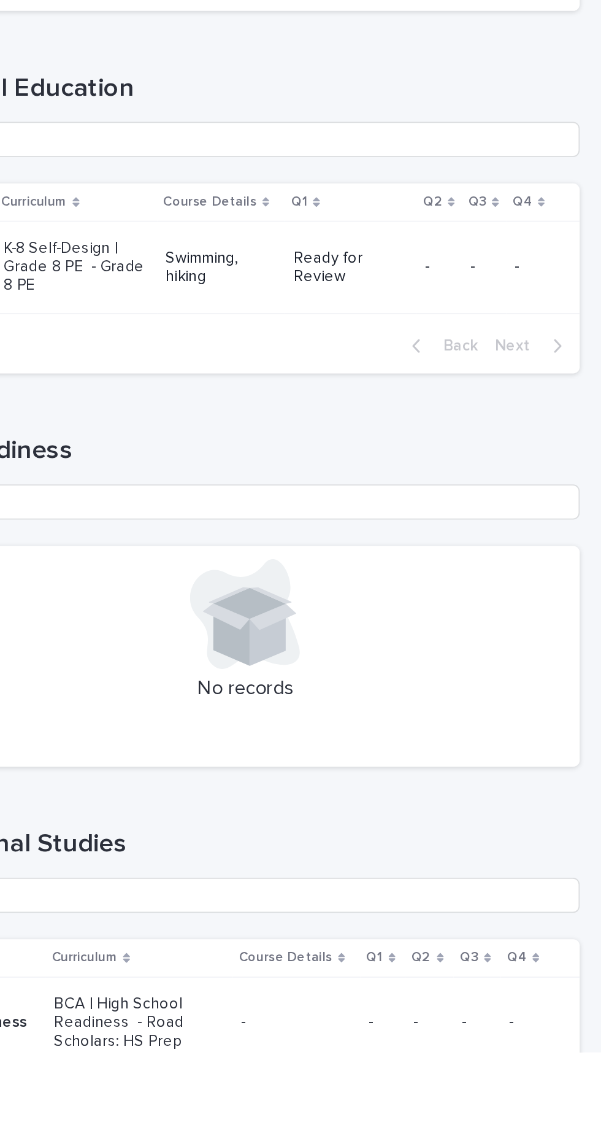
click at [298, 1087] on div "BCA | High School Readiness - Road Scholars: HS Prep" at bounding box center [339, 1103] width 88 height 33
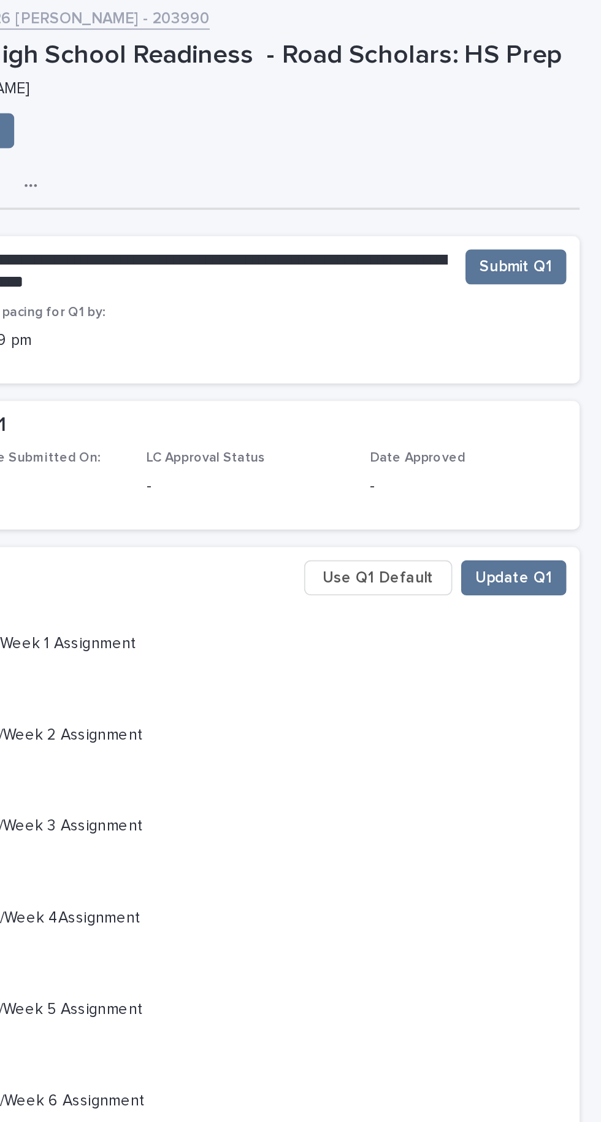
click at [482, 320] on span "Use Q1 Default" at bounding box center [477, 323] width 62 height 12
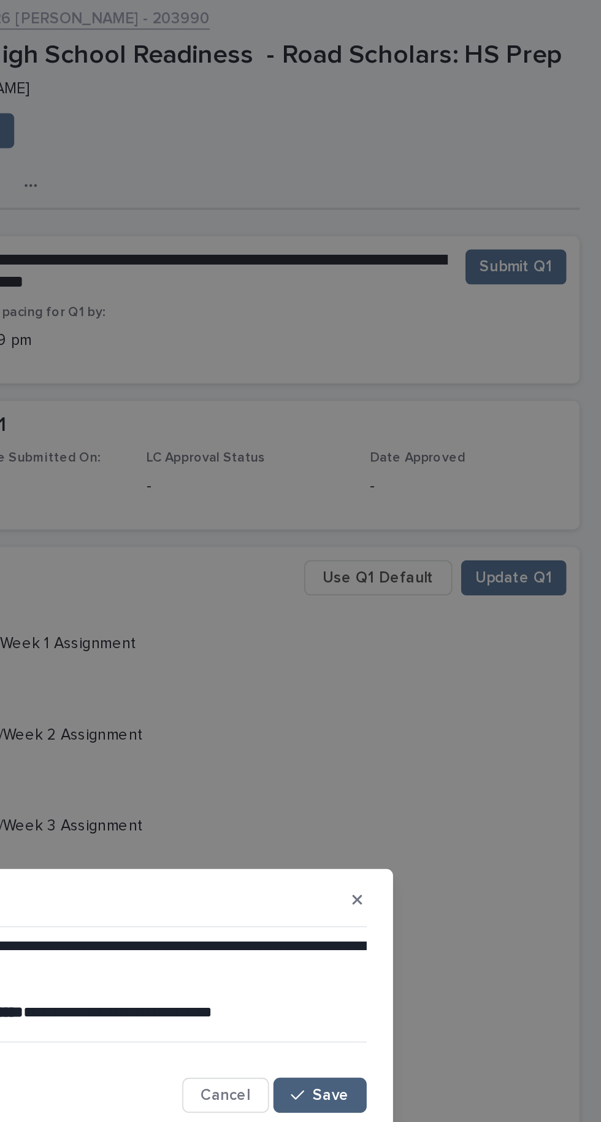
click at [443, 603] on button "Save" at bounding box center [444, 612] width 52 height 20
click at [545, 168] on div "**********" at bounding box center [300, 561] width 601 height 1122
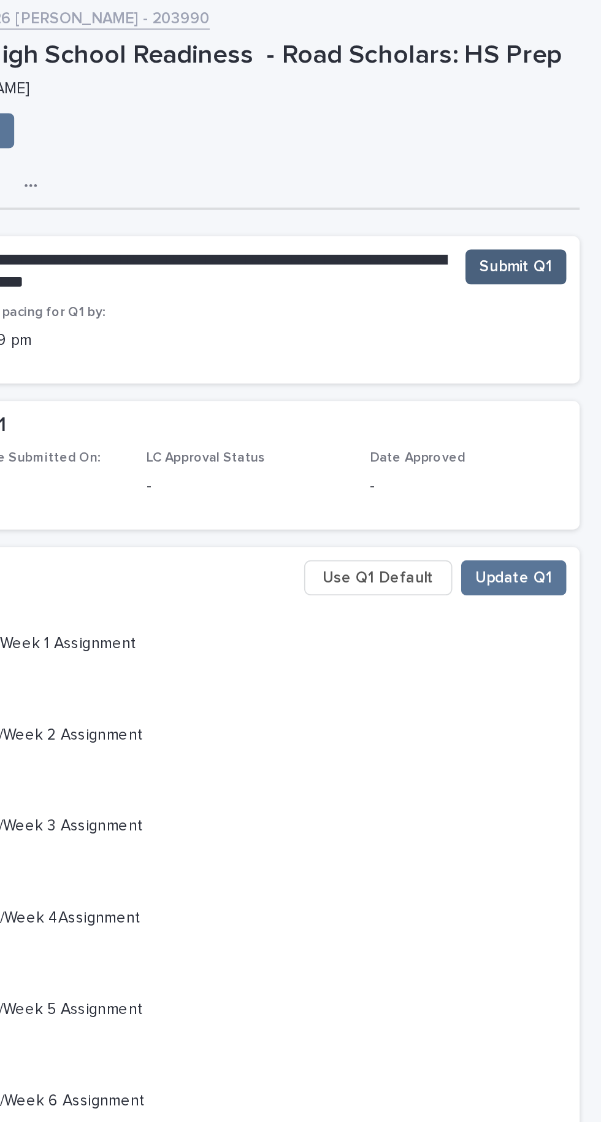
click at [571, 150] on span "Submit Q1" at bounding box center [553, 149] width 41 height 12
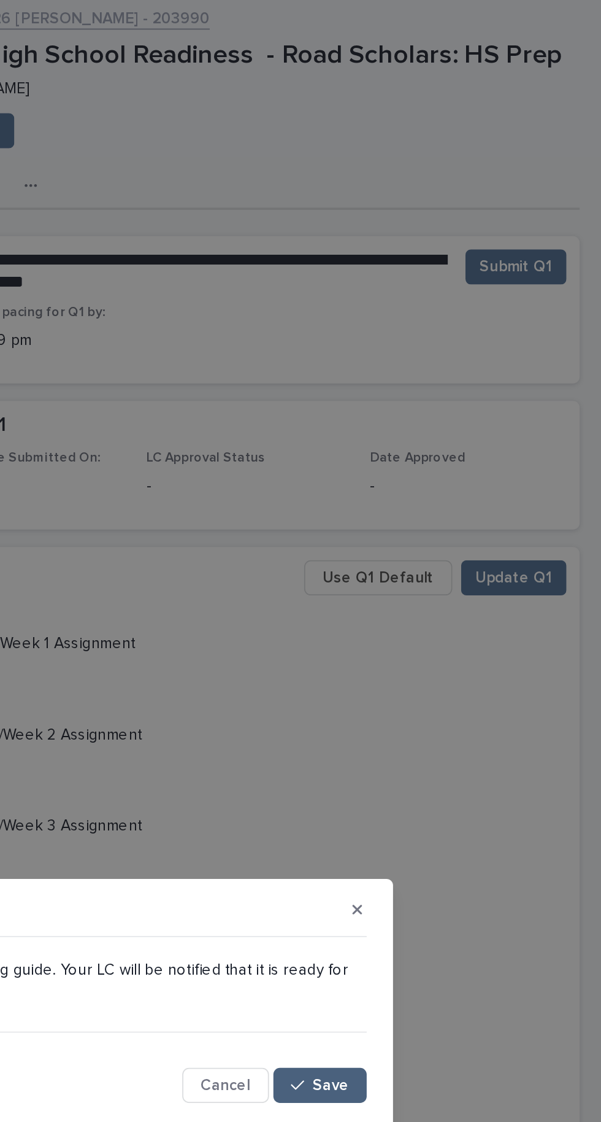
click at [455, 600] on button "Save" at bounding box center [444, 606] width 52 height 20
